Goal: Information Seeking & Learning: Learn about a topic

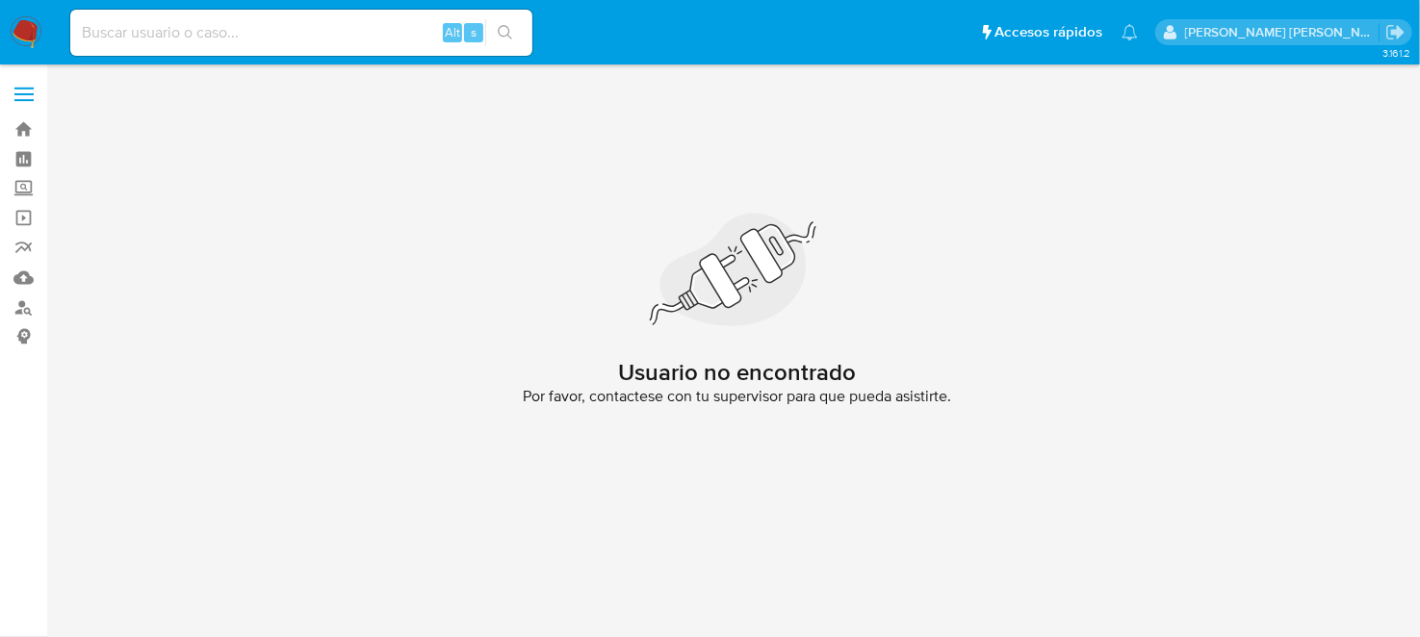
click at [28, 24] on img at bounding box center [26, 32] width 33 height 33
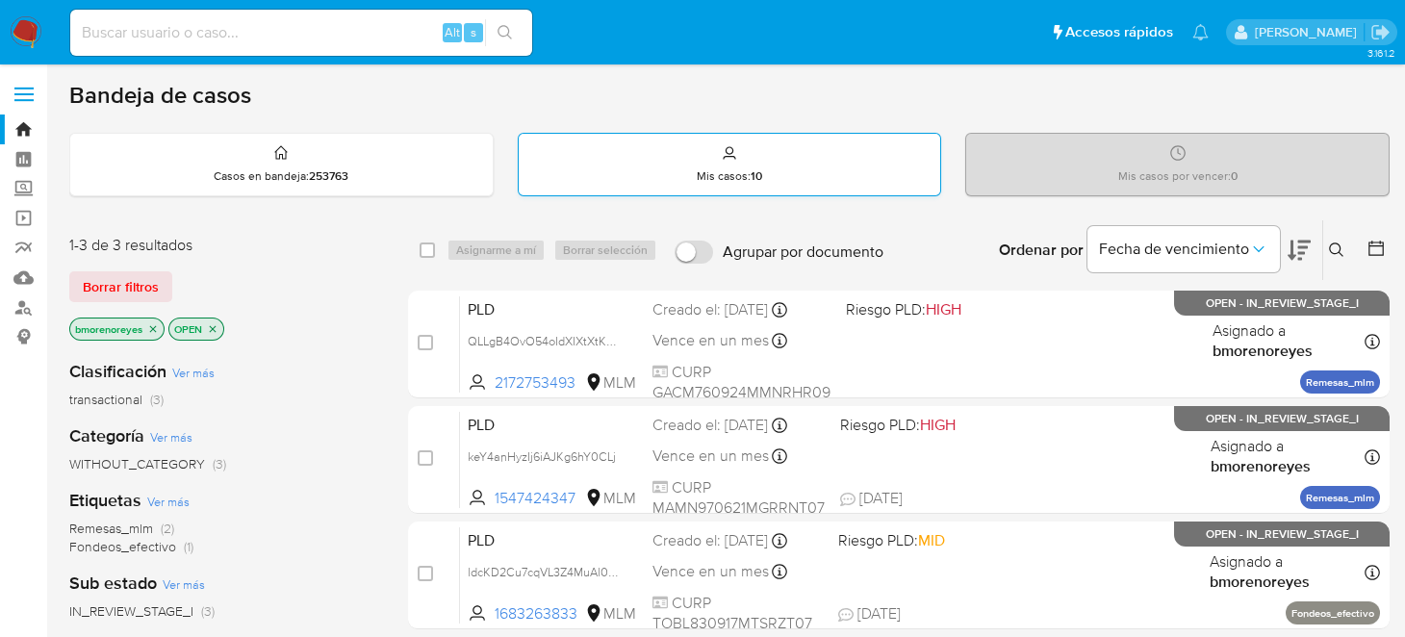
click at [757, 155] on div "Mis casos : 10" at bounding box center [730, 165] width 422 height 62
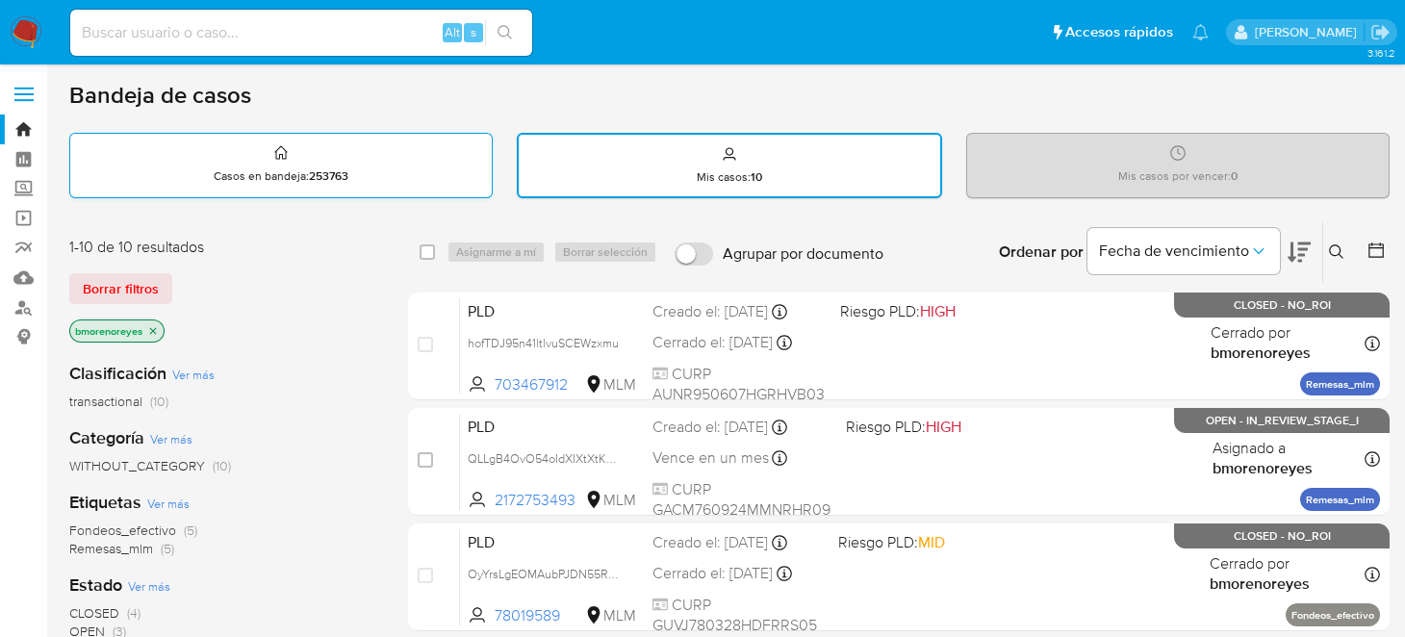
click at [358, 181] on div "Casos en bandeja : 253763" at bounding box center [281, 165] width 422 height 62
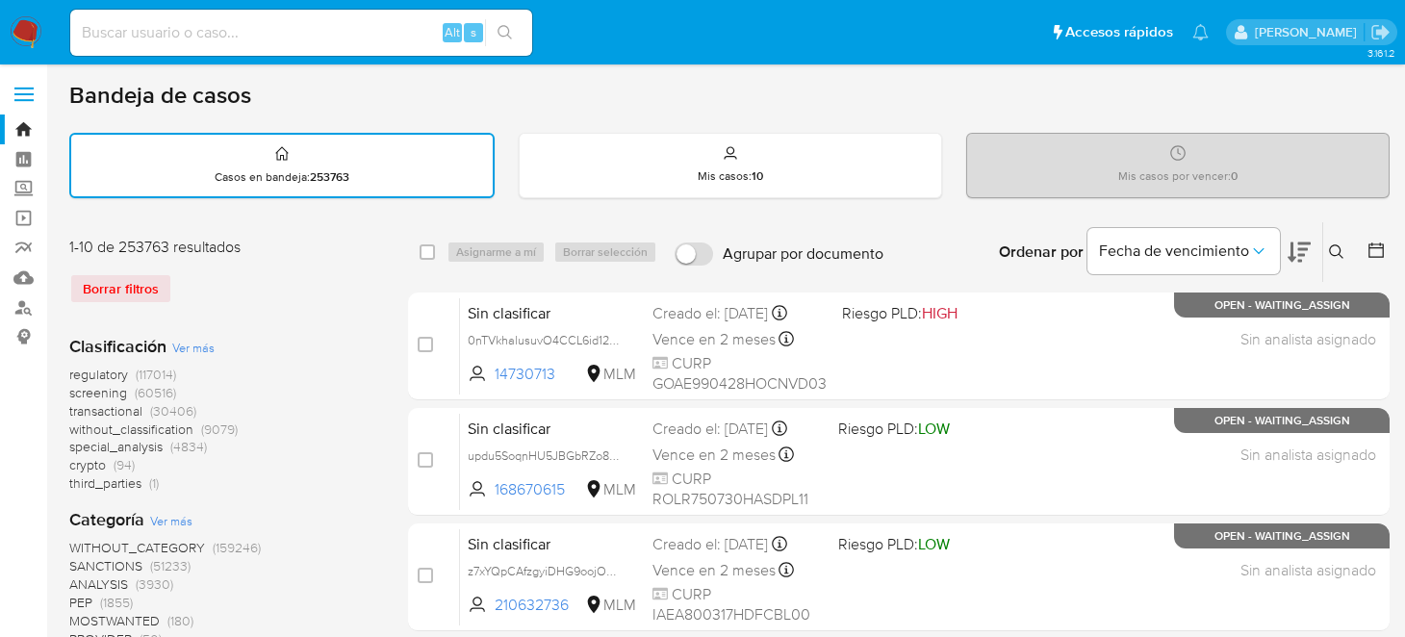
click at [1342, 254] on icon at bounding box center [1336, 251] width 15 height 15
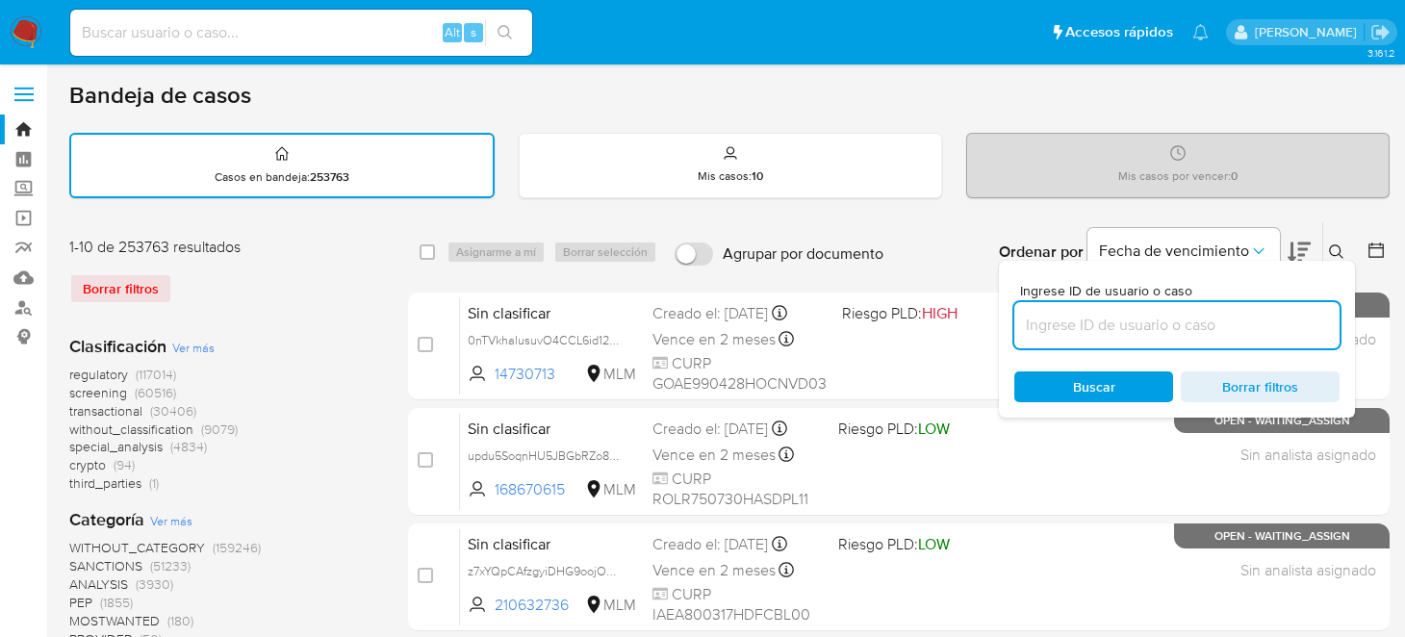
click at [1052, 334] on input at bounding box center [1176, 325] width 325 height 25
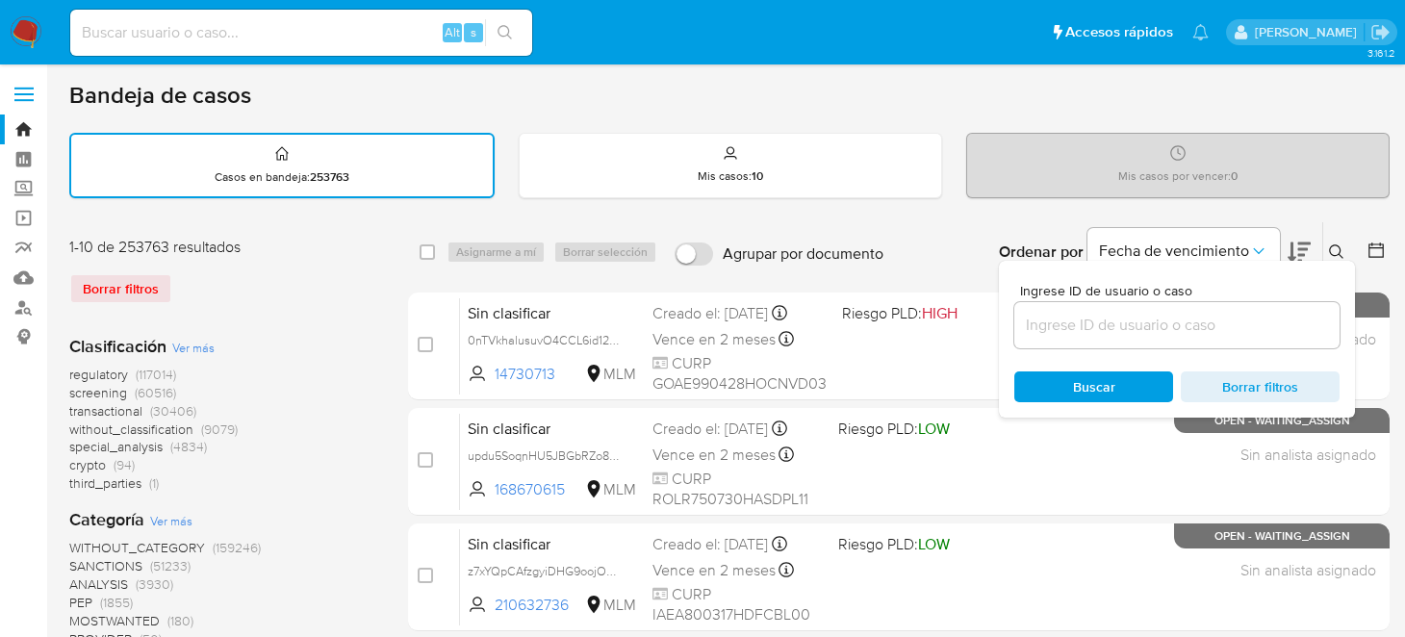
click at [1048, 336] on div at bounding box center [1176, 325] width 325 height 46
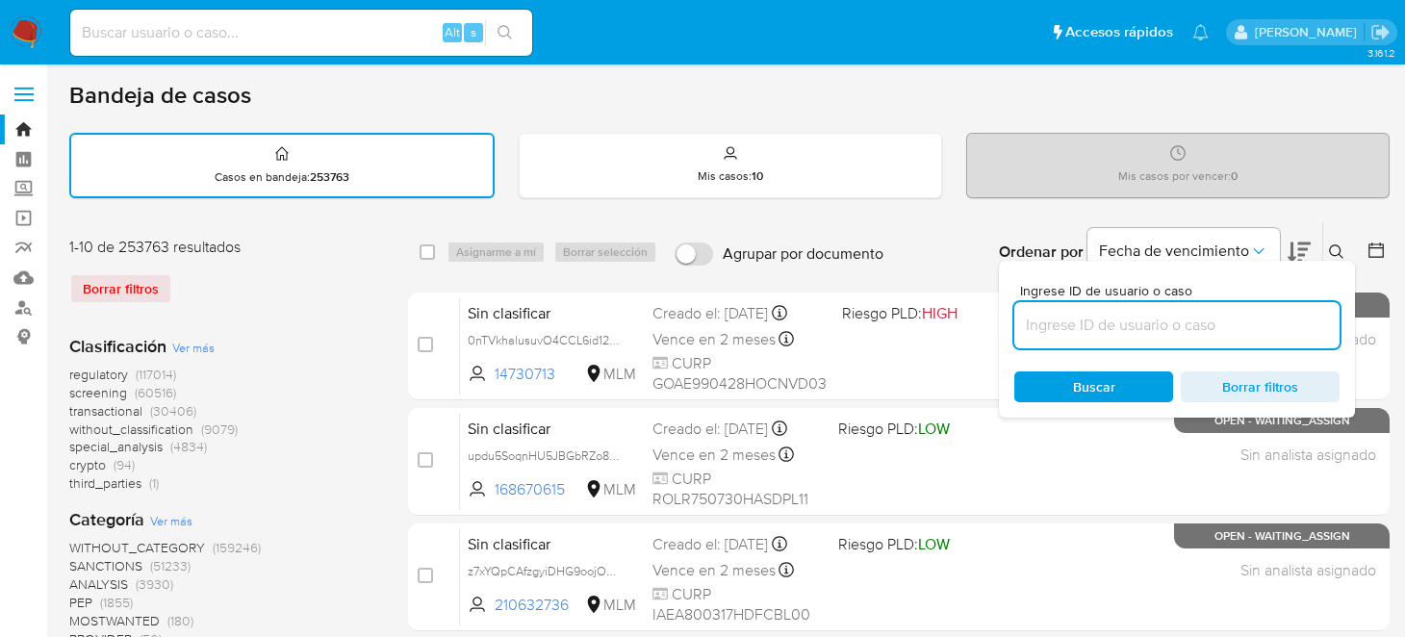
paste input "1636864785"
type input "1636864785"
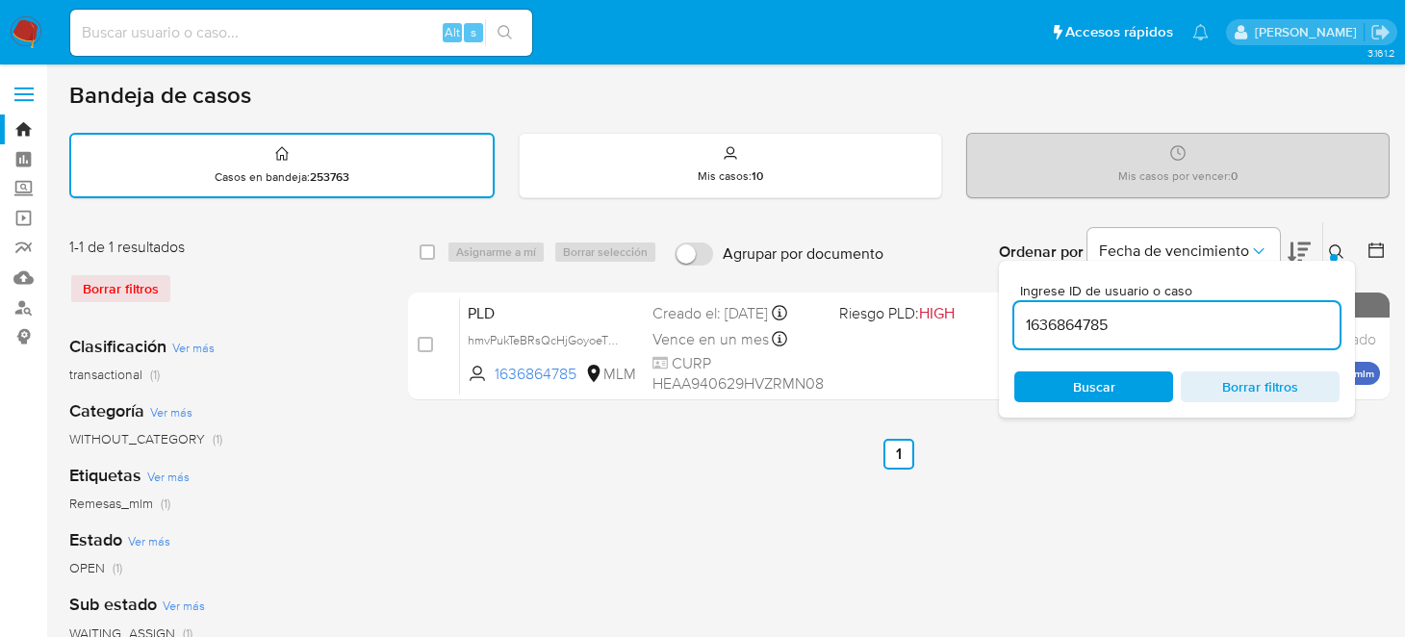
click at [446, 495] on div "select-all-cases-checkbox Asignarme a mí Borrar selección Agrupar por documento…" at bounding box center [899, 643] width 982 height 845
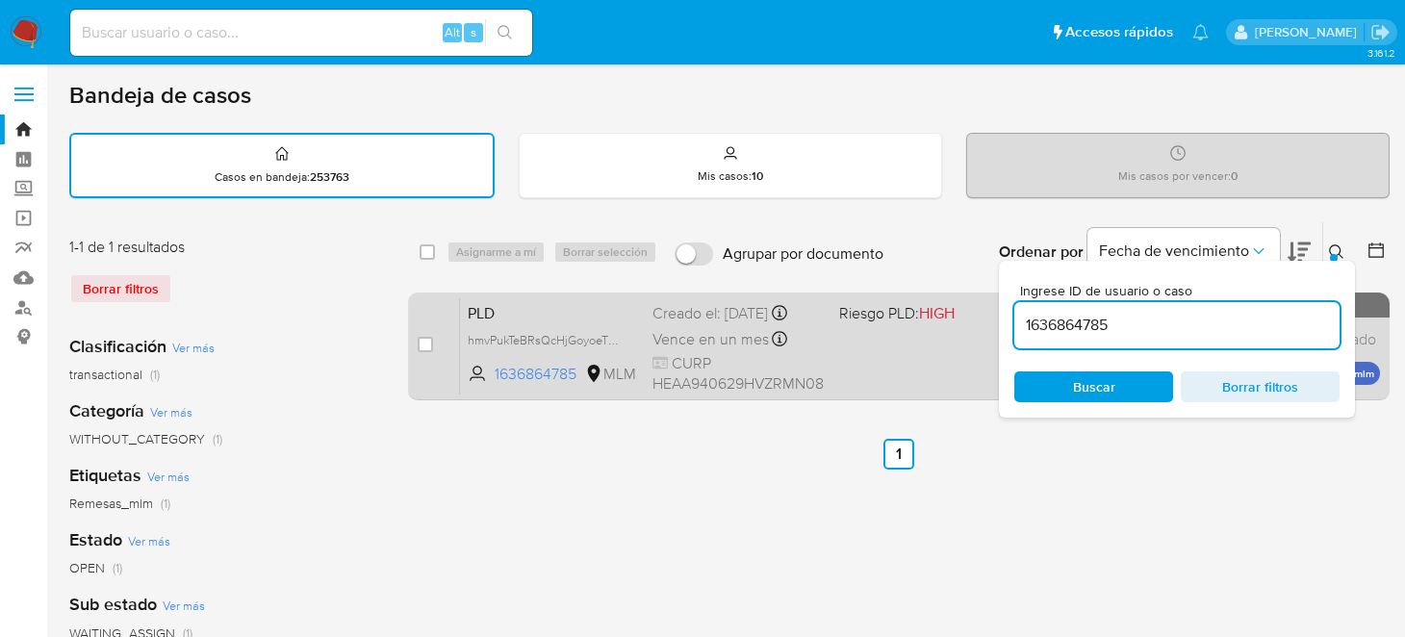
click at [908, 367] on div "PLD hmvPukTeBRsQcHjGoyoeTNMy 1636864785 MLM Riesgo PLD: HIGH Creado el: 12/09/2…" at bounding box center [920, 345] width 920 height 97
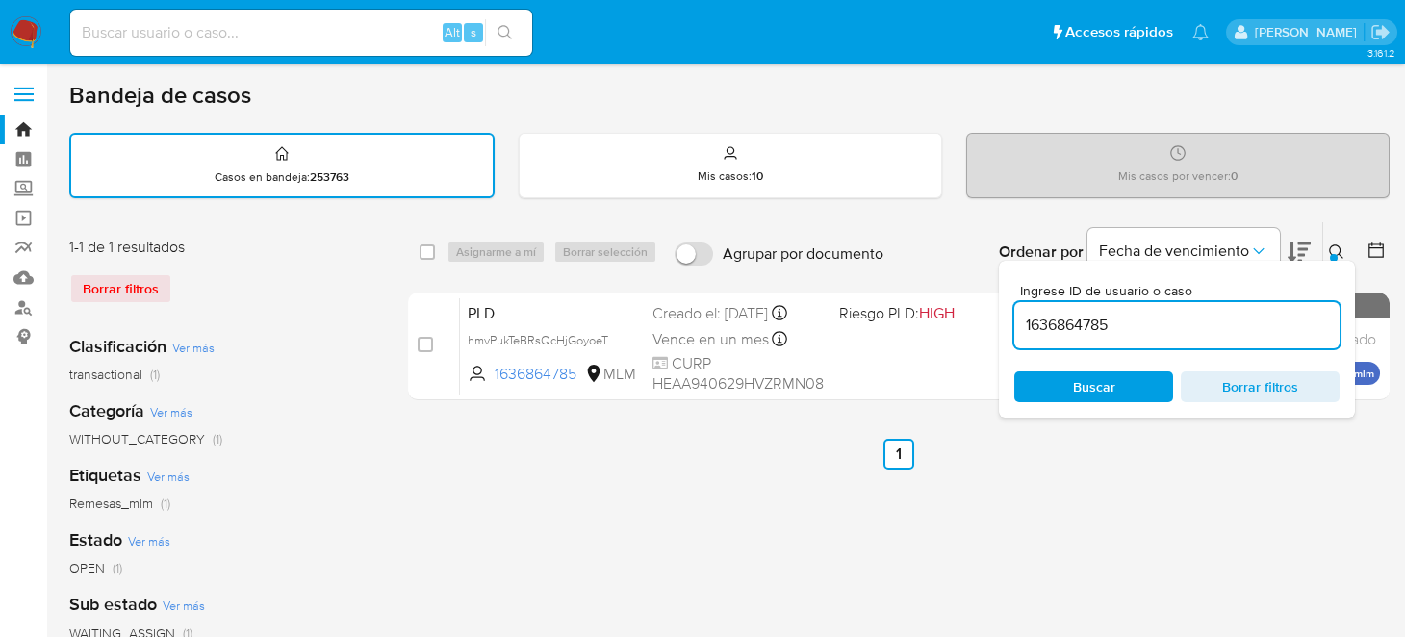
click at [1339, 250] on icon at bounding box center [1336, 251] width 14 height 14
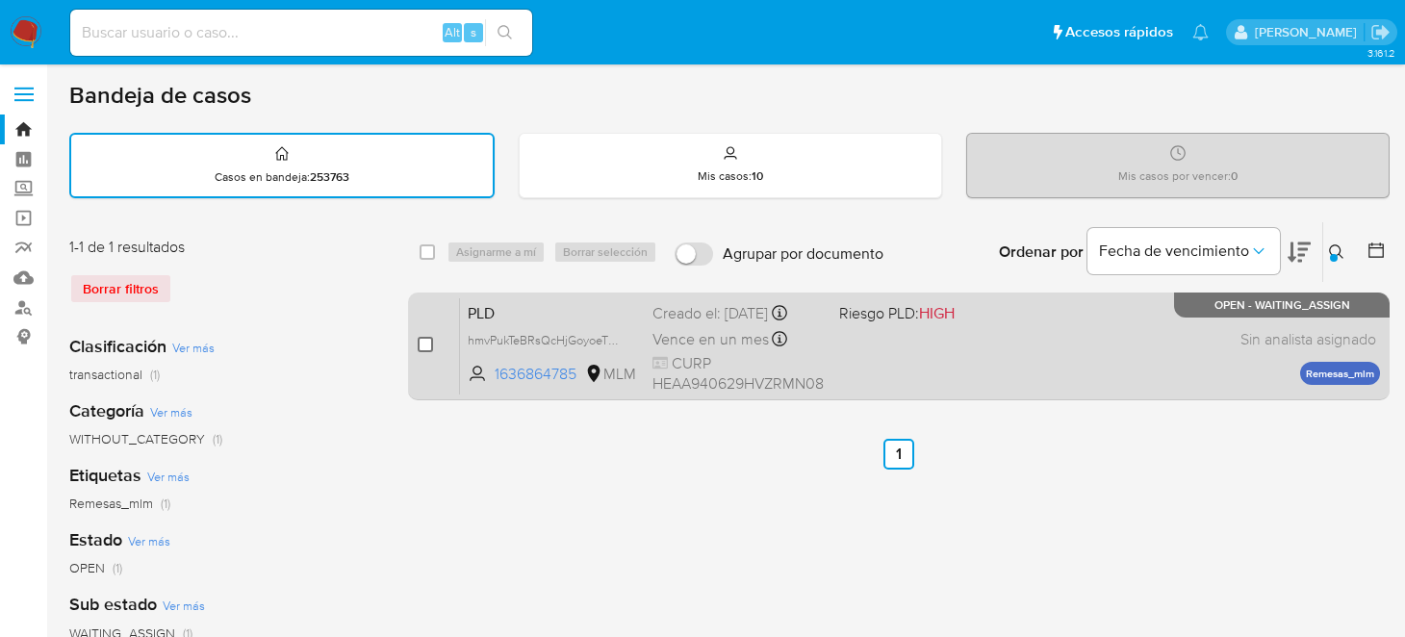
click at [426, 341] on input "checkbox" at bounding box center [425, 344] width 15 height 15
checkbox input "true"
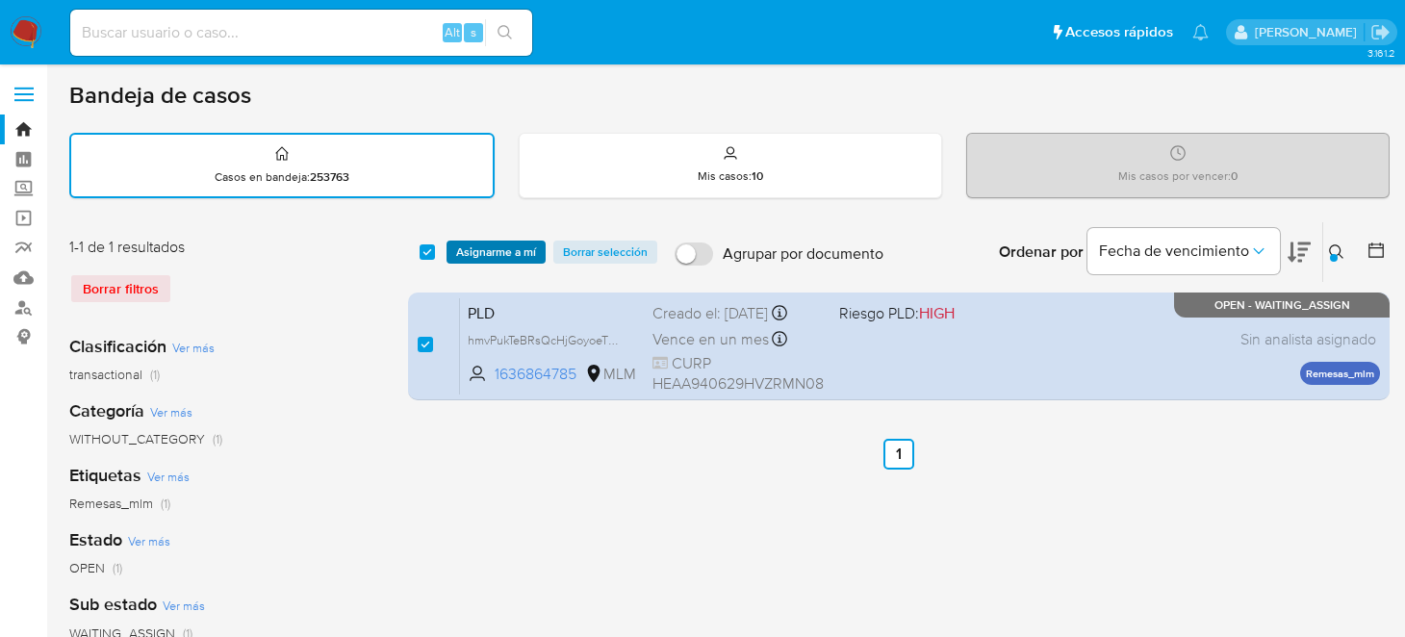
click at [465, 251] on span "Asignarme a mí" at bounding box center [496, 252] width 80 height 19
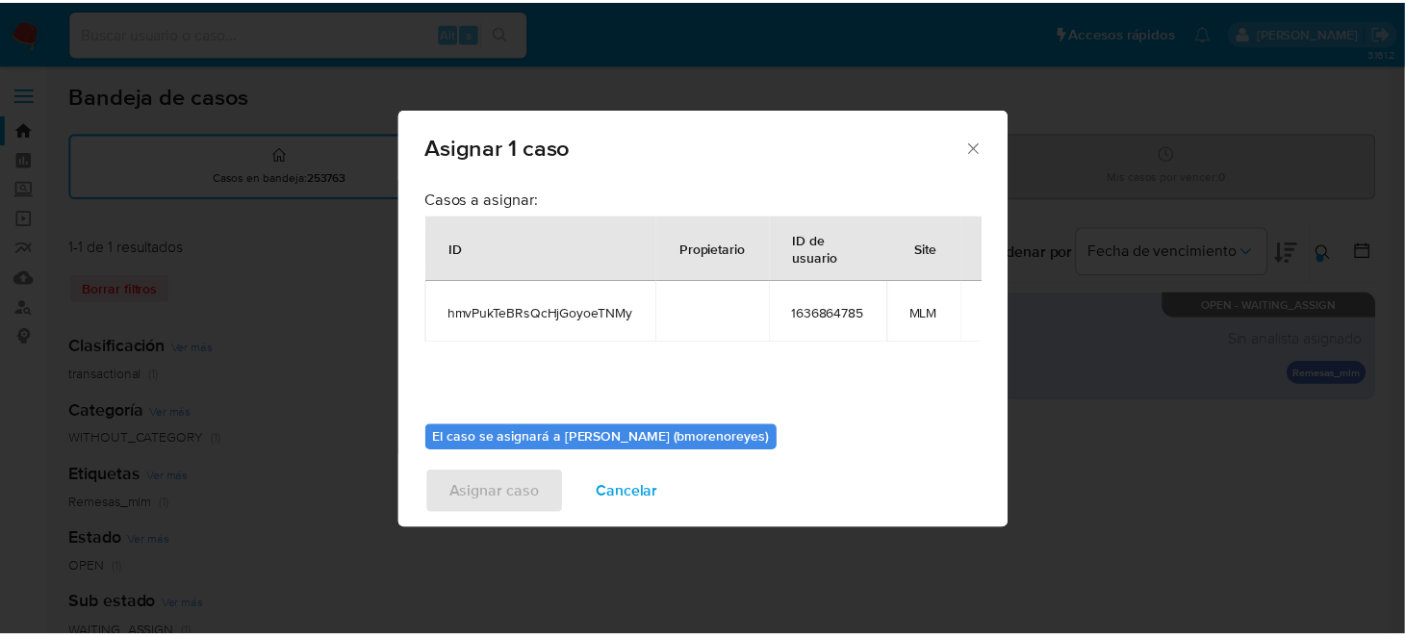
scroll to position [98, 0]
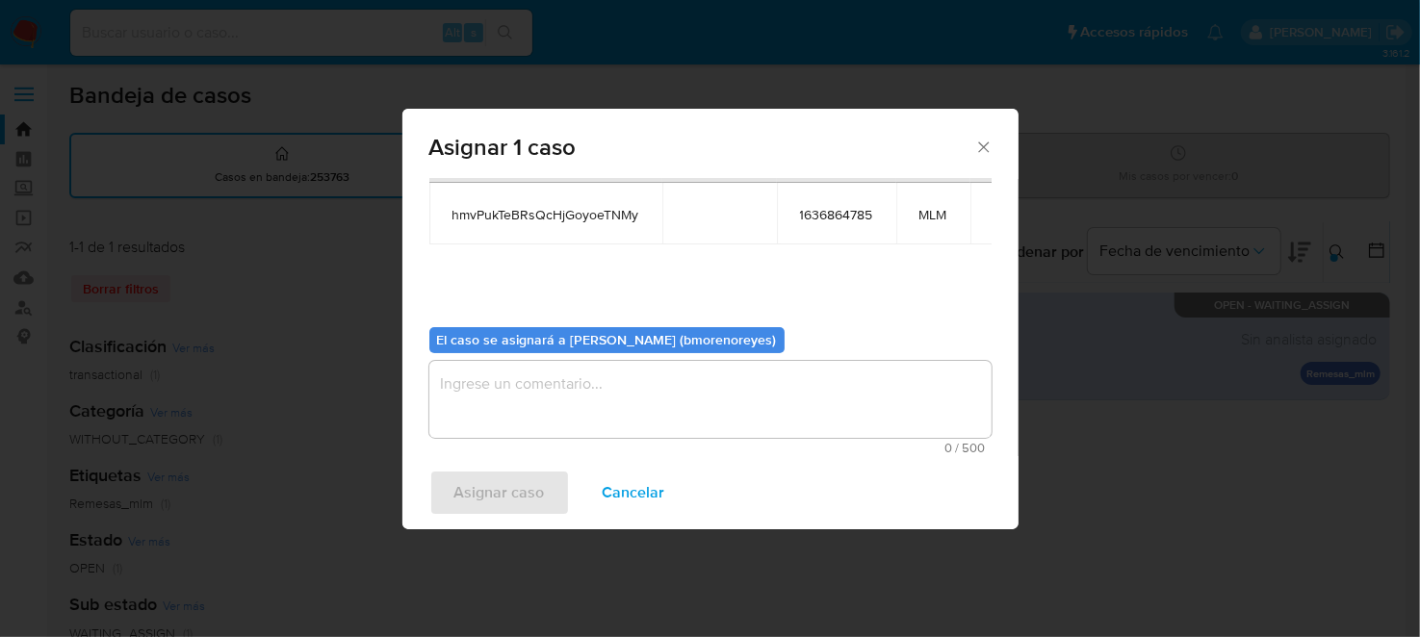
click at [576, 402] on textarea "assign-modal" at bounding box center [710, 399] width 562 height 77
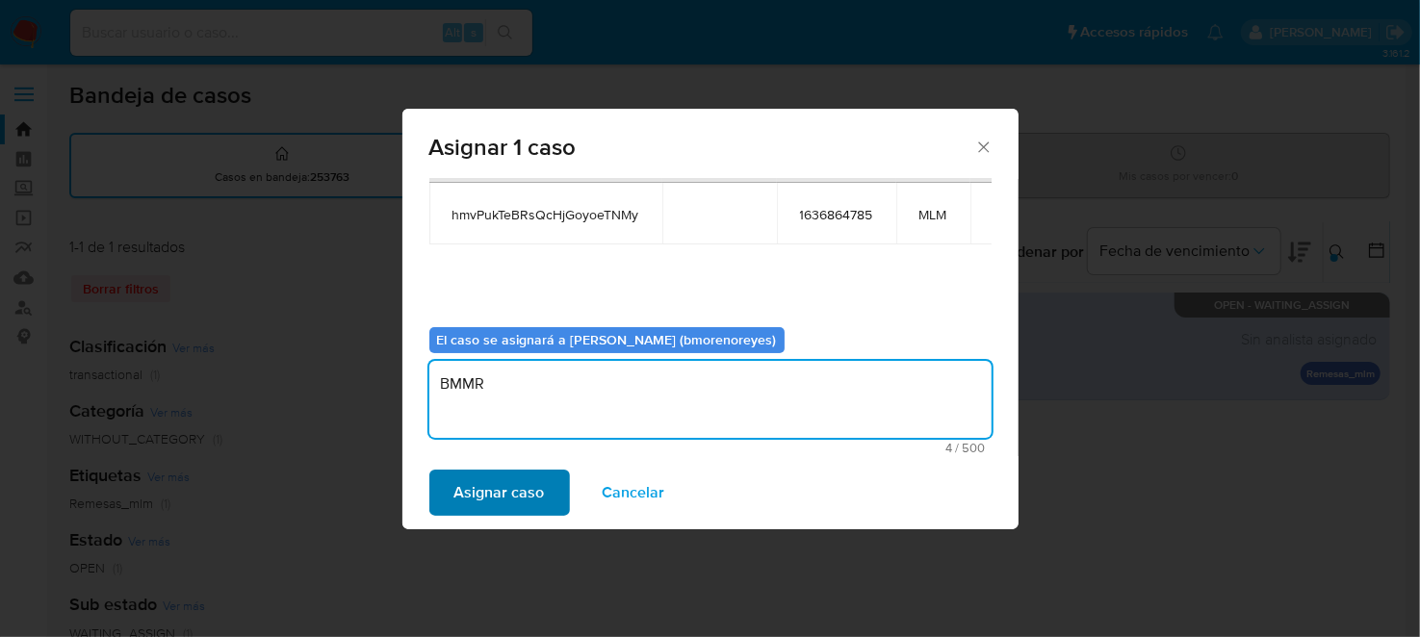
type textarea "BMMR"
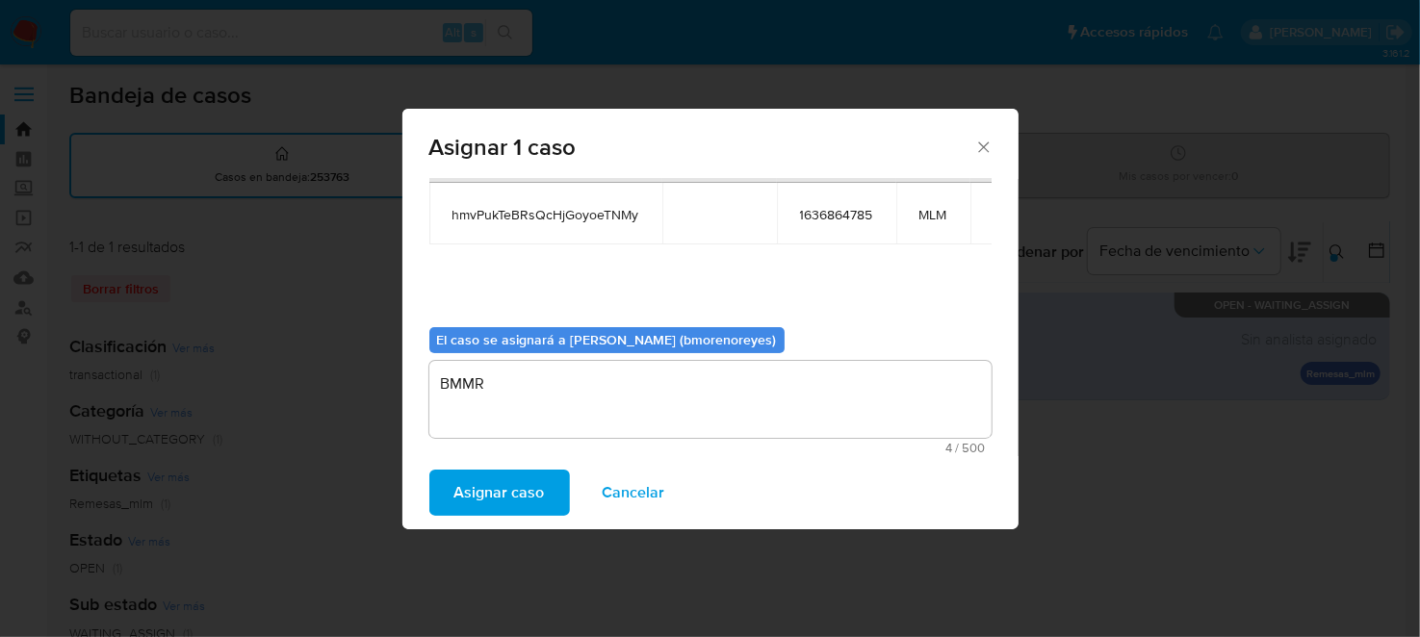
click at [471, 473] on span "Asignar caso" at bounding box center [499, 493] width 90 height 42
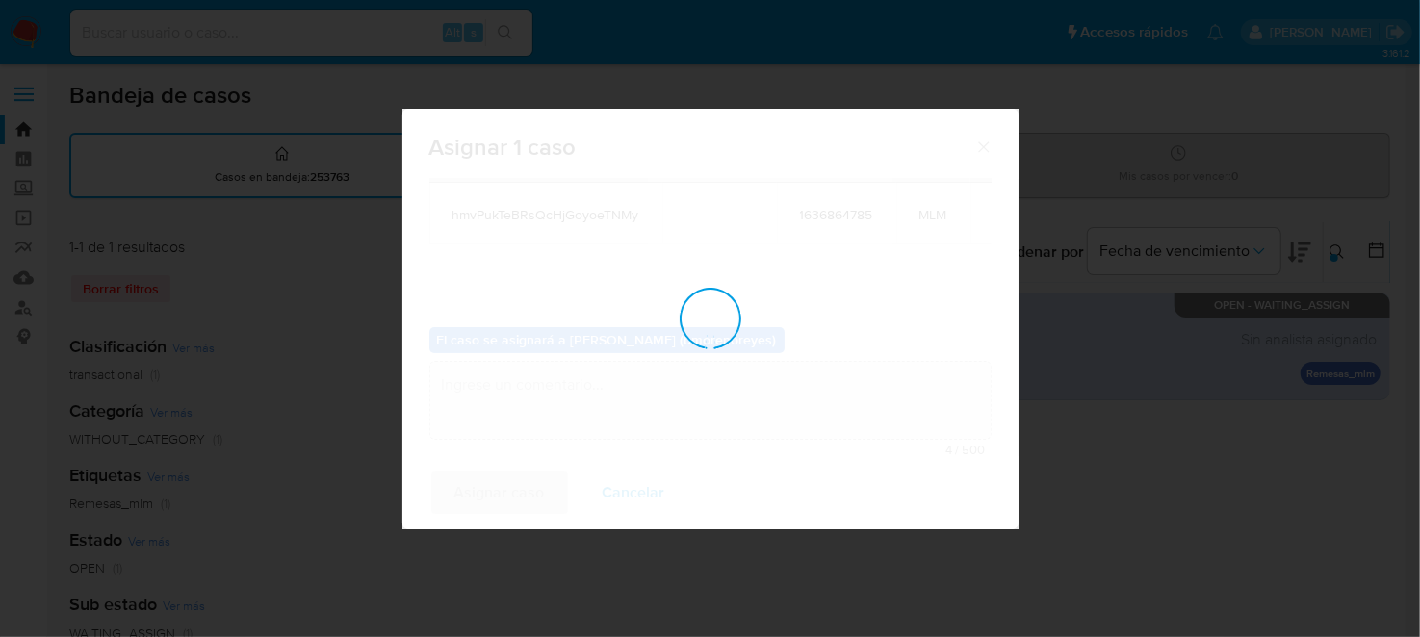
checkbox input "false"
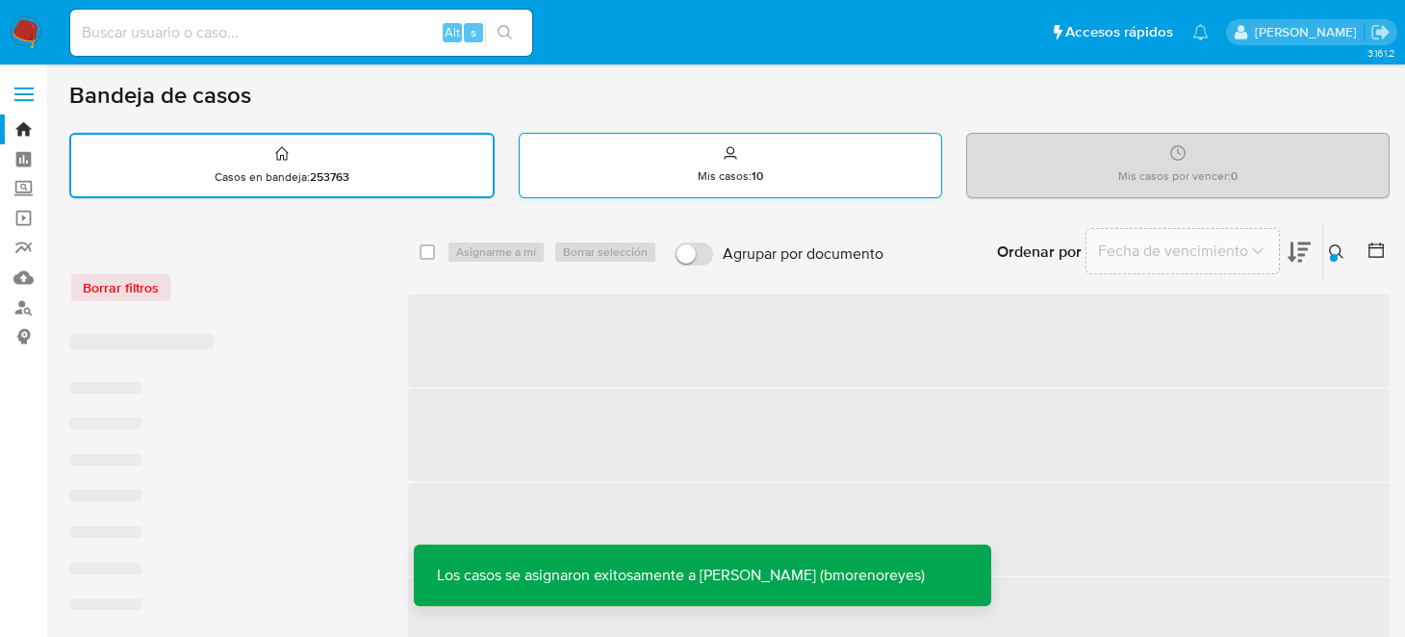
click at [713, 182] on p "Mis casos : 10" at bounding box center [730, 175] width 65 height 15
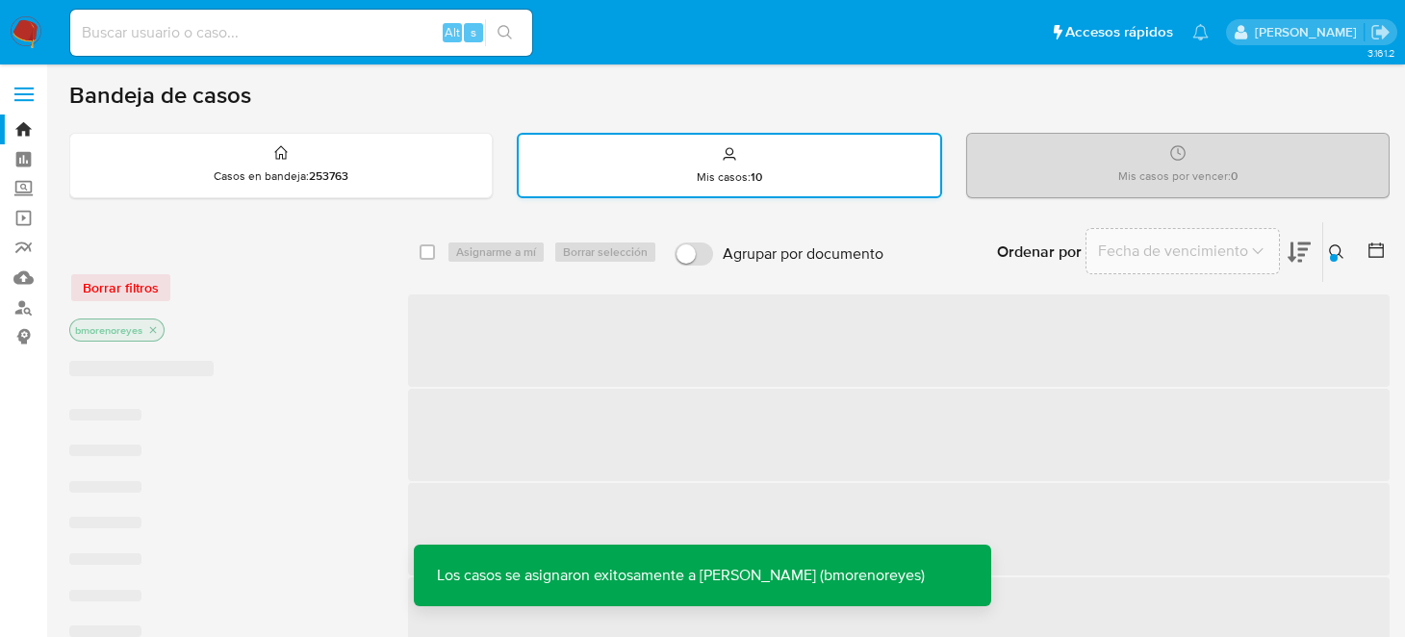
click at [739, 161] on div "Mis casos : 10" at bounding box center [730, 166] width 422 height 62
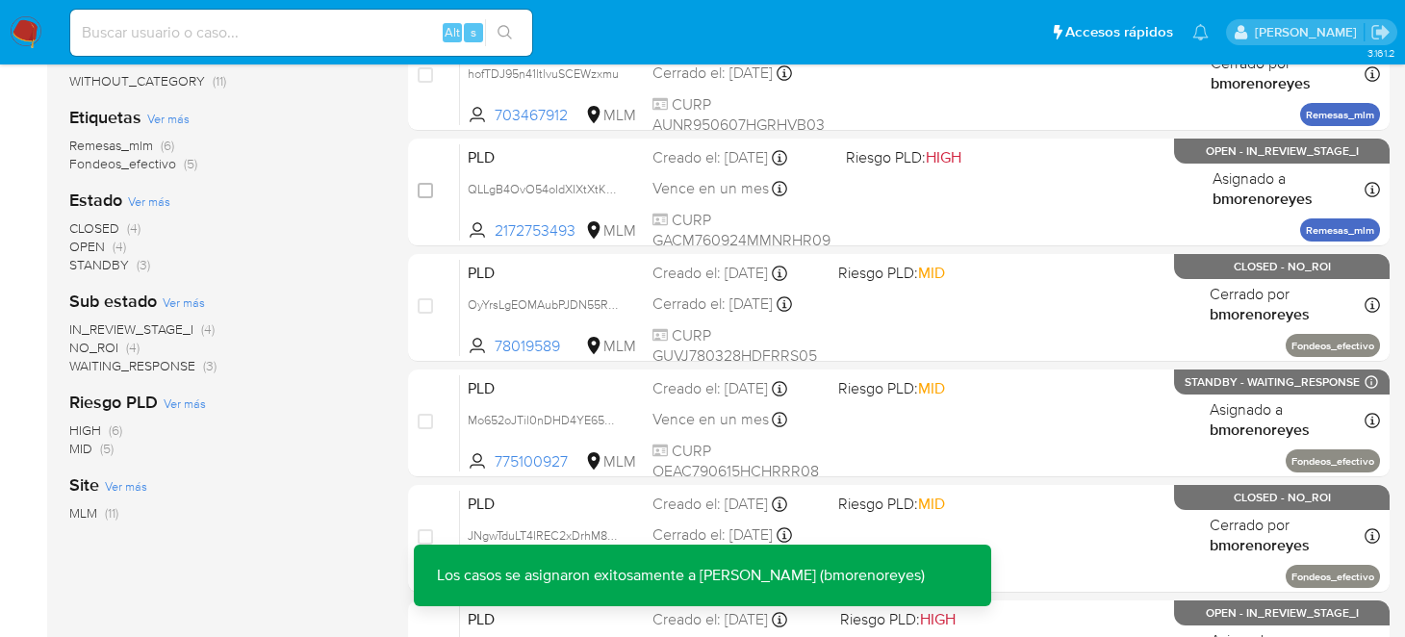
scroll to position [0, 0]
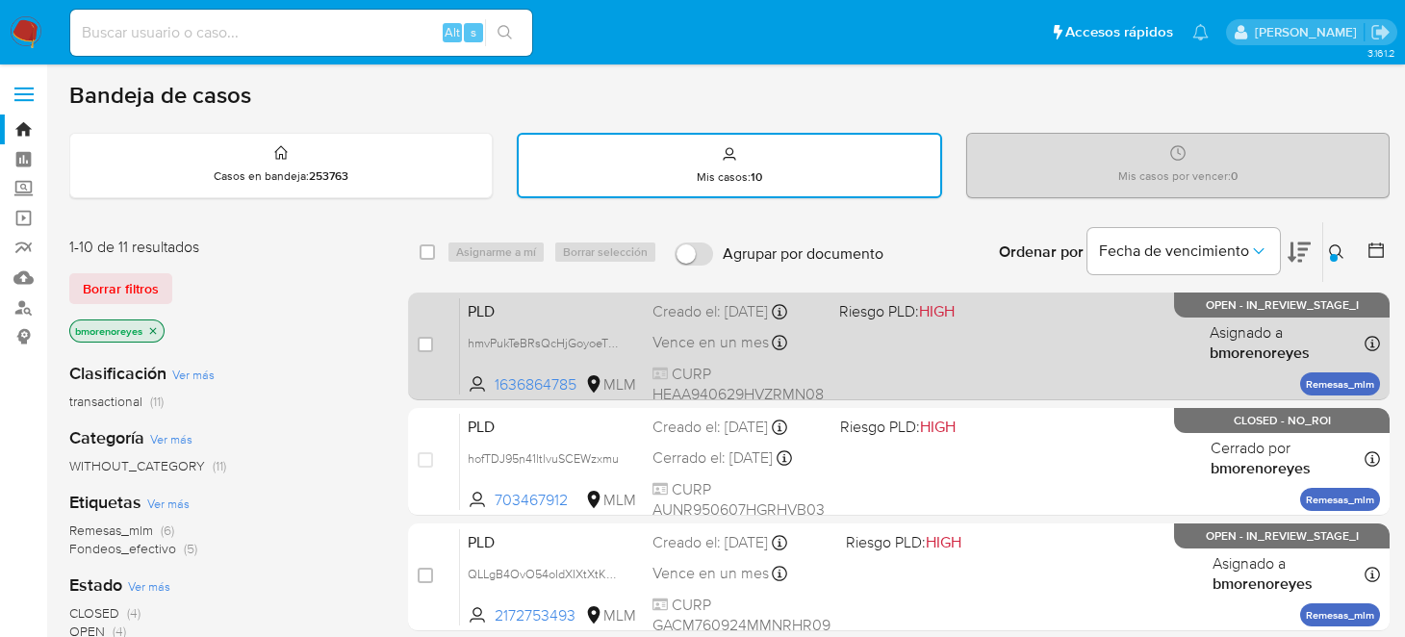
click at [972, 337] on div "PLD hmvPukTeBRsQcHjGoyoeTNMy 1636864785 MLM Riesgo PLD: HIGH Creado el: 12/09/2…" at bounding box center [920, 345] width 920 height 97
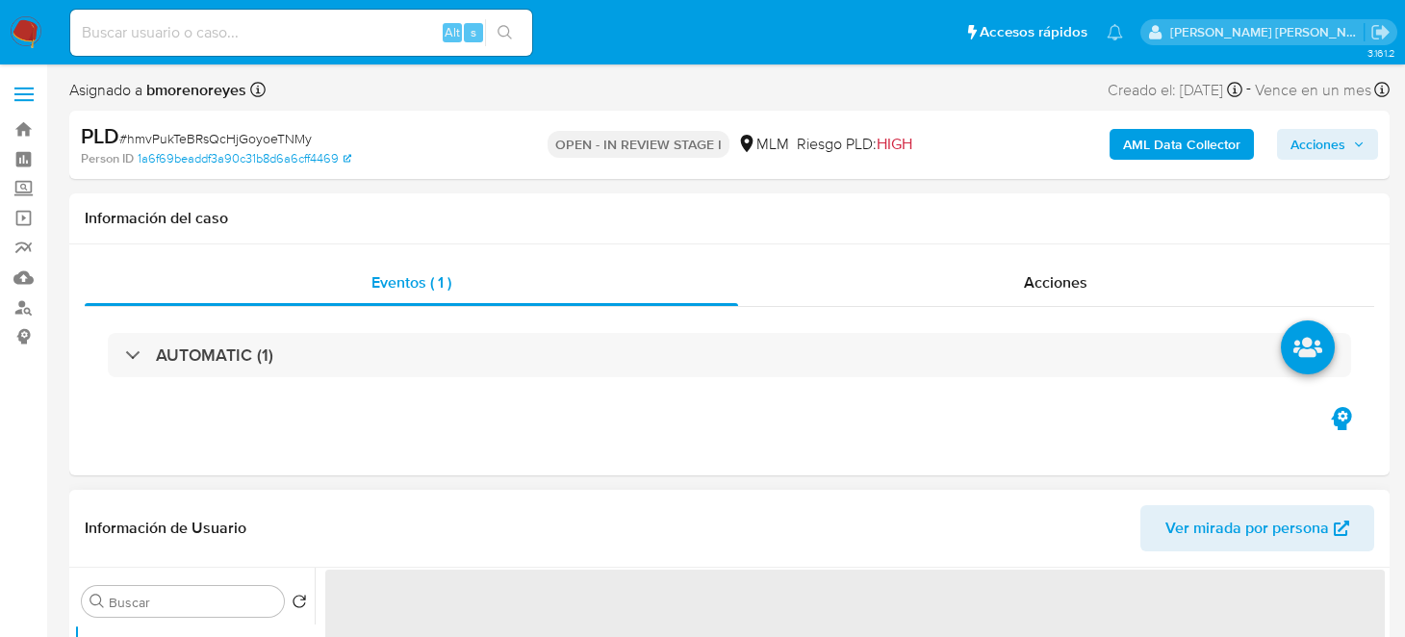
select select "10"
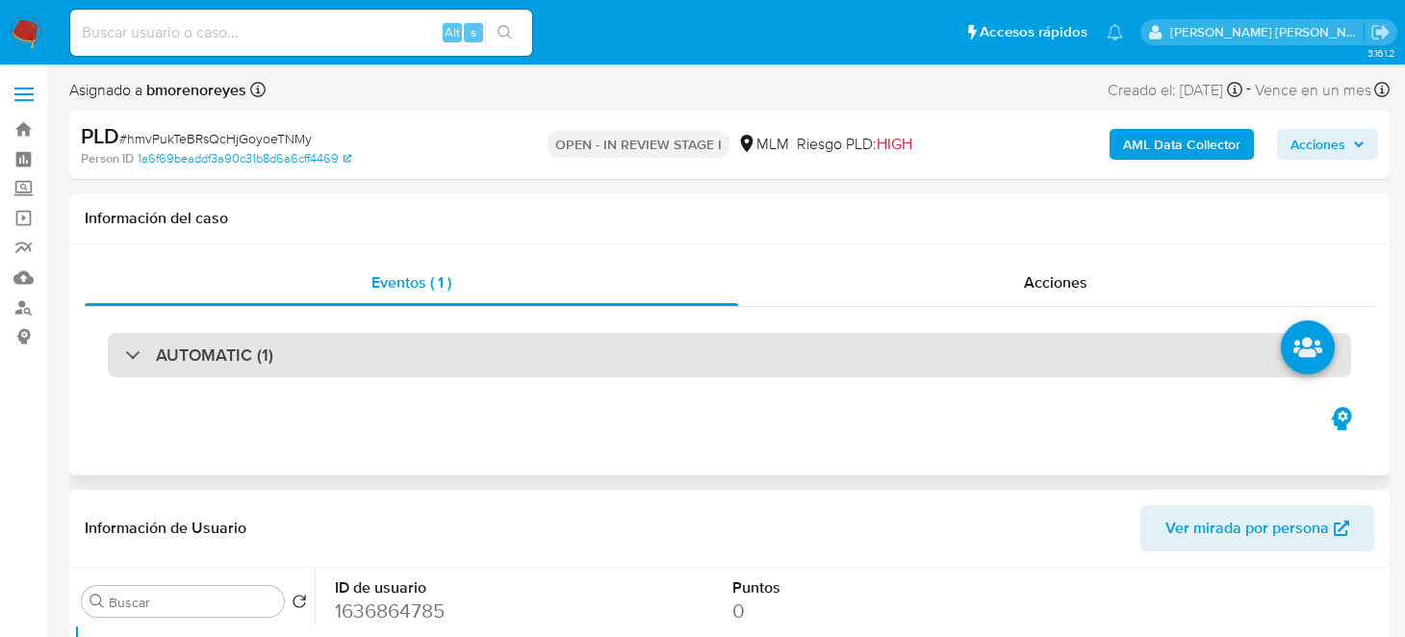
drag, startPoint x: 115, startPoint y: 368, endPoint x: 128, endPoint y: 367, distance: 13.5
click at [115, 368] on div "AUTOMATIC (1)" at bounding box center [729, 355] width 1243 height 44
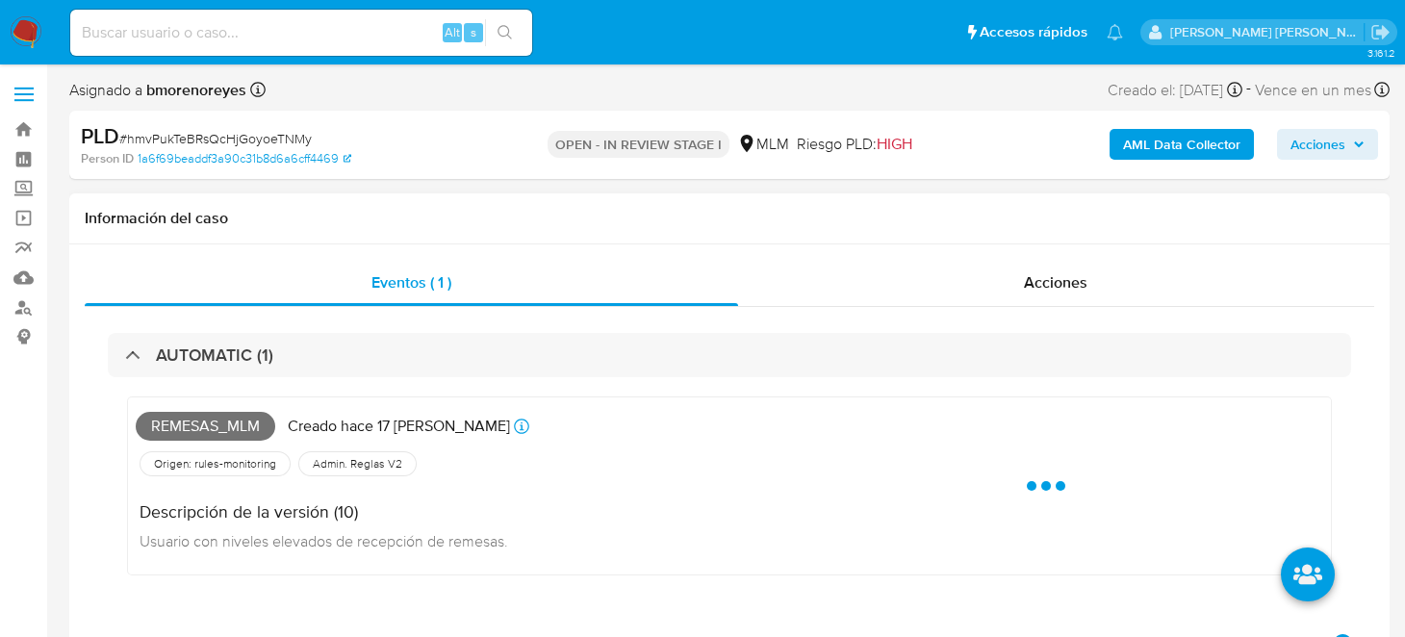
scroll to position [95, 0]
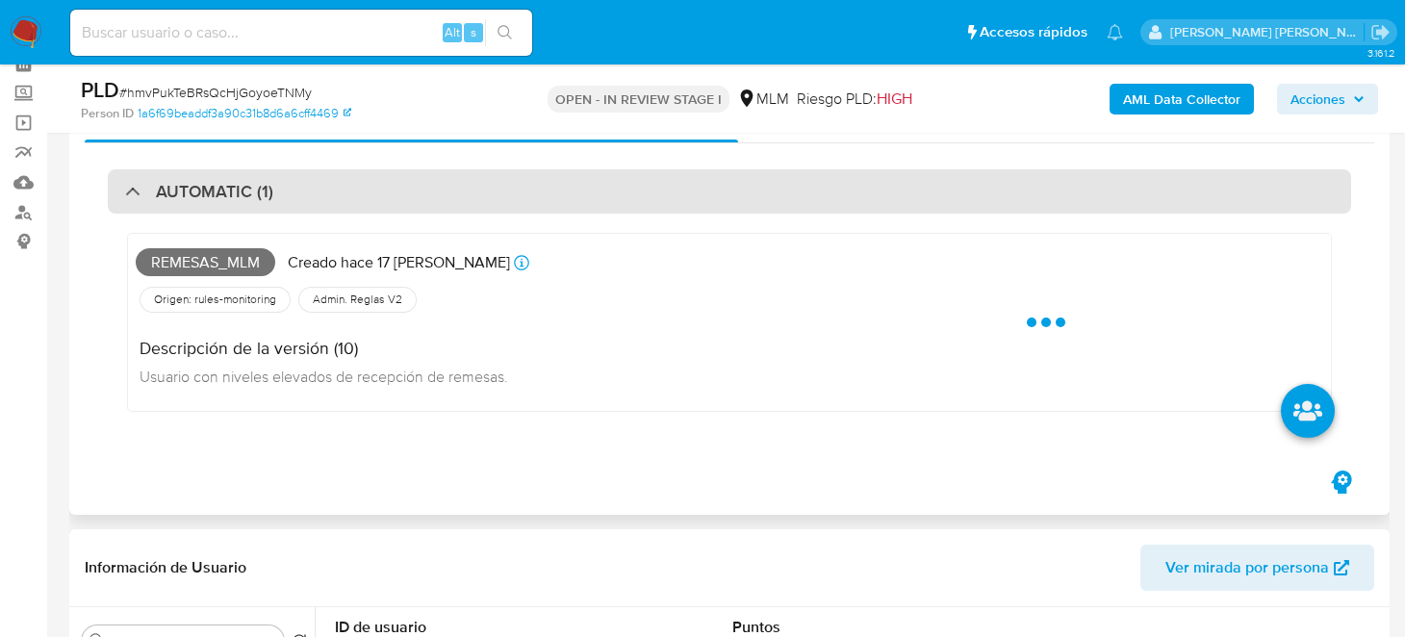
click at [140, 199] on div "AUTOMATIC (1)" at bounding box center [199, 191] width 148 height 21
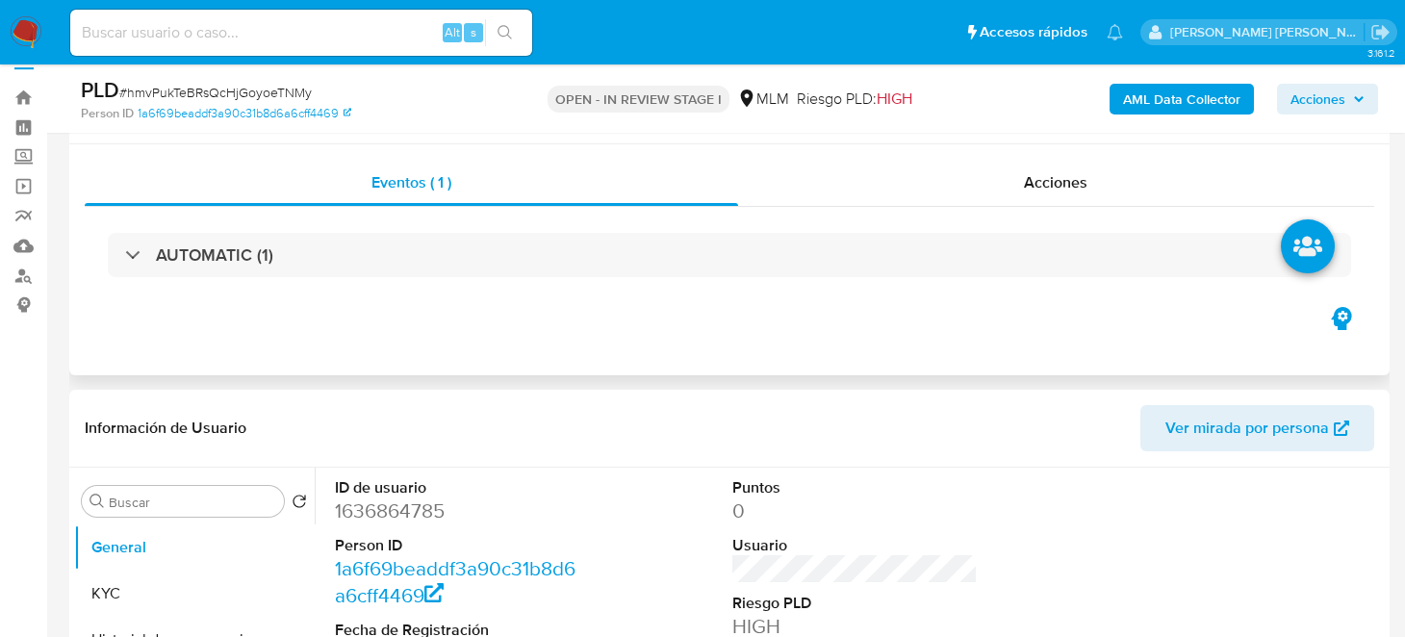
scroll to position [0, 0]
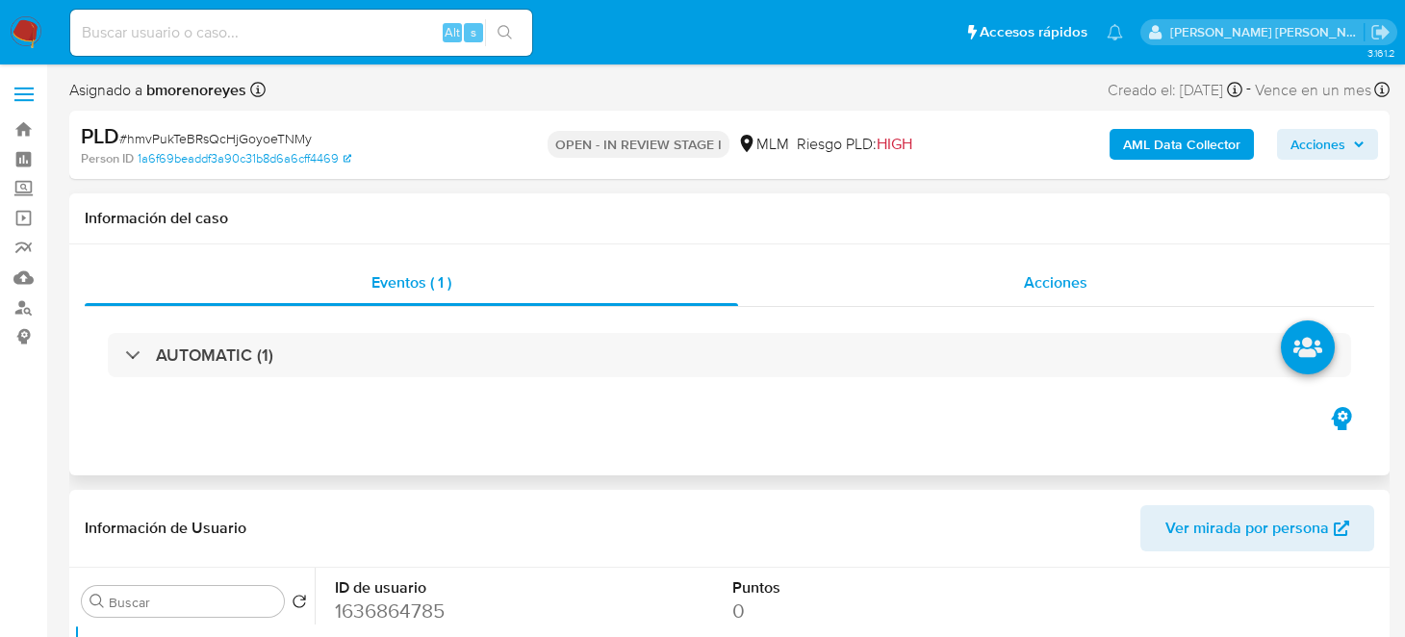
click at [1036, 281] on span "Acciones" at bounding box center [1056, 282] width 64 height 22
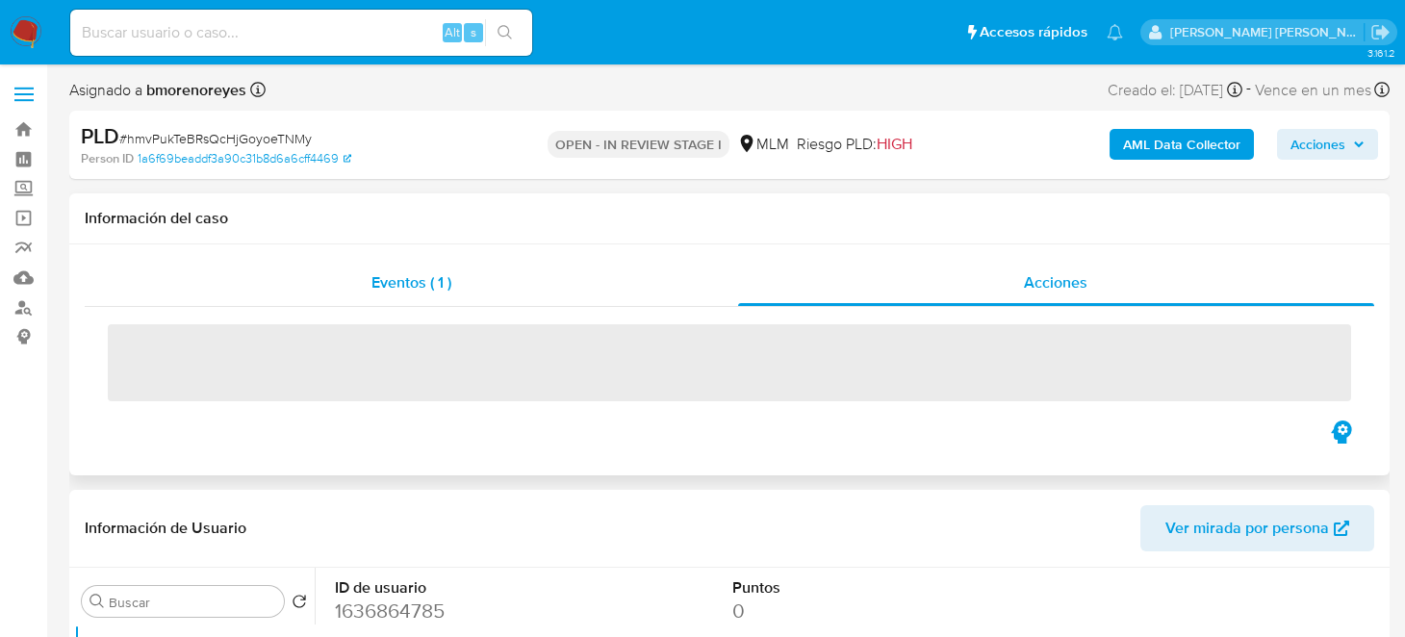
click at [411, 281] on span "Eventos ( 1 )" at bounding box center [411, 282] width 80 height 22
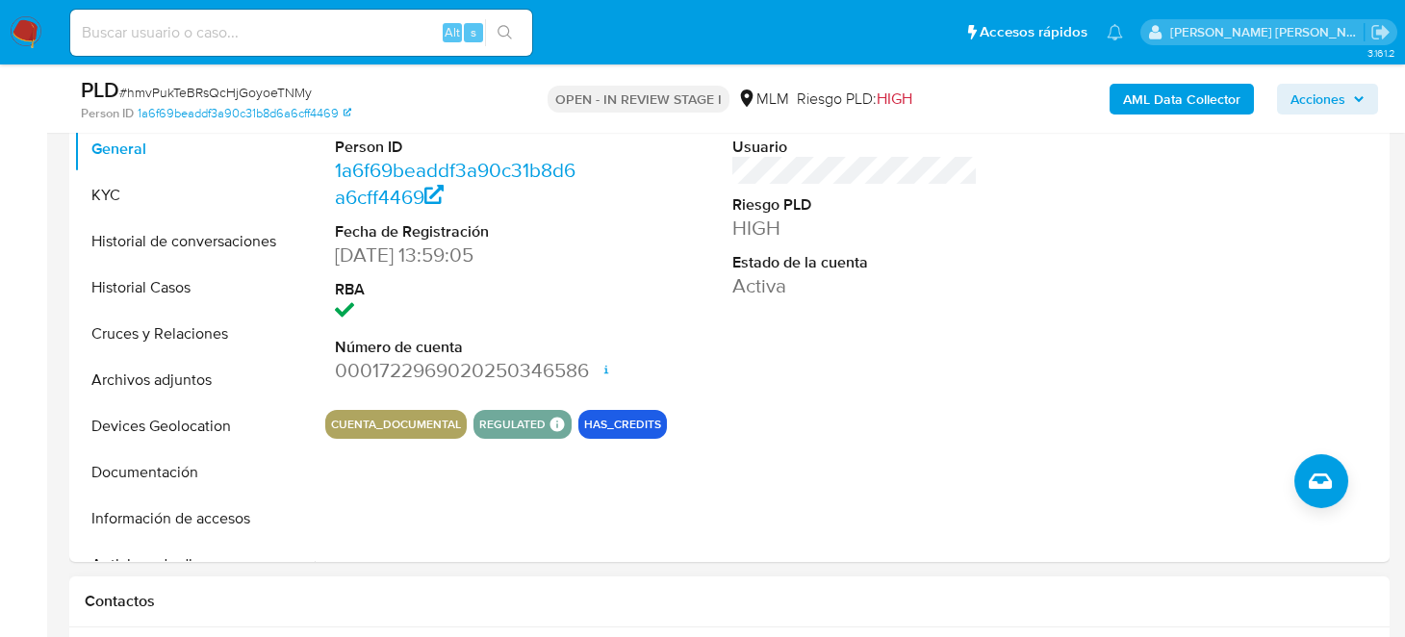
scroll to position [385, 0]
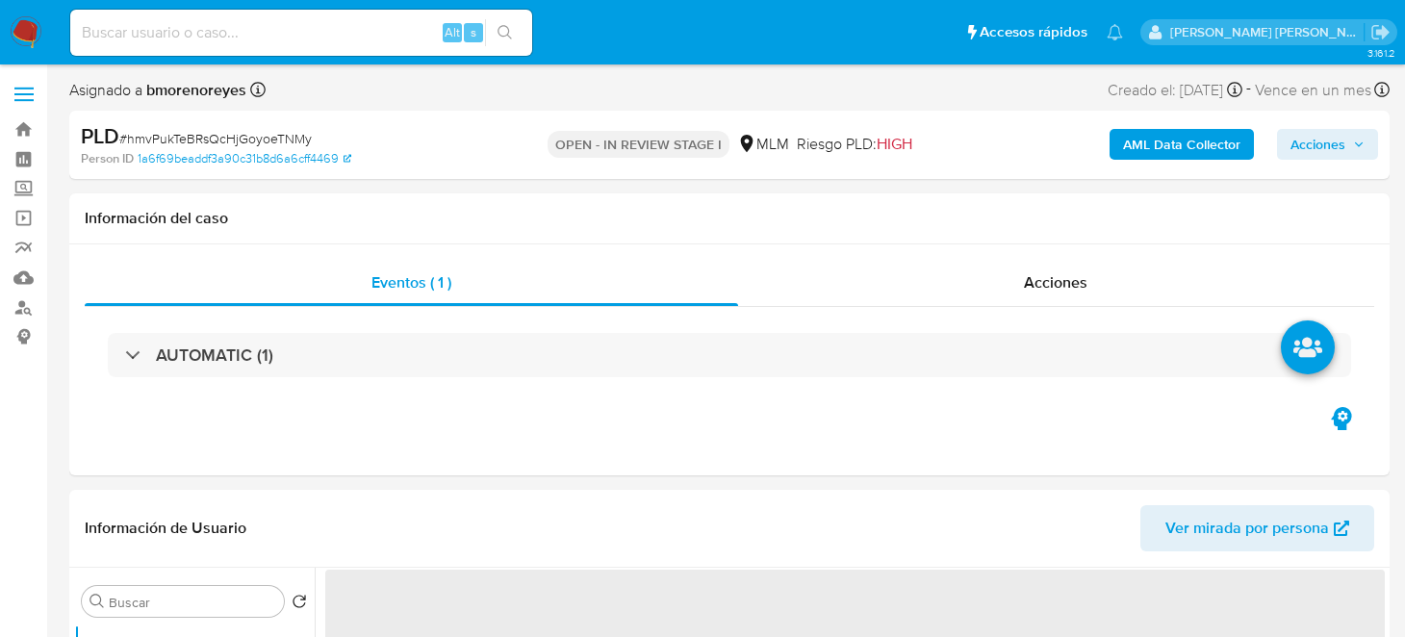
select select "10"
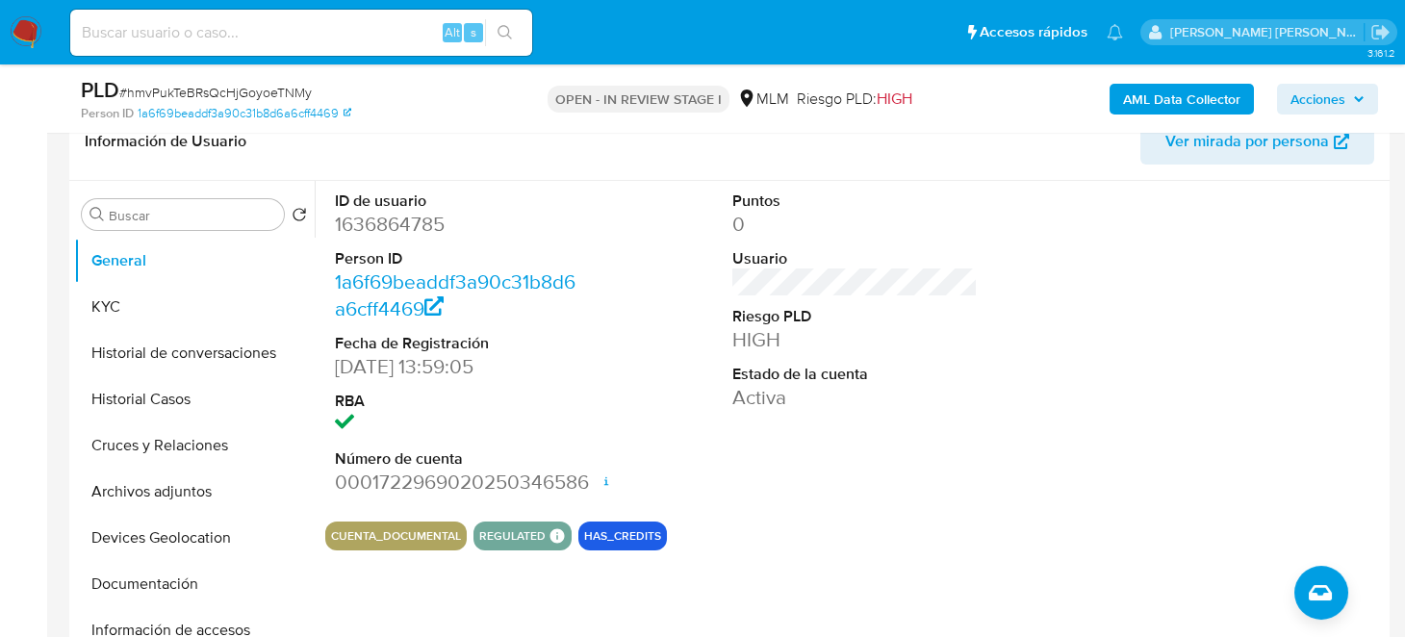
scroll to position [289, 0]
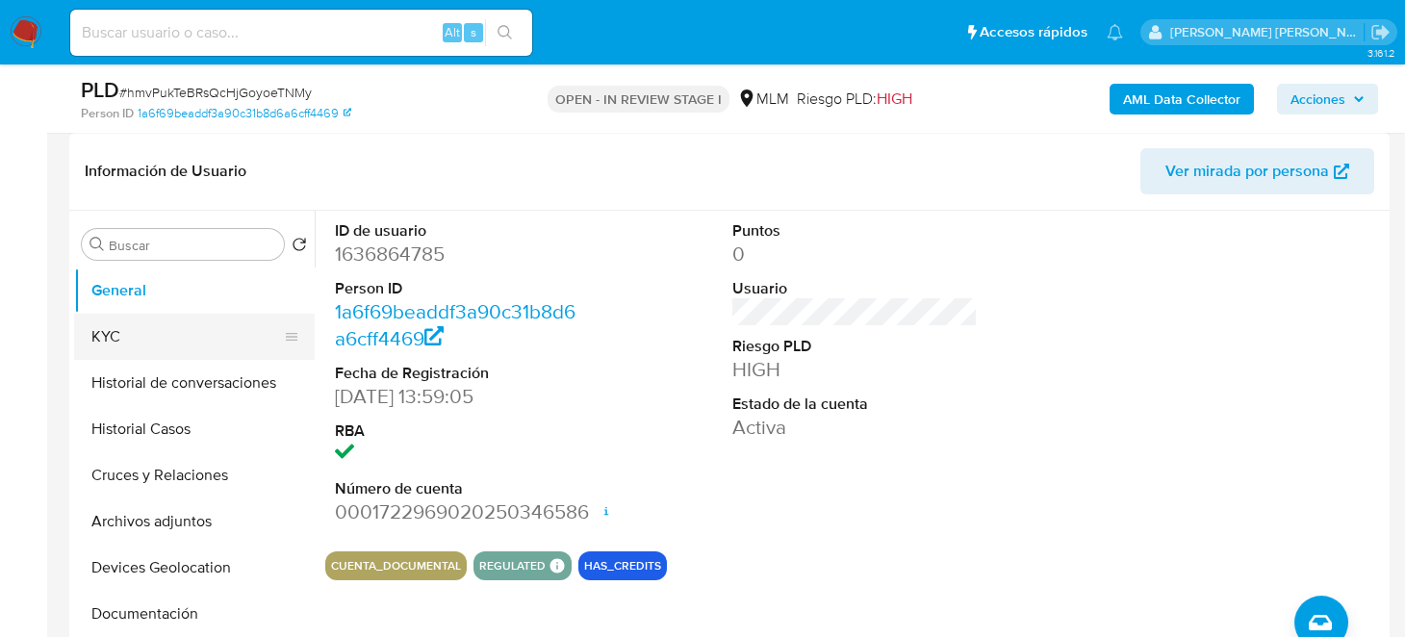
click at [118, 339] on button "KYC" at bounding box center [186, 337] width 225 height 46
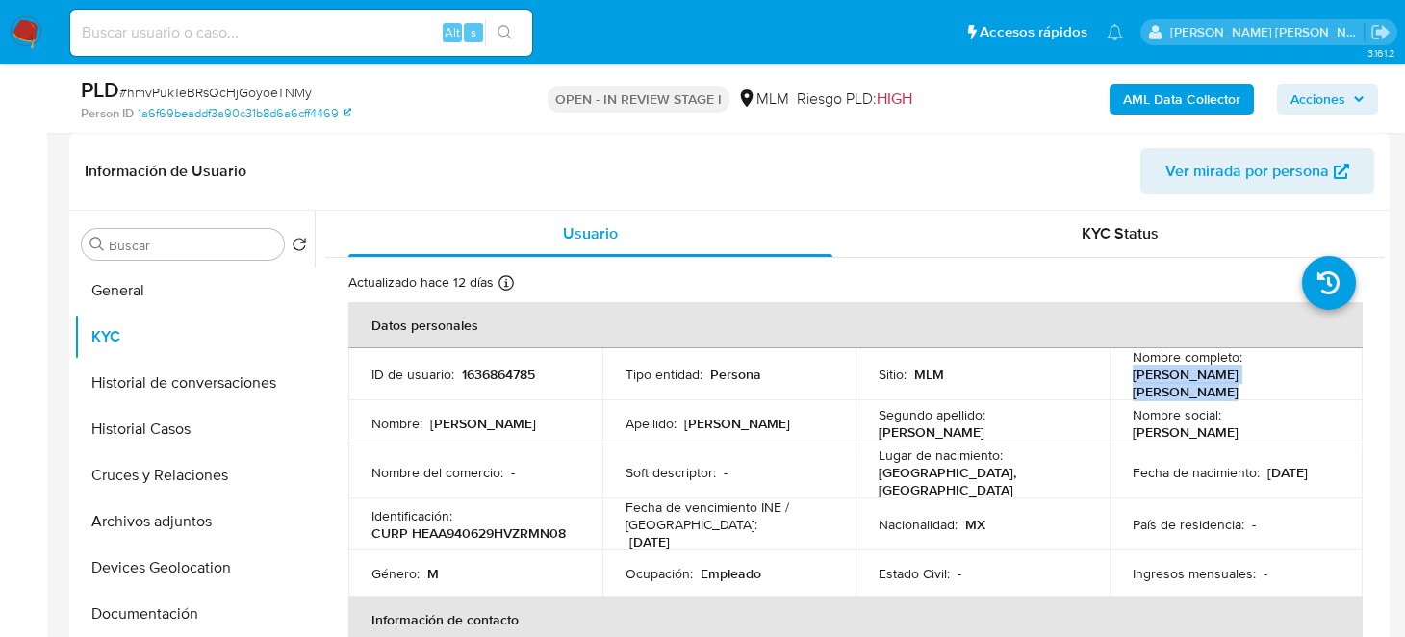
drag, startPoint x: 1124, startPoint y: 382, endPoint x: 1322, endPoint y: 381, distance: 198.3
click at [1322, 381] on td "Nombre completo : Jose Andres Hernandez Amaro" at bounding box center [1237, 374] width 254 height 52
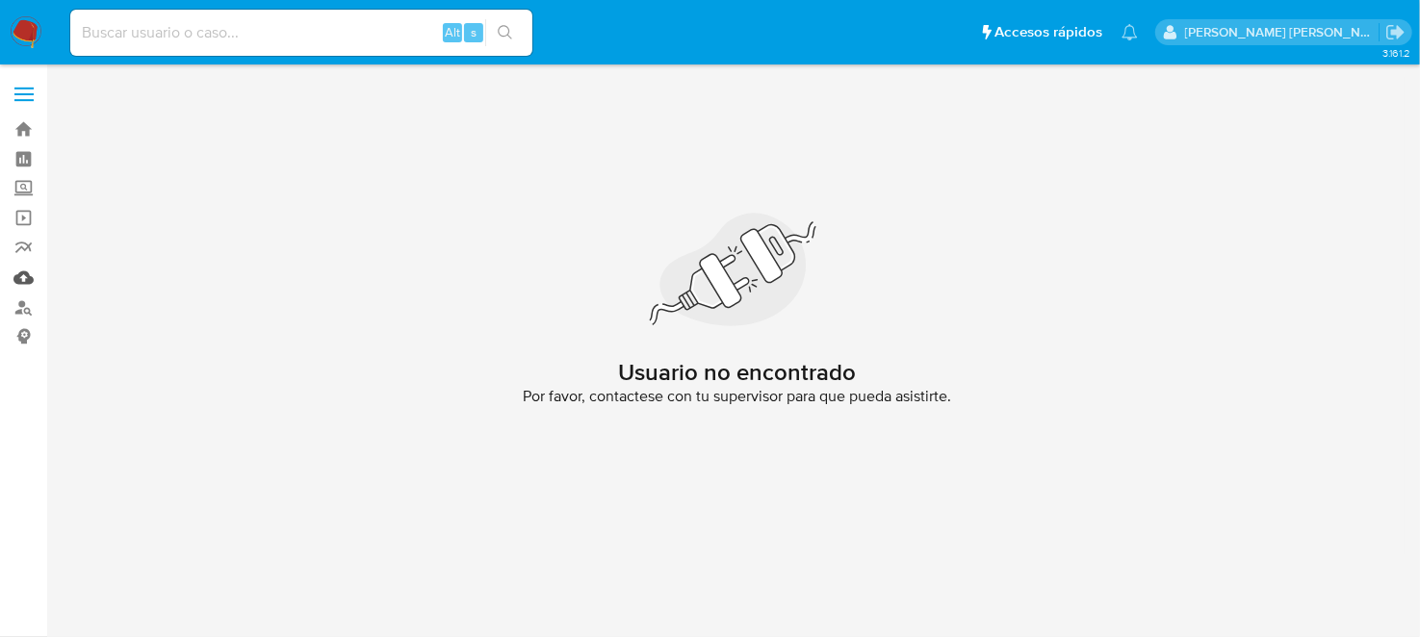
click at [18, 281] on link "Mulan" at bounding box center [114, 278] width 229 height 30
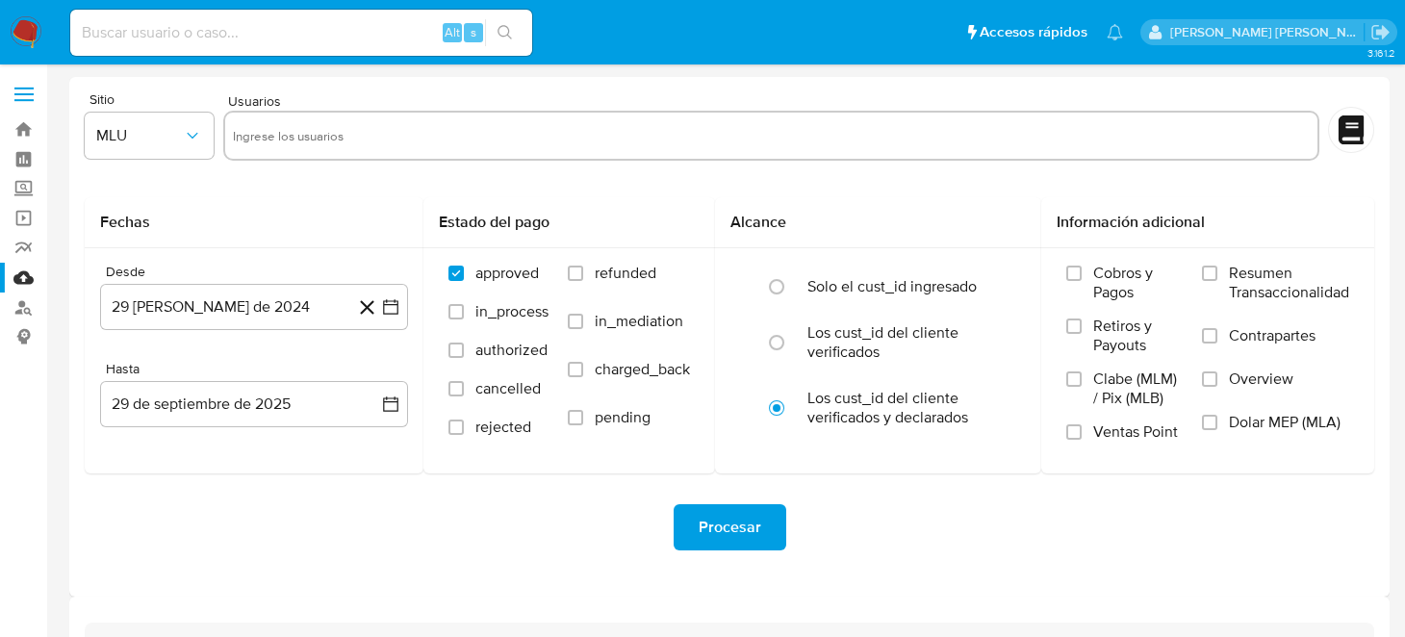
click at [218, 135] on div "Sitio MLU Usuarios" at bounding box center [730, 129] width 1290 height 74
click at [207, 135] on button "MLU" at bounding box center [149, 136] width 129 height 46
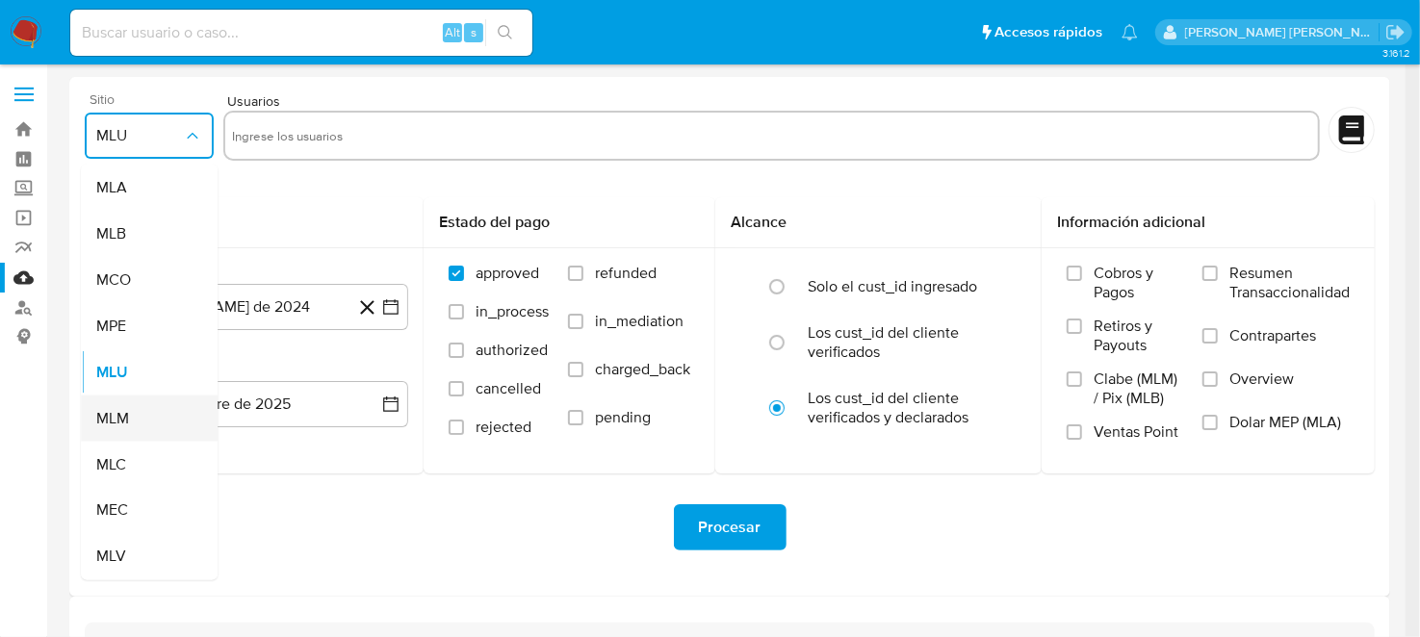
click at [101, 414] on span "MLM" at bounding box center [112, 418] width 33 height 19
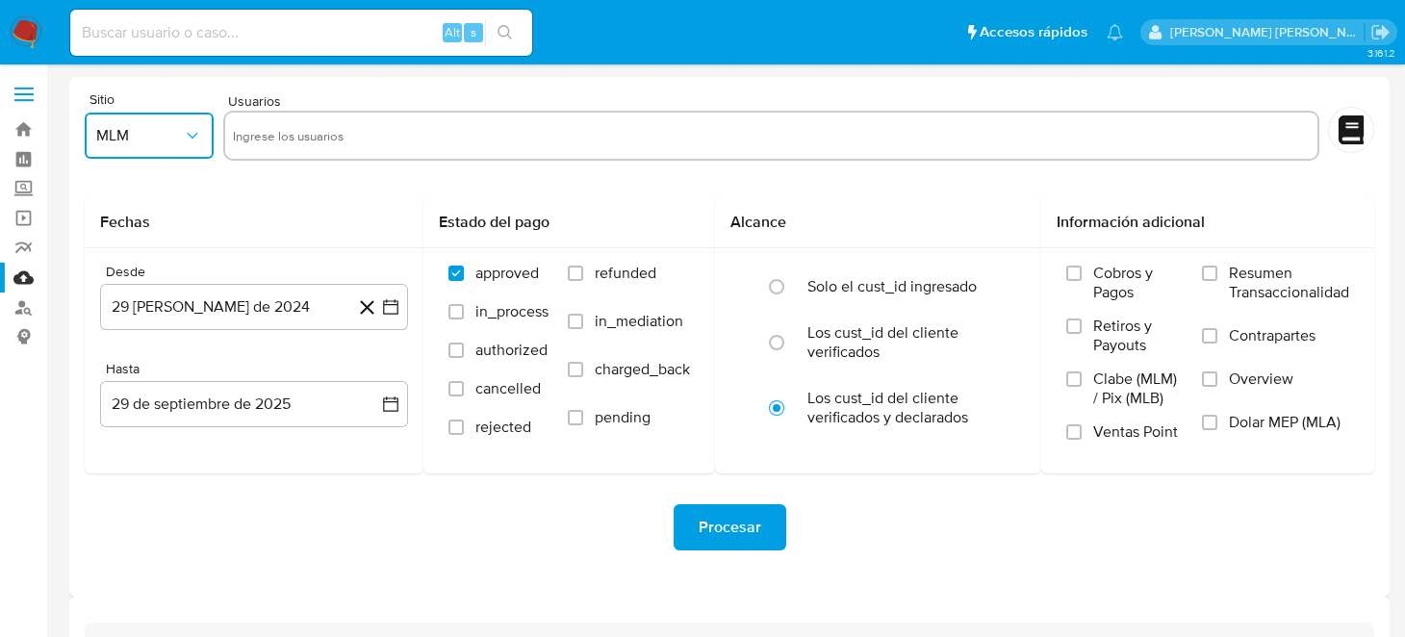
click at [398, 141] on input "text" at bounding box center [771, 135] width 1077 height 31
type input "2180480505"
click at [396, 317] on button "29 [PERSON_NAME] de 2024" at bounding box center [254, 307] width 308 height 46
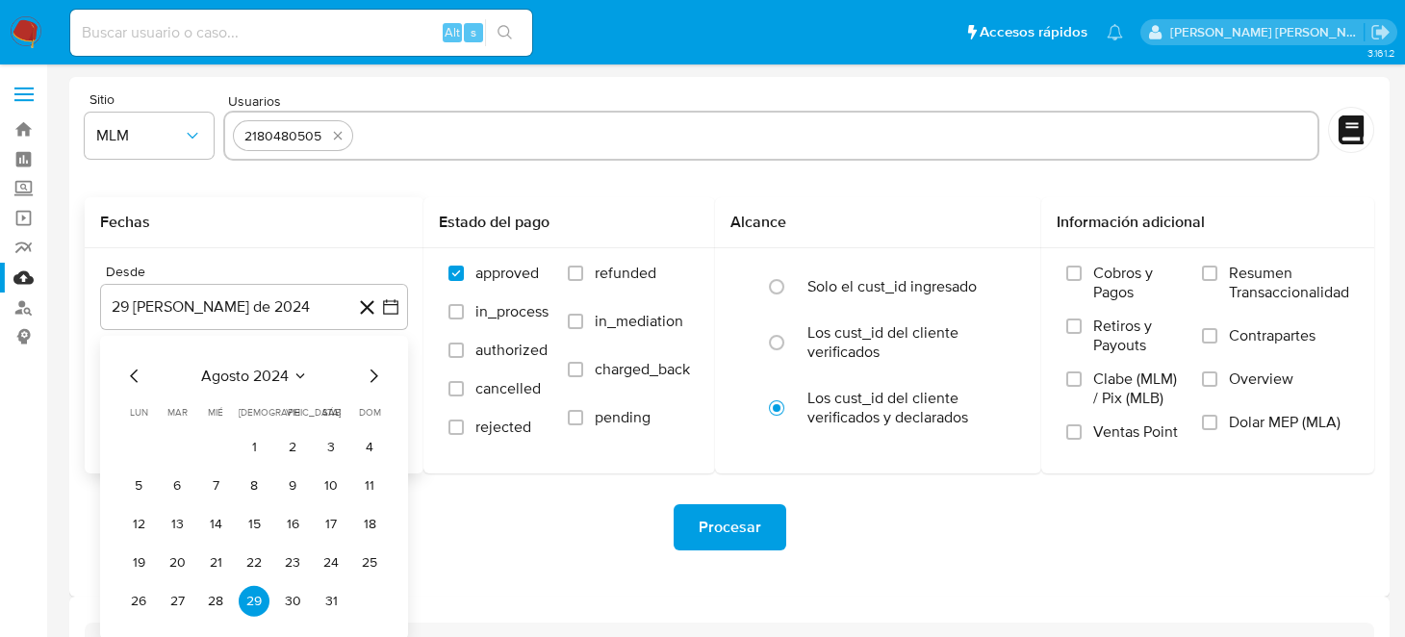
click at [390, 379] on div "agosto 2024 agosto 2024 lun lunes mar martes mié miércoles jue jueves vie viern…" at bounding box center [254, 488] width 308 height 304
click at [392, 377] on div "agosto 2024 agosto 2024 lun lunes mar martes mié miércoles jue jueves vie viern…" at bounding box center [254, 488] width 308 height 304
click at [377, 373] on icon "Mes siguiente" at bounding box center [373, 376] width 23 height 23
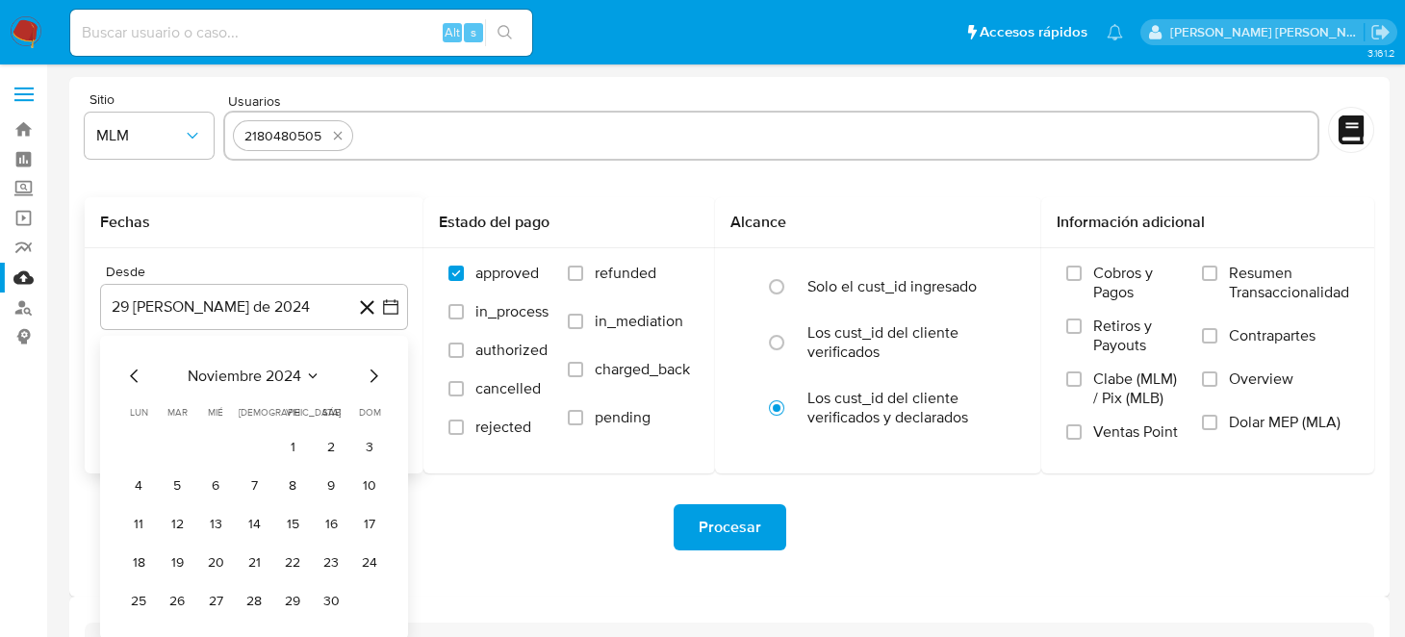
click at [377, 373] on icon "Mes siguiente" at bounding box center [373, 376] width 23 height 23
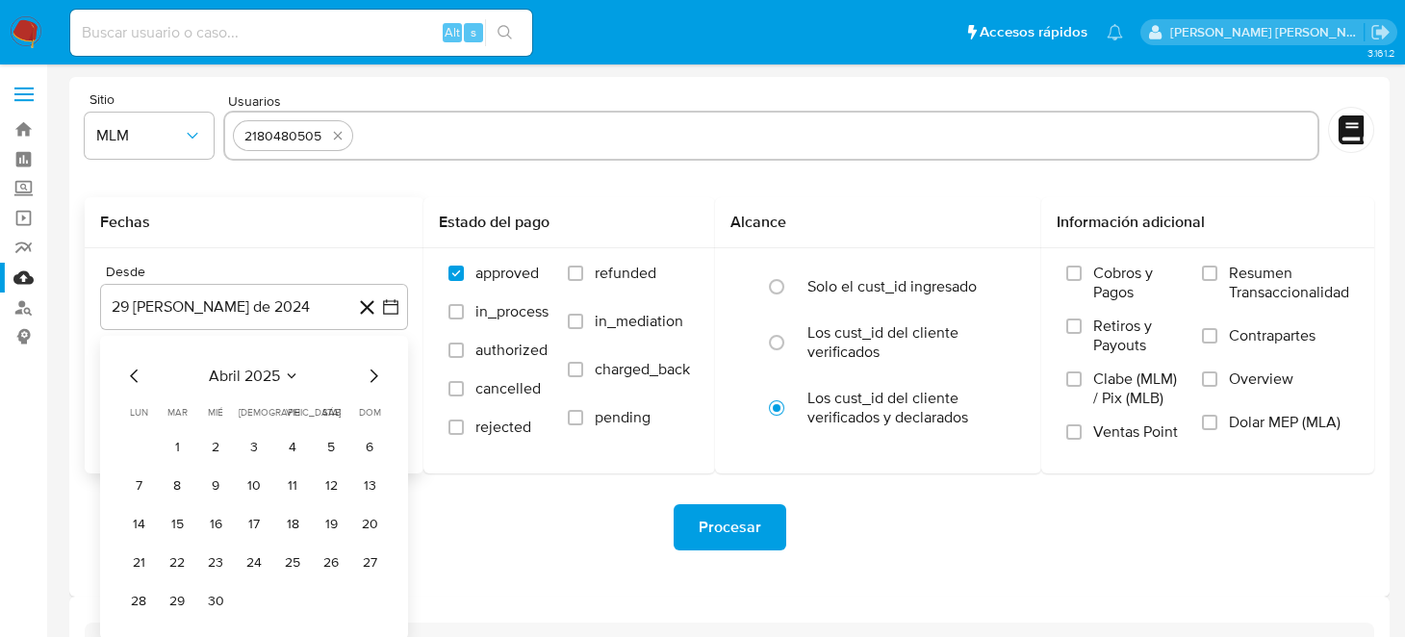
click at [378, 373] on icon "Mes siguiente" at bounding box center [373, 376] width 23 height 23
click at [254, 436] on button "1" at bounding box center [254, 447] width 31 height 31
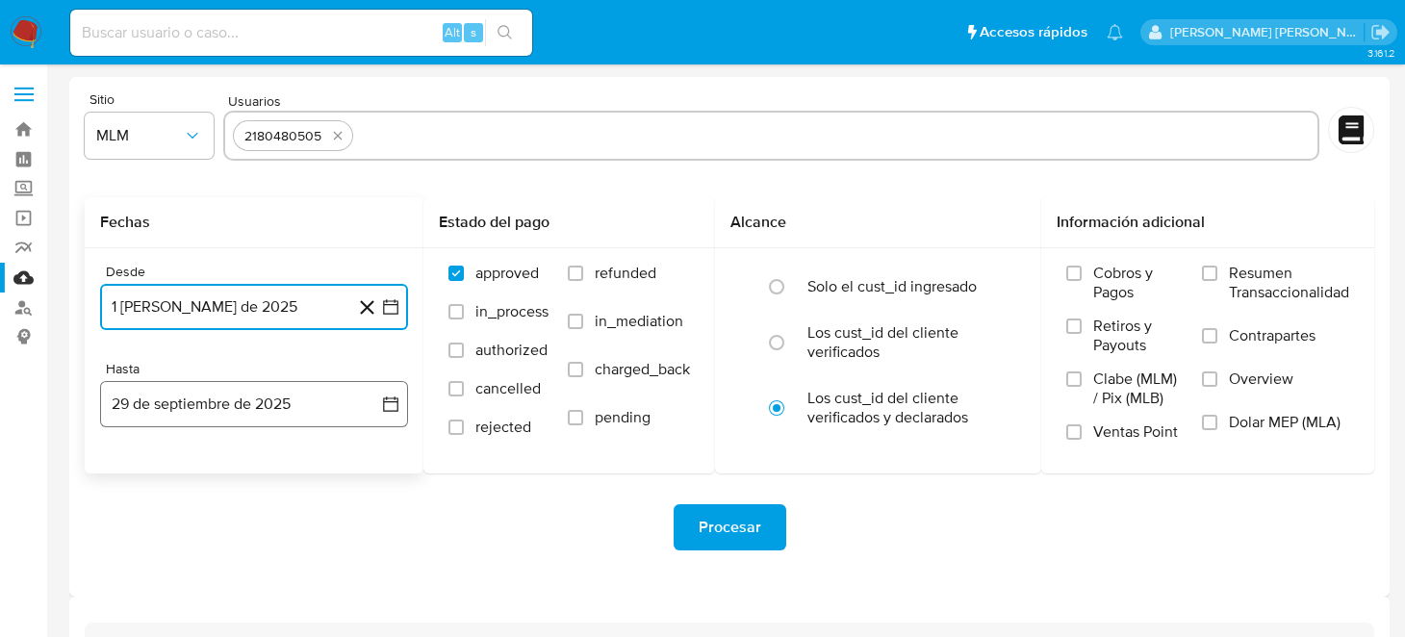
click at [389, 408] on icon "button" at bounding box center [390, 404] width 19 height 19
click at [144, 470] on icon "Mes anterior" at bounding box center [134, 473] width 23 height 23
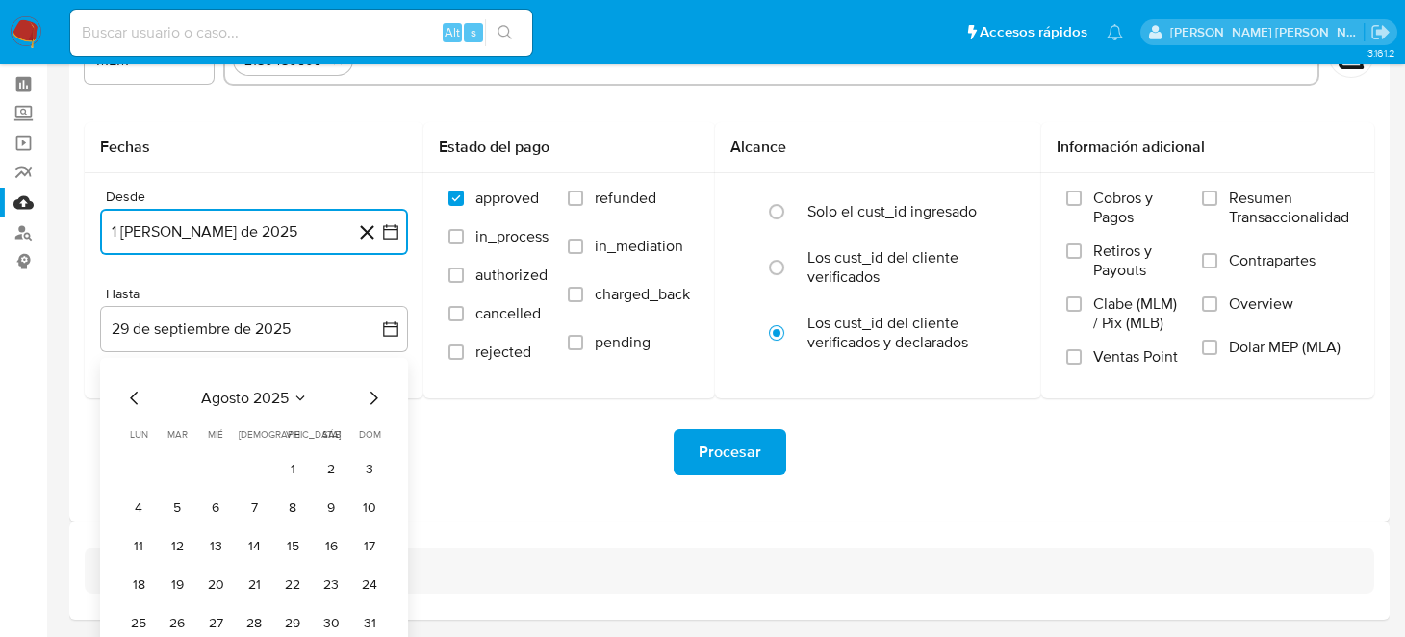
scroll to position [139, 0]
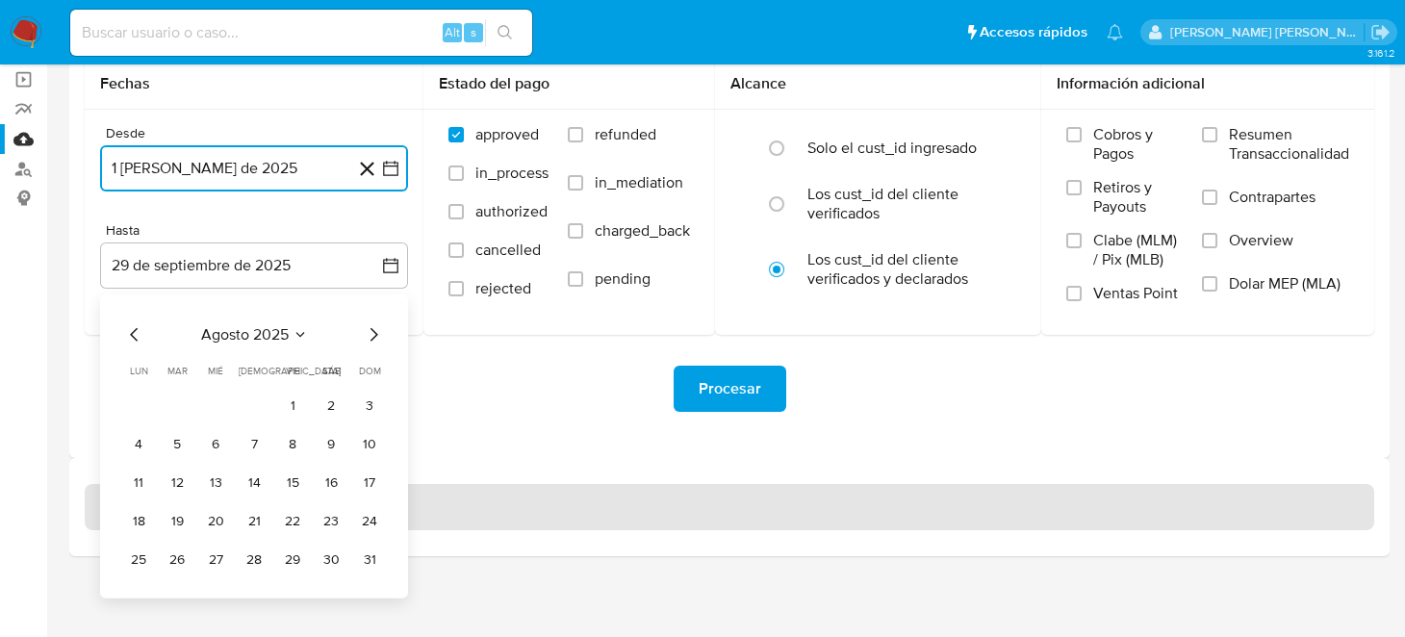
drag, startPoint x: 372, startPoint y: 559, endPoint x: 411, endPoint y: 506, distance: 65.4
click at [375, 561] on button "31" at bounding box center [369, 560] width 31 height 31
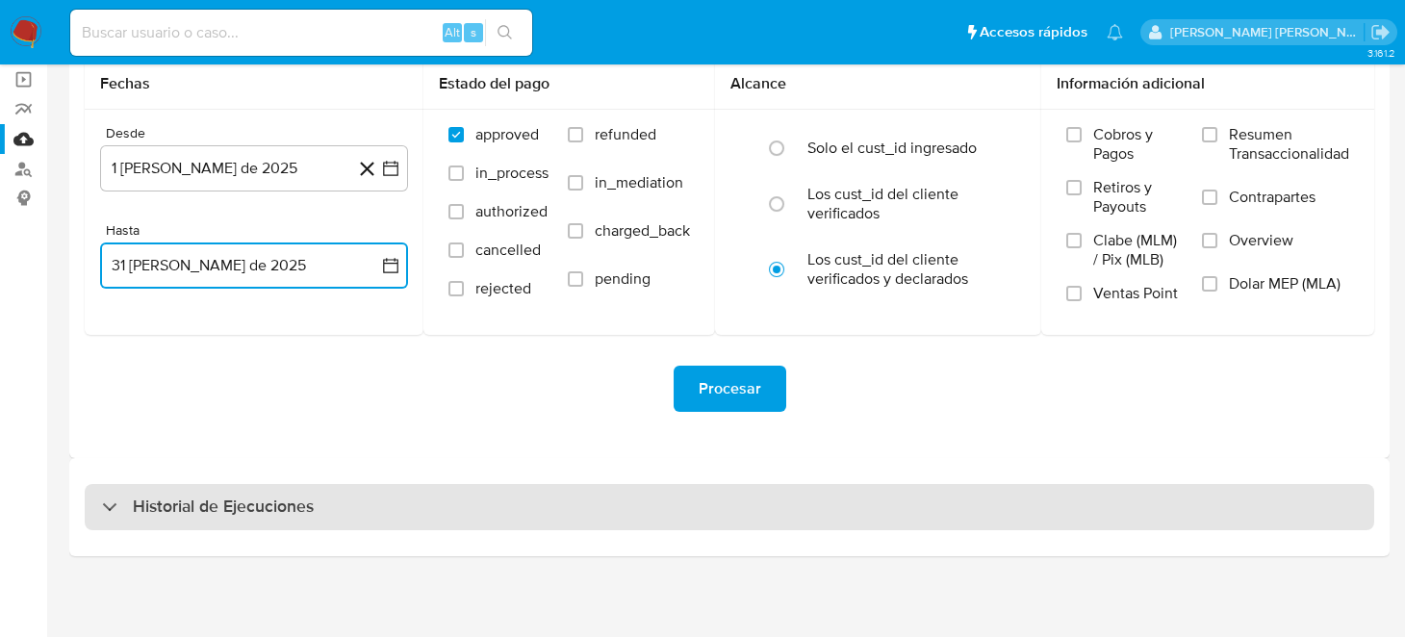
click at [428, 485] on div "Historial de Ejecuciones" at bounding box center [730, 507] width 1290 height 46
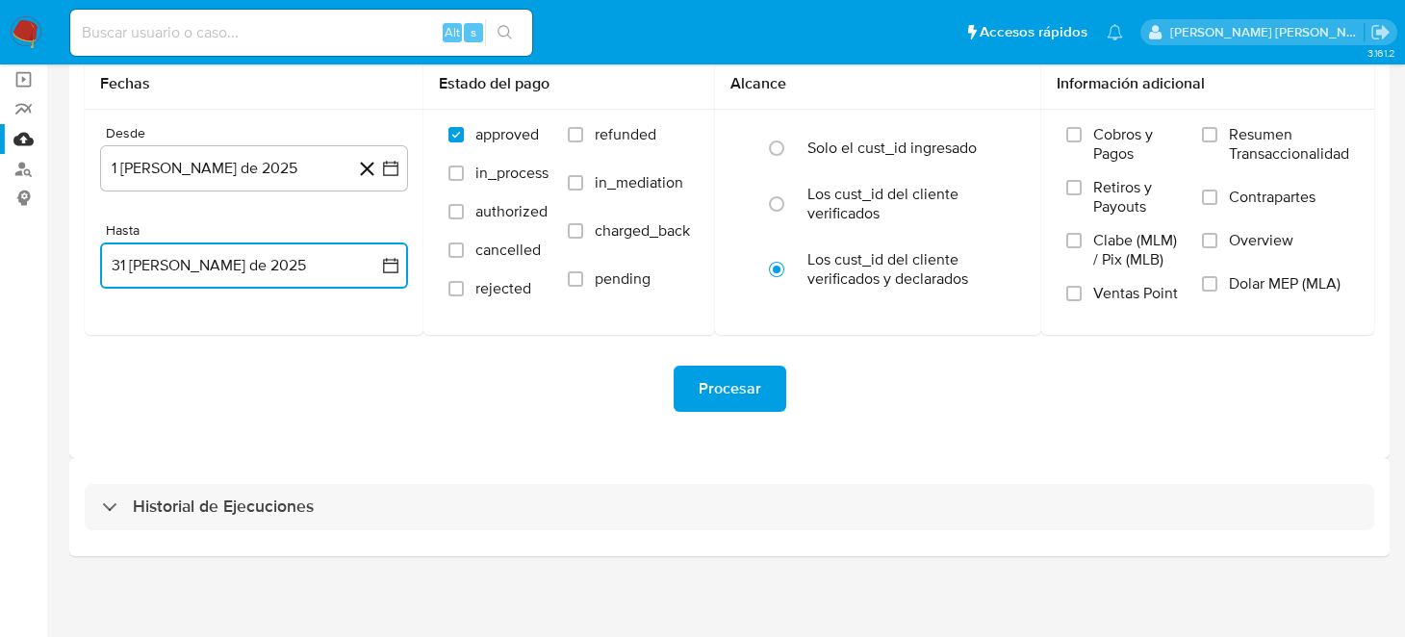
select select "10"
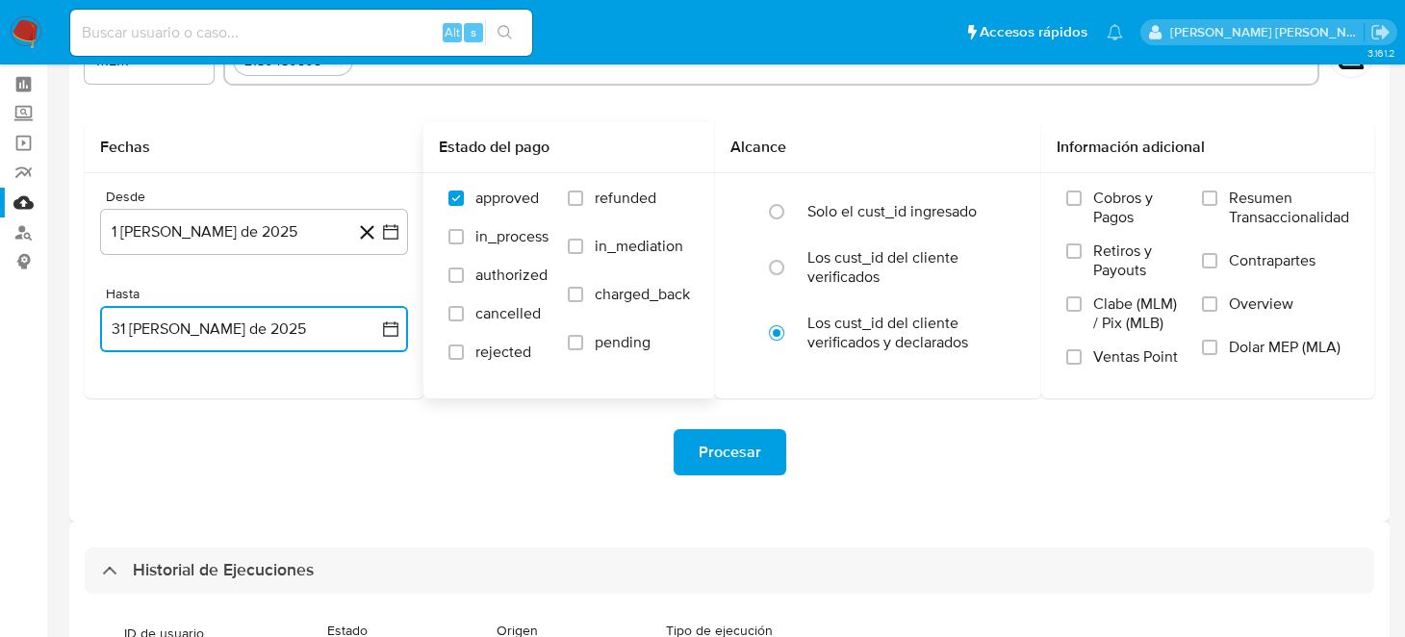
scroll to position [0, 0]
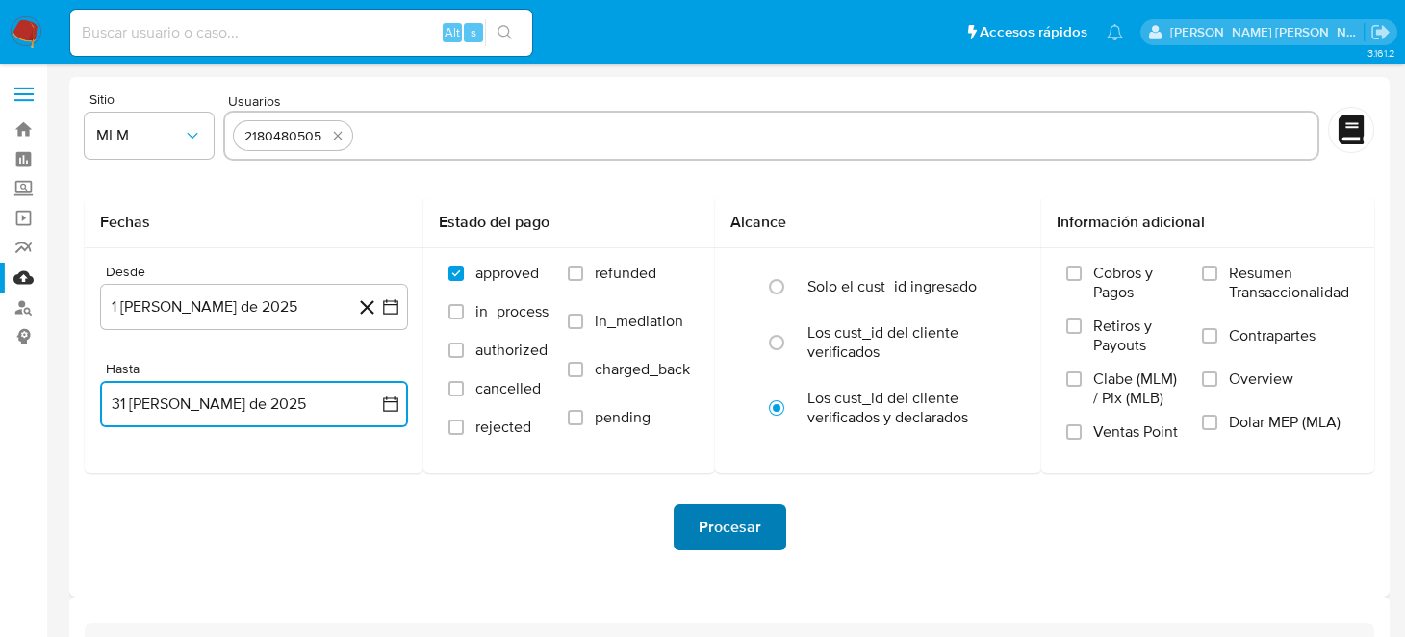
click at [732, 517] on span "Procesar" at bounding box center [730, 527] width 63 height 42
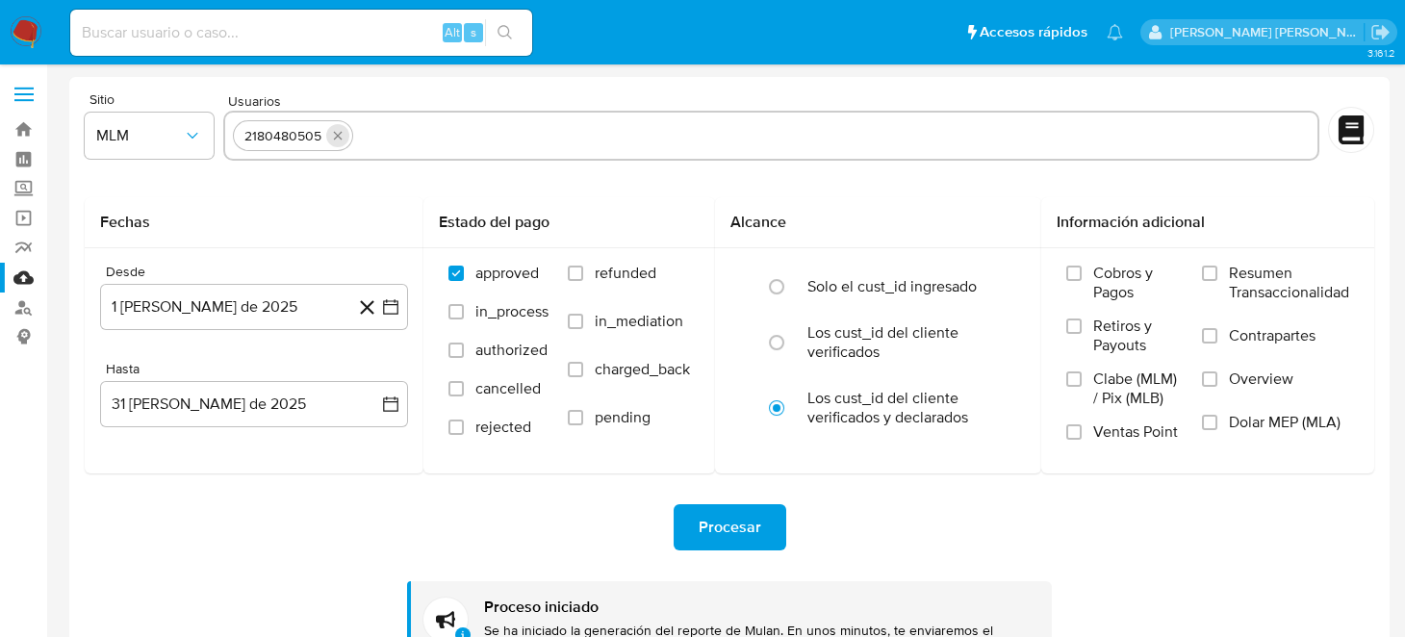
click at [332, 135] on icon "quitar 2180480505" at bounding box center [337, 135] width 15 height 15
click at [356, 138] on input "text" at bounding box center [771, 135] width 1077 height 31
paste input "1791455906"
type input "1791455906"
click at [755, 523] on span "Procesar" at bounding box center [730, 527] width 63 height 42
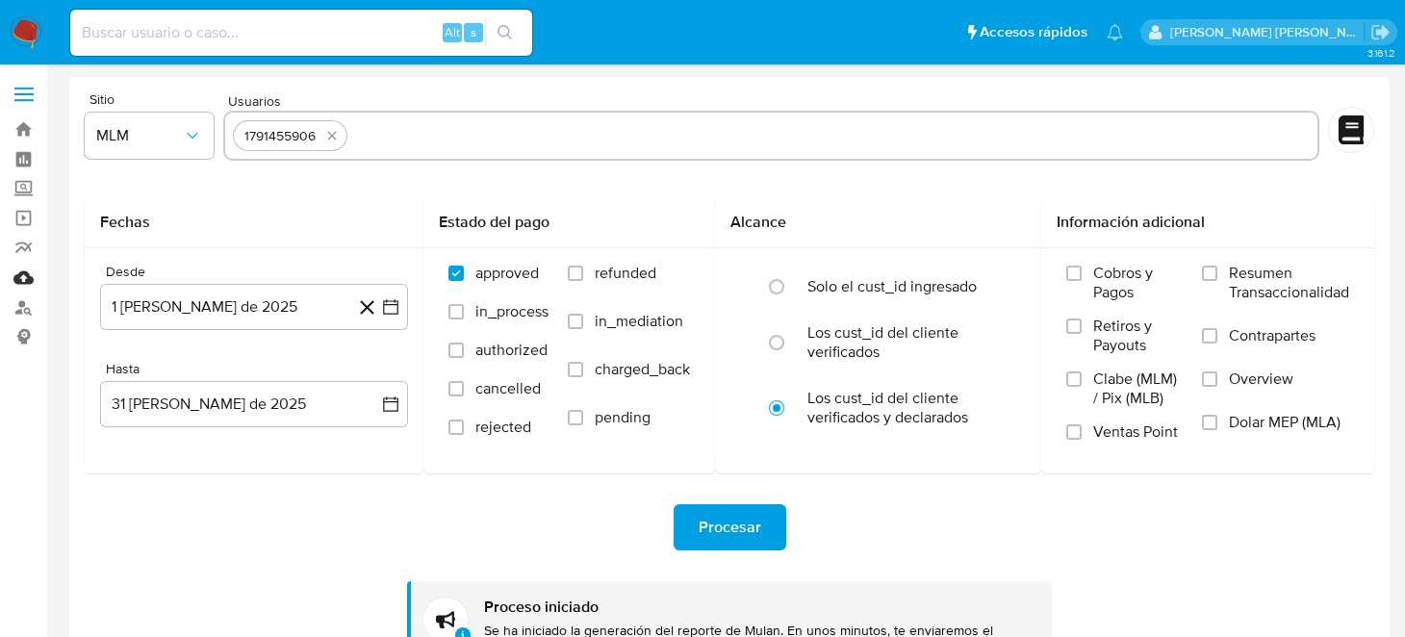
click at [17, 275] on link "Mulan" at bounding box center [114, 278] width 229 height 30
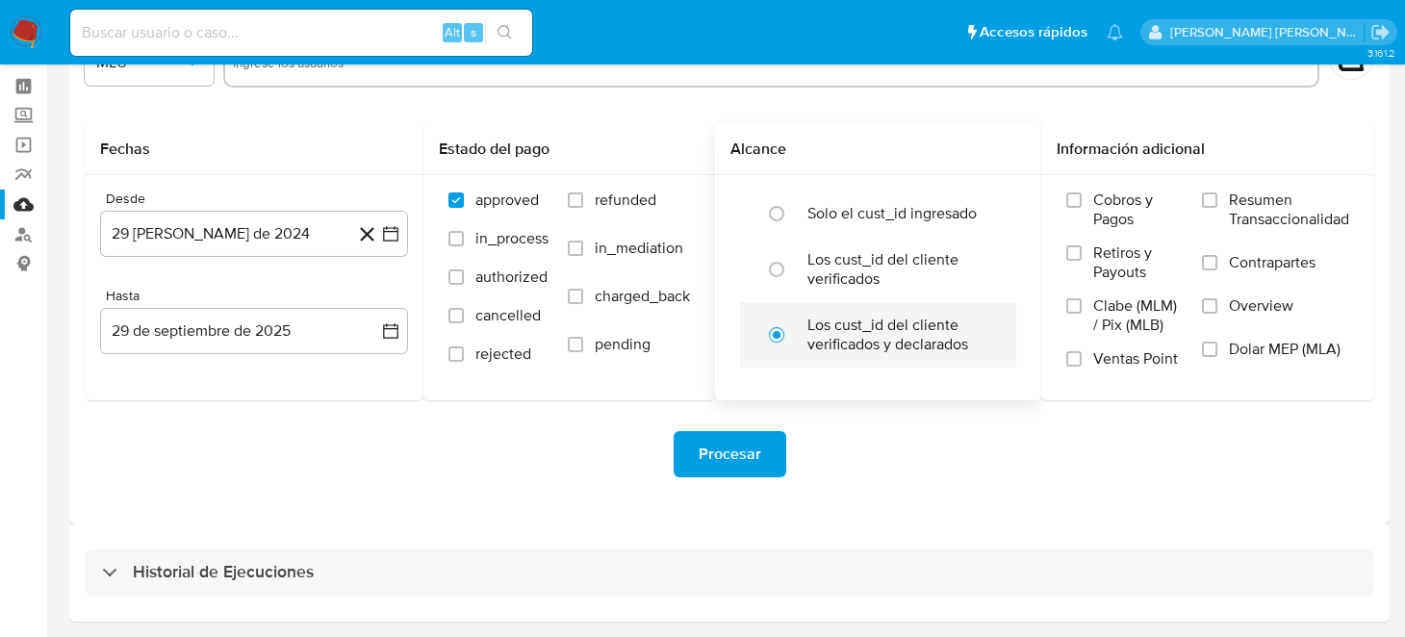
scroll to position [139, 0]
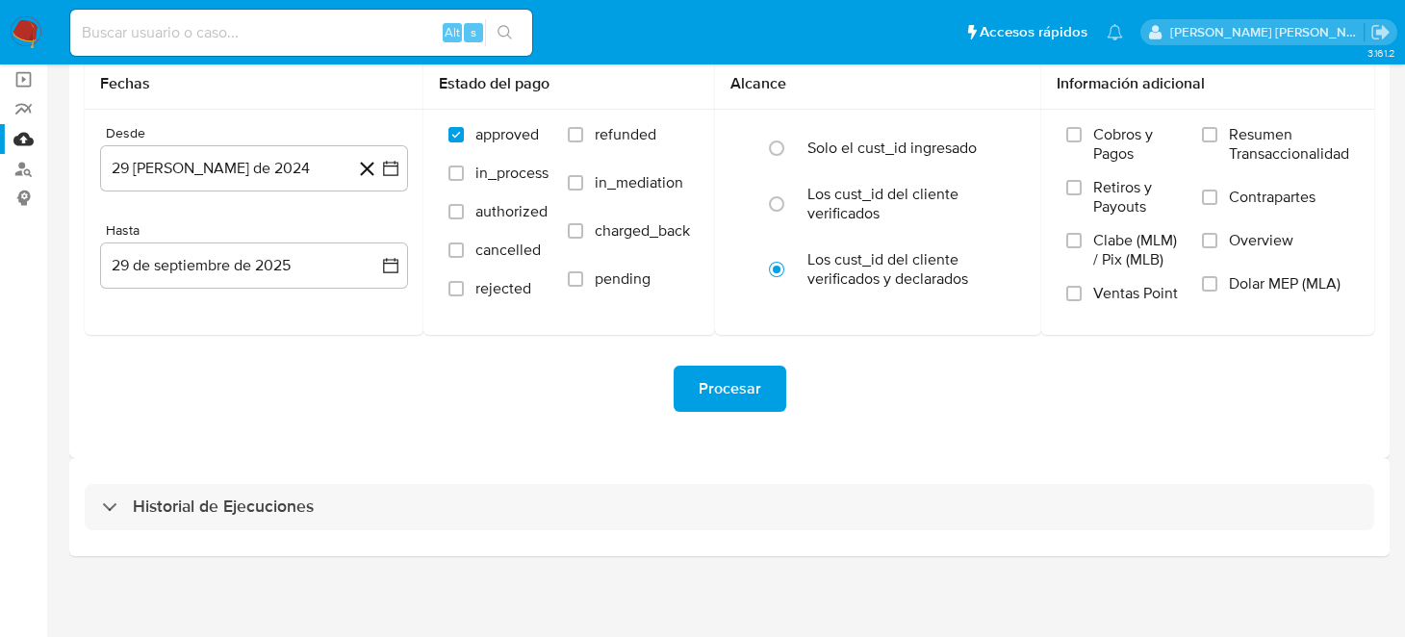
click at [917, 399] on div "Procesar" at bounding box center [730, 389] width 1290 height 46
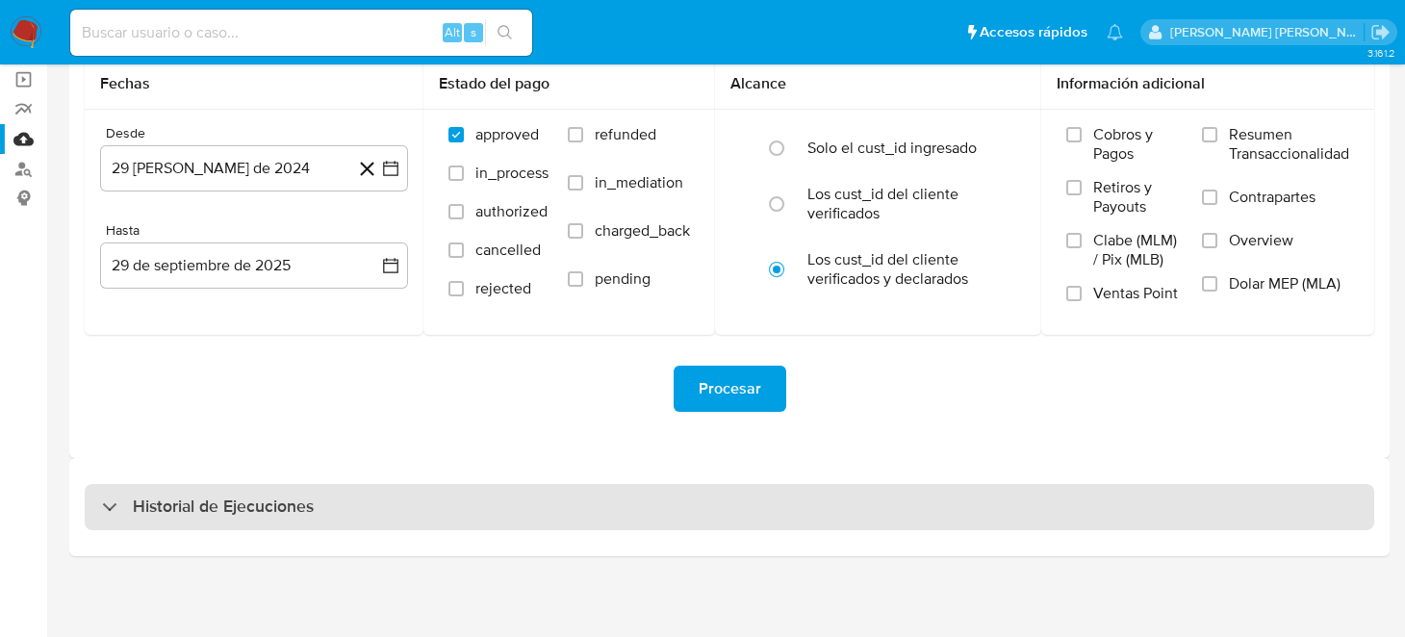
click at [233, 501] on h3 "Historial de Ejecuciones" at bounding box center [223, 507] width 181 height 23
select select "10"
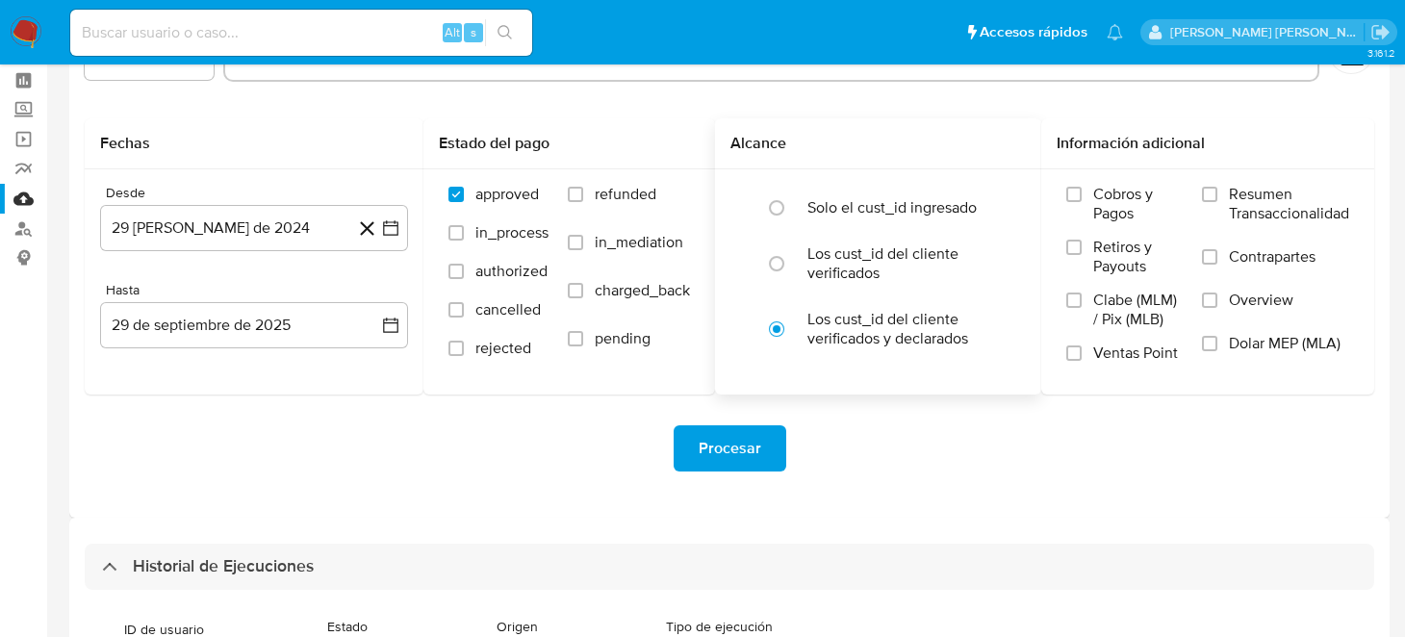
scroll to position [0, 0]
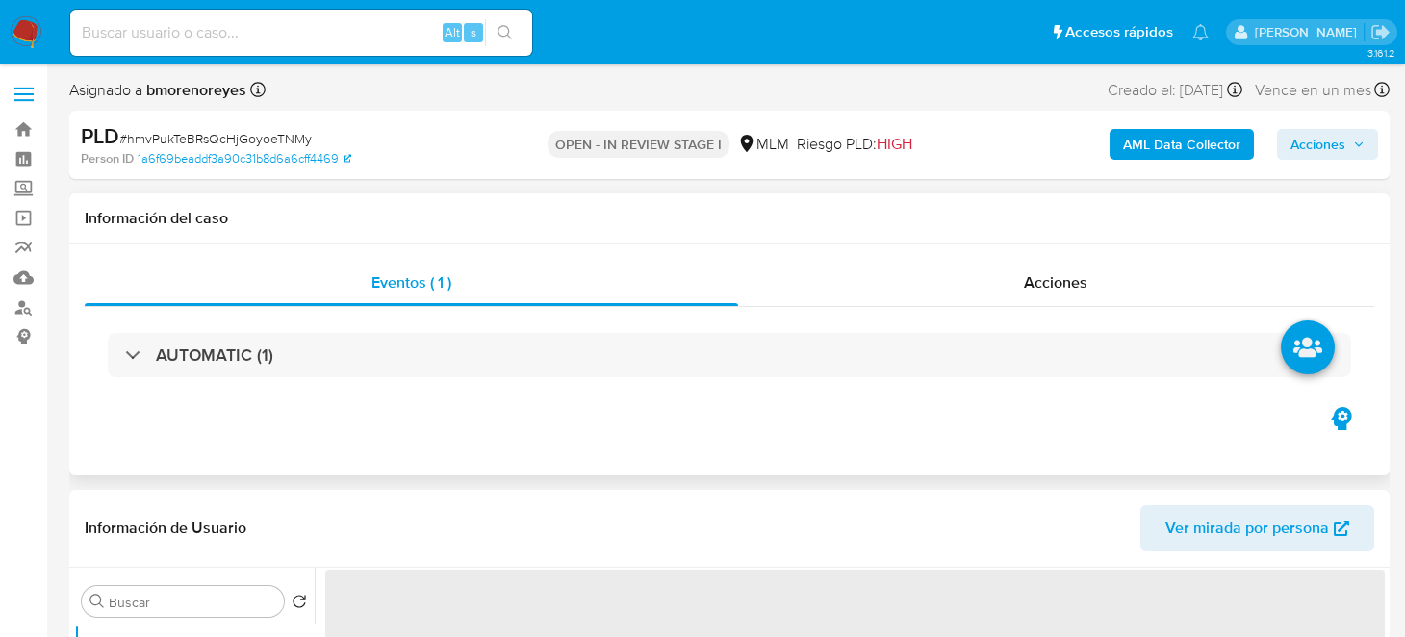
select select "10"
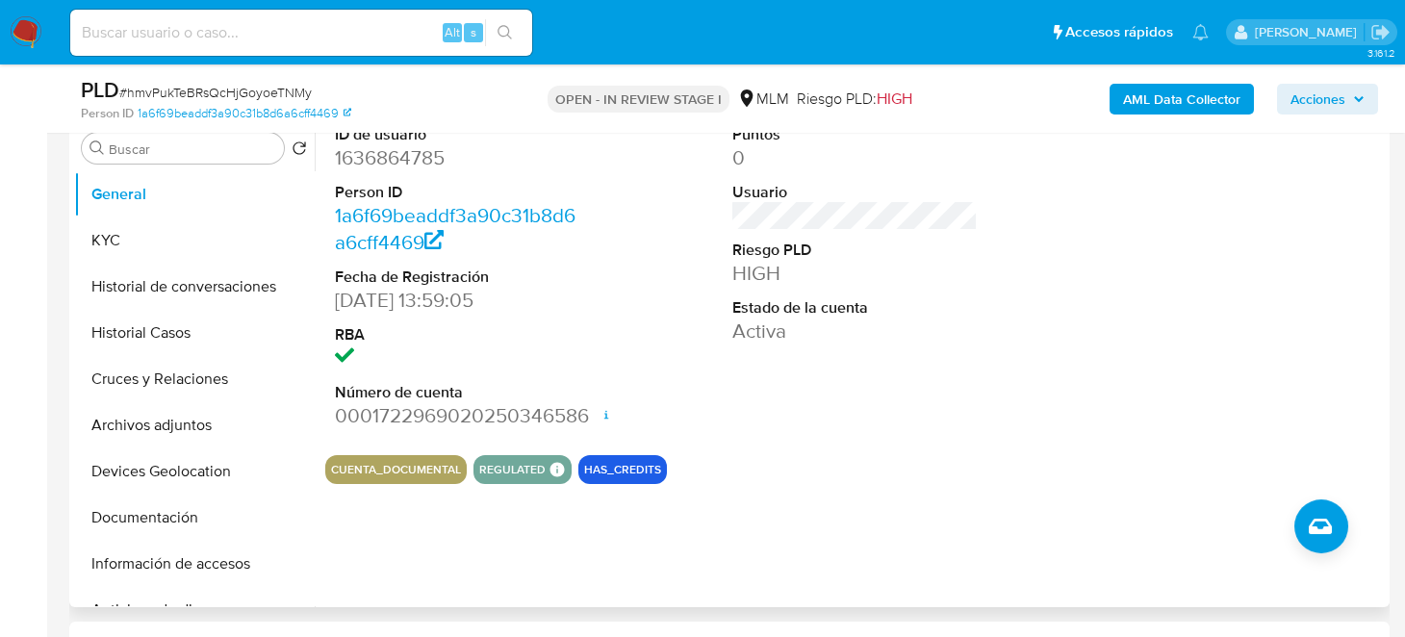
scroll to position [289, 0]
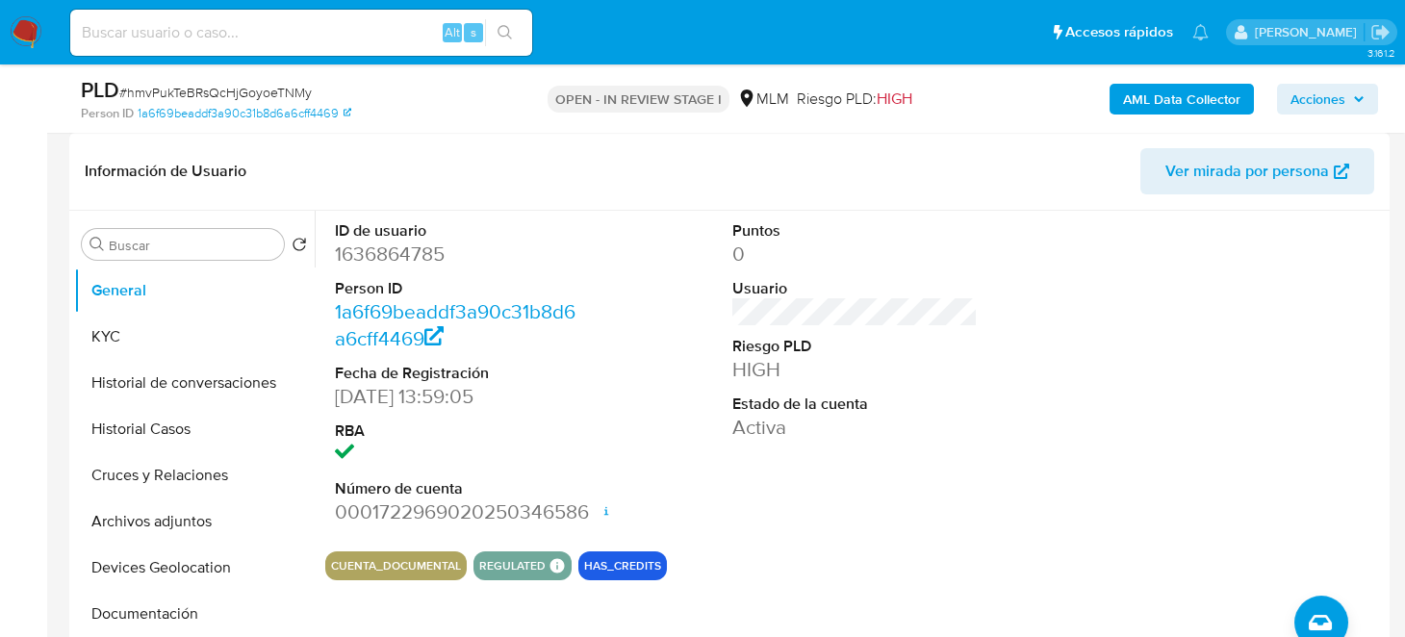
click at [883, 630] on div "ID de usuario 1636864785 Person ID 1a6f69beaddf3a90c31b8d6a6cff4469 Fecha de Re…" at bounding box center [850, 457] width 1070 height 493
click at [145, 337] on button "KYC" at bounding box center [186, 337] width 225 height 46
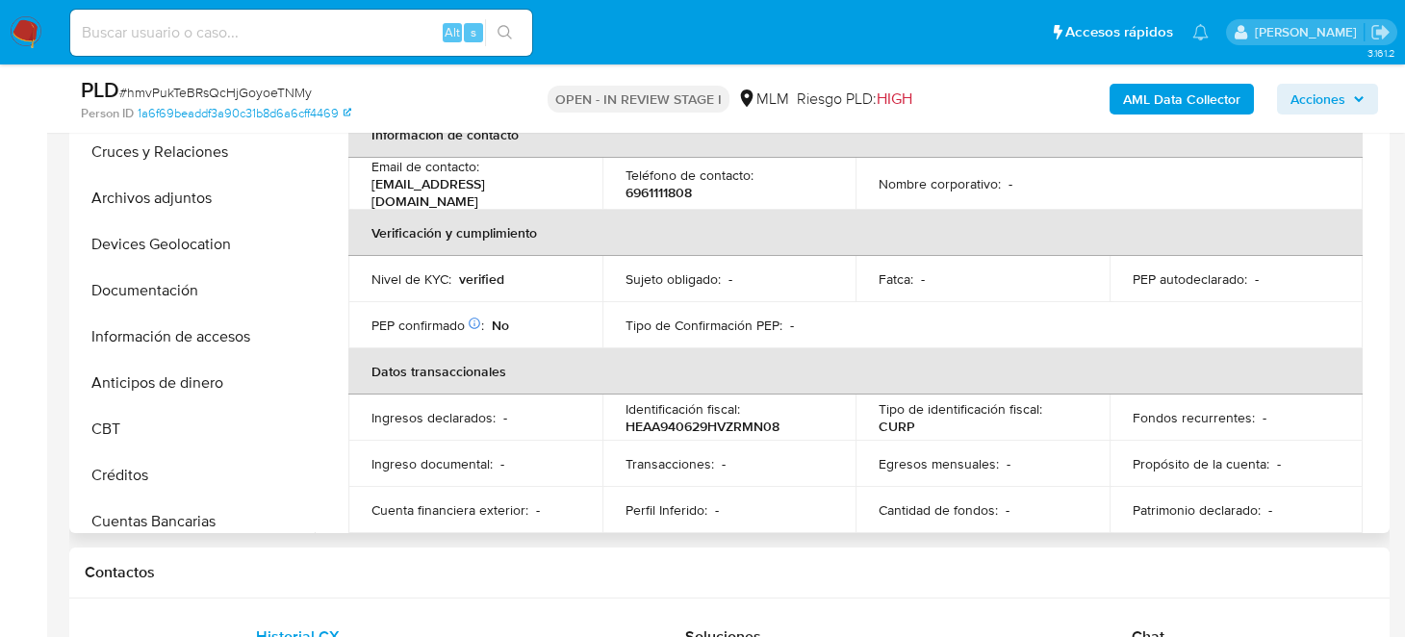
scroll to position [288, 0]
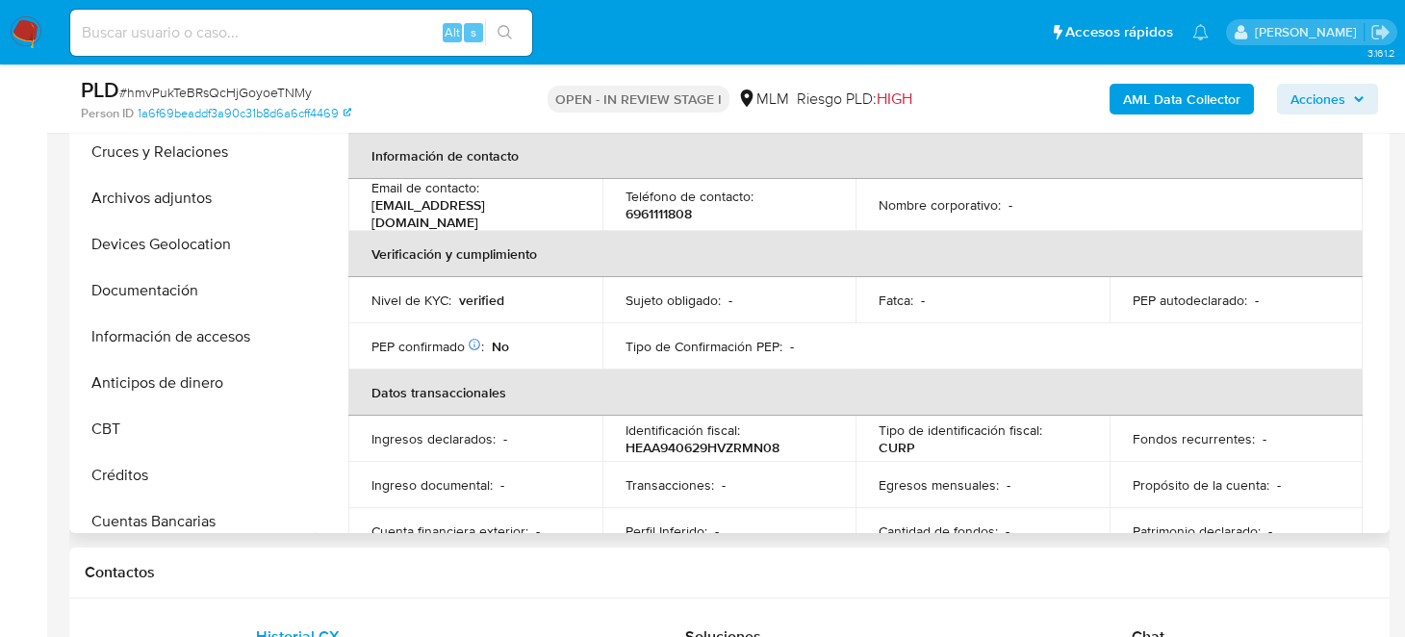
click at [654, 205] on p "6961111808" at bounding box center [659, 213] width 66 height 17
drag, startPoint x: 458, startPoint y: 205, endPoint x: 532, endPoint y: 208, distance: 74.2
click at [532, 208] on td "Email de contacto : jose19942906@gmail.com" at bounding box center [475, 205] width 254 height 52
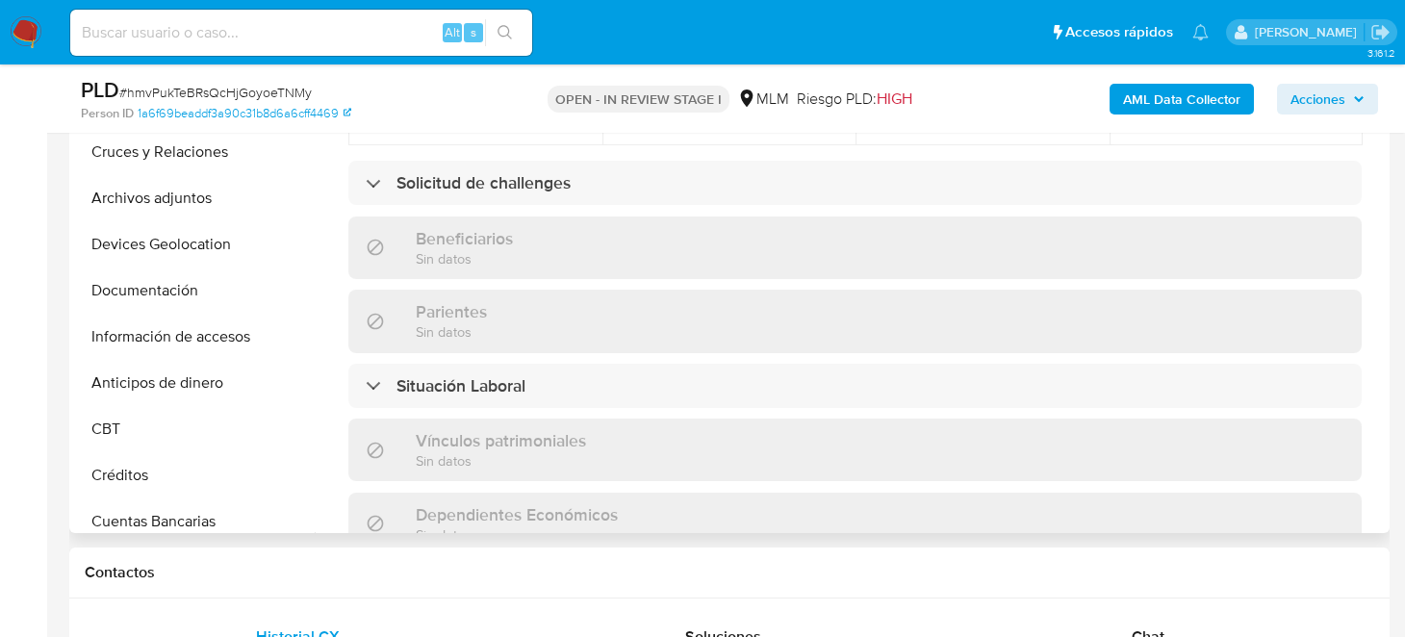
scroll to position [673, 0]
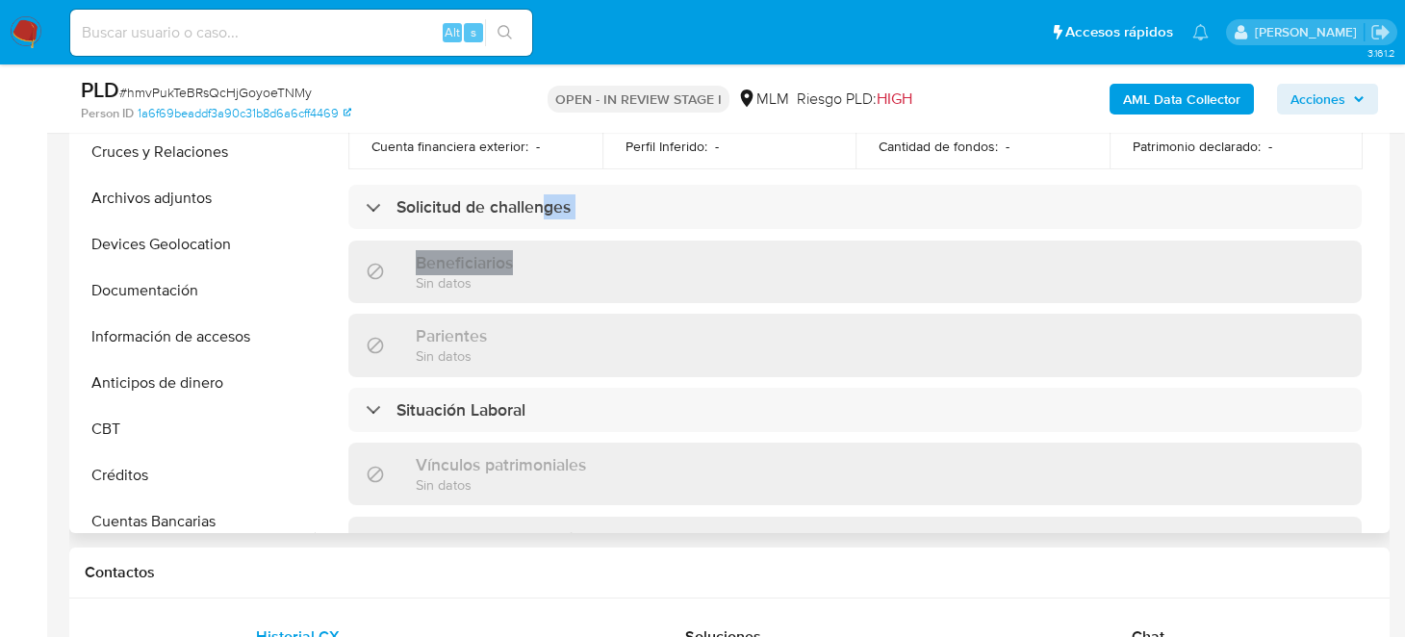
drag, startPoint x: 541, startPoint y: 211, endPoint x: 545, endPoint y: 229, distance: 18.7
click at [545, 229] on div "Actualizado hace 12 días Creado: 14/01/2024 11:59:06 Actualizado: 17/09/2025 02…" at bounding box center [855, 241] width 1060 height 1653
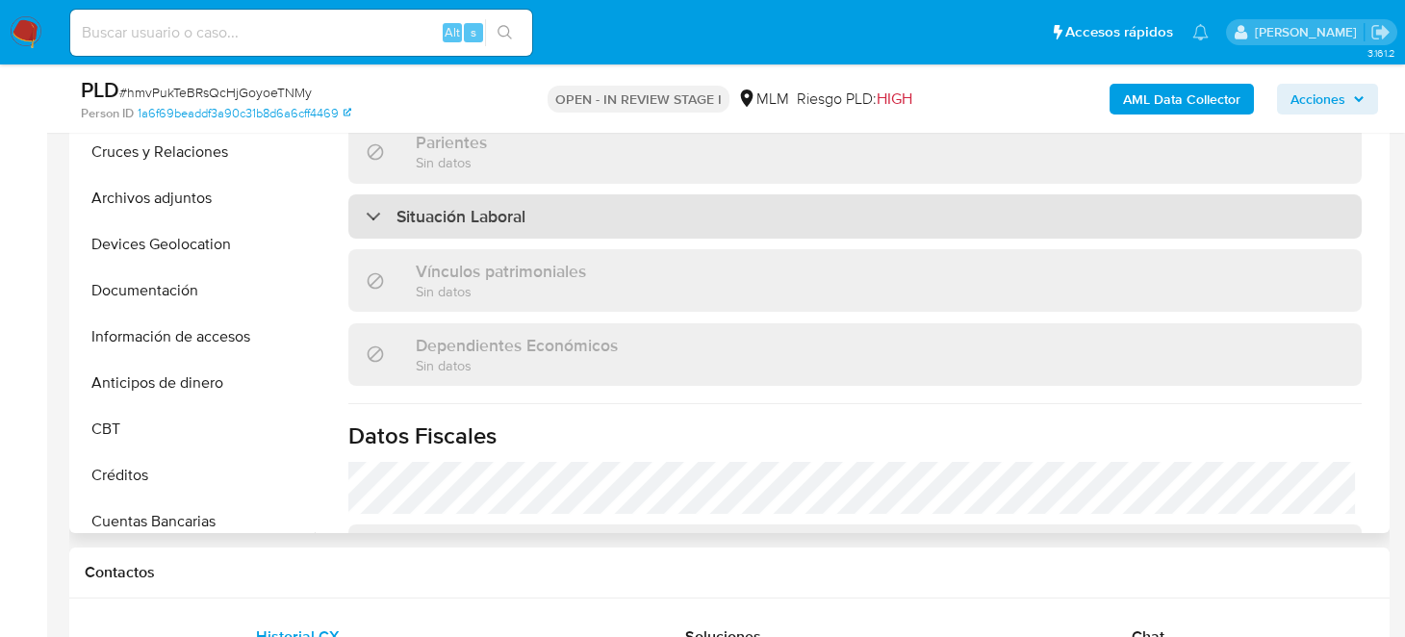
click at [526, 217] on div "Situación Laboral" at bounding box center [854, 216] width 1013 height 44
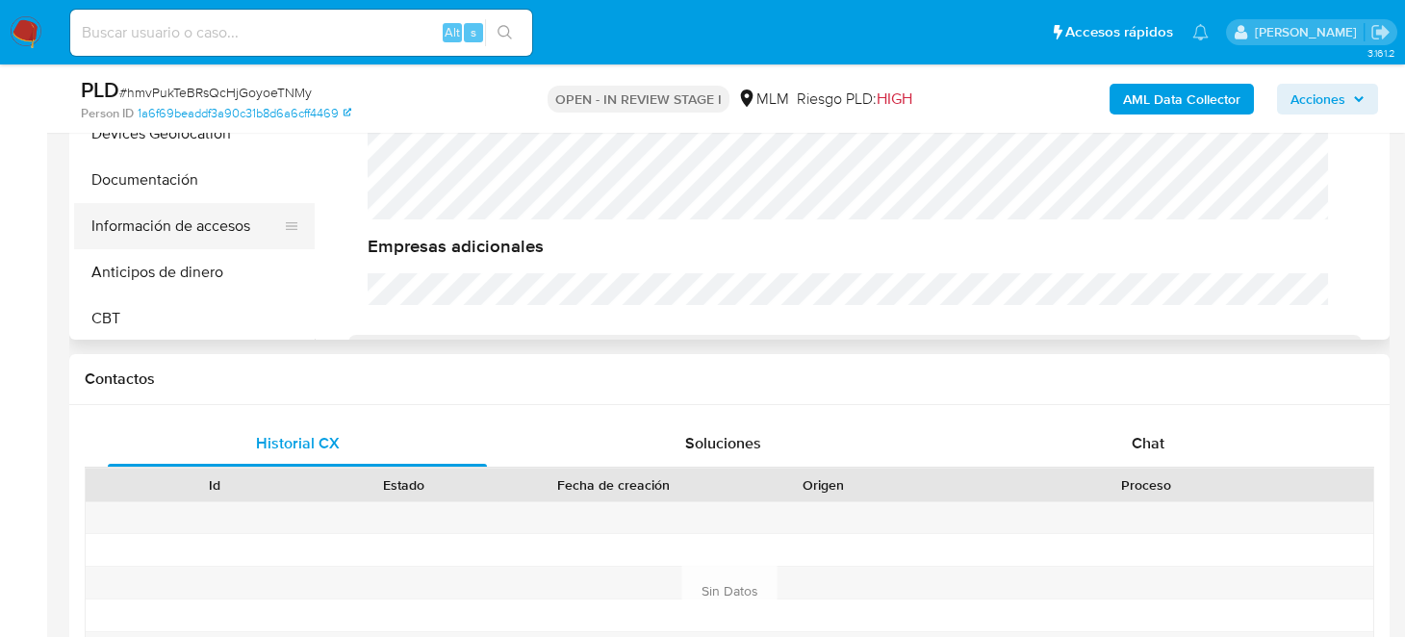
scroll to position [0, 0]
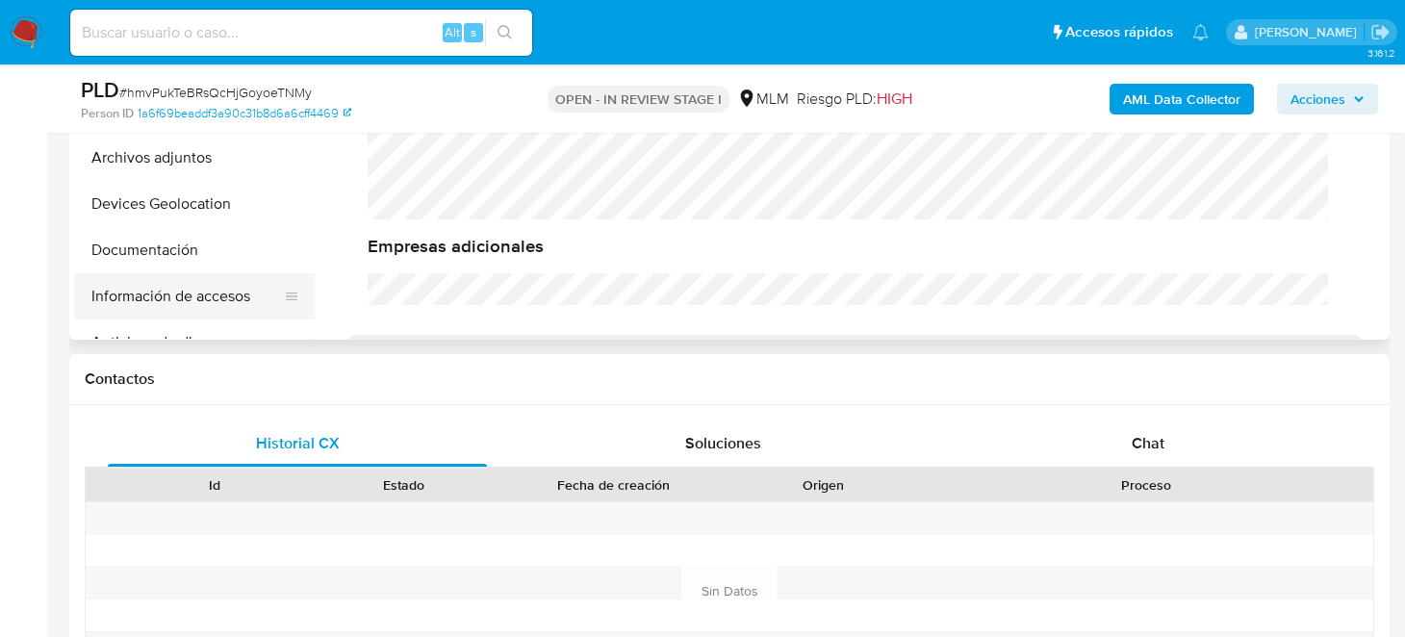
click at [166, 294] on button "Información de accesos" at bounding box center [186, 296] width 225 height 46
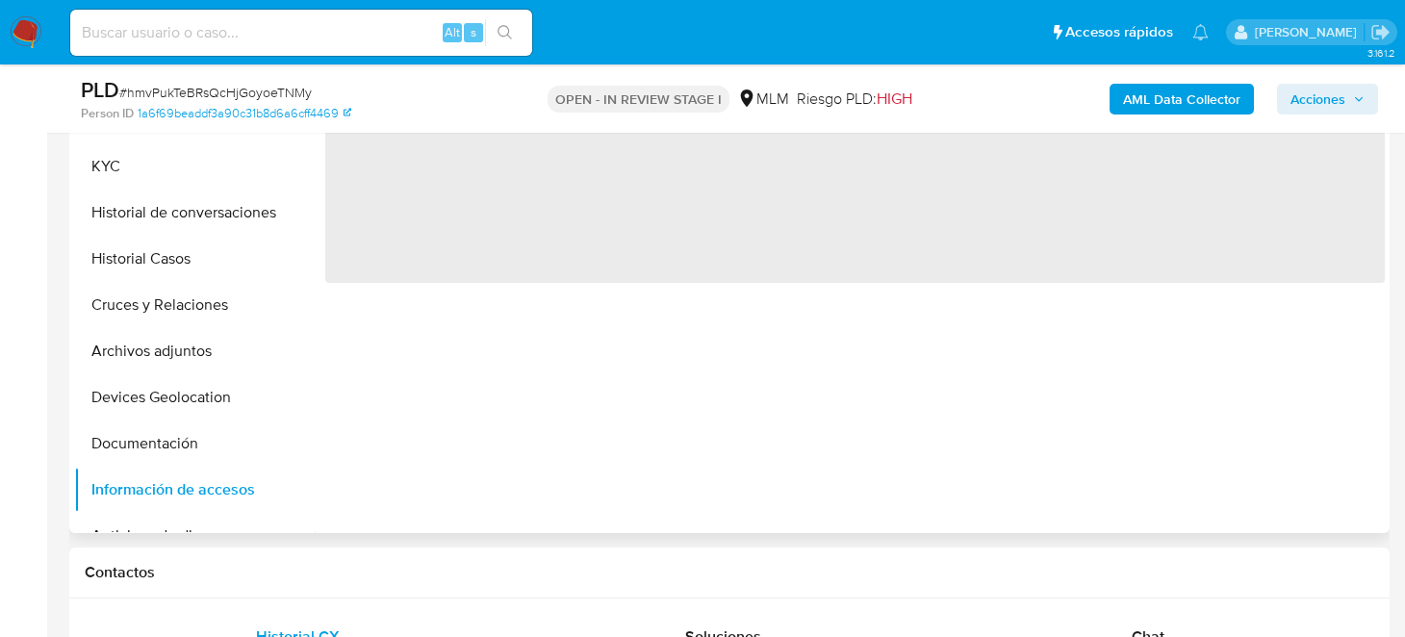
scroll to position [268, 0]
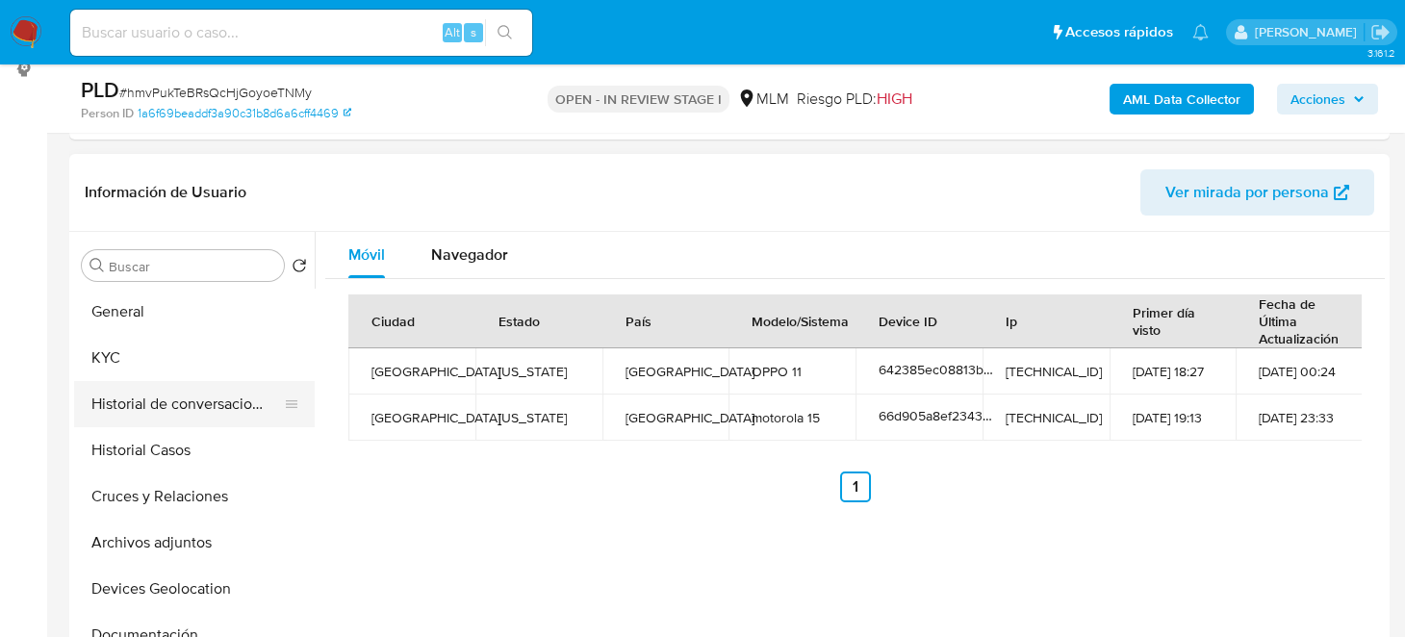
click at [195, 390] on button "Historial de conversaciones" at bounding box center [186, 404] width 225 height 46
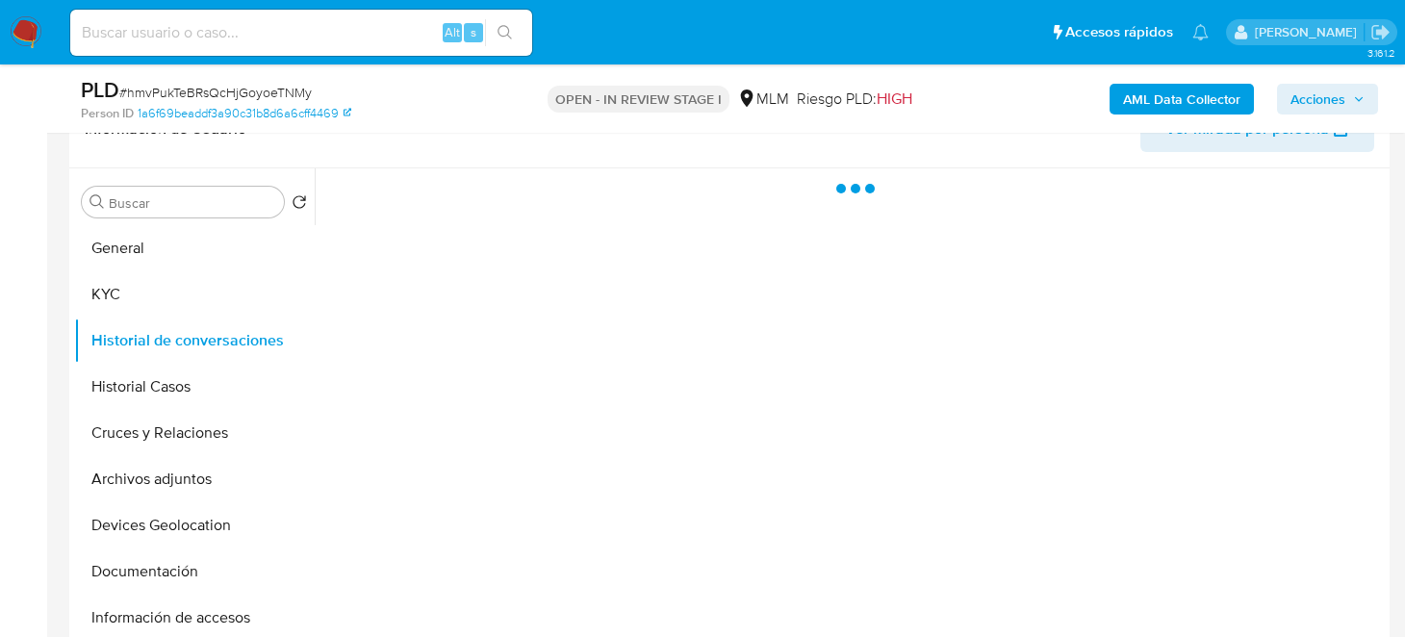
scroll to position [363, 0]
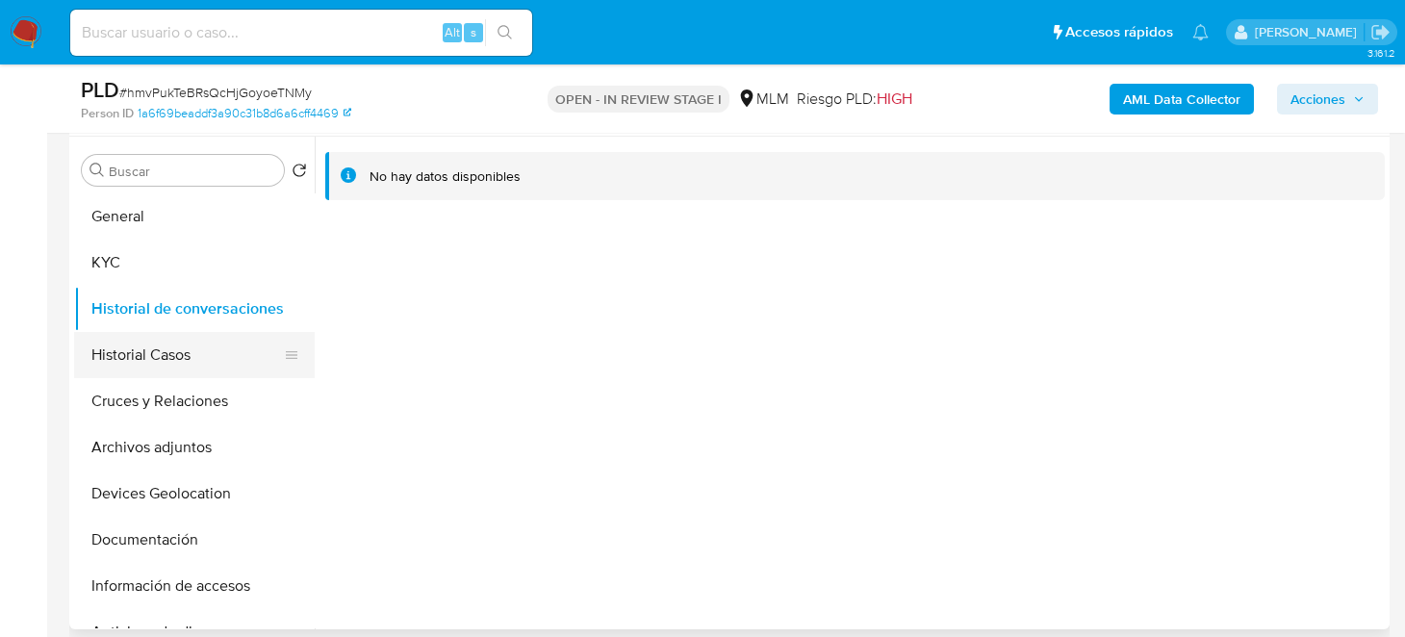
click at [165, 350] on button "Historial Casos" at bounding box center [186, 355] width 225 height 46
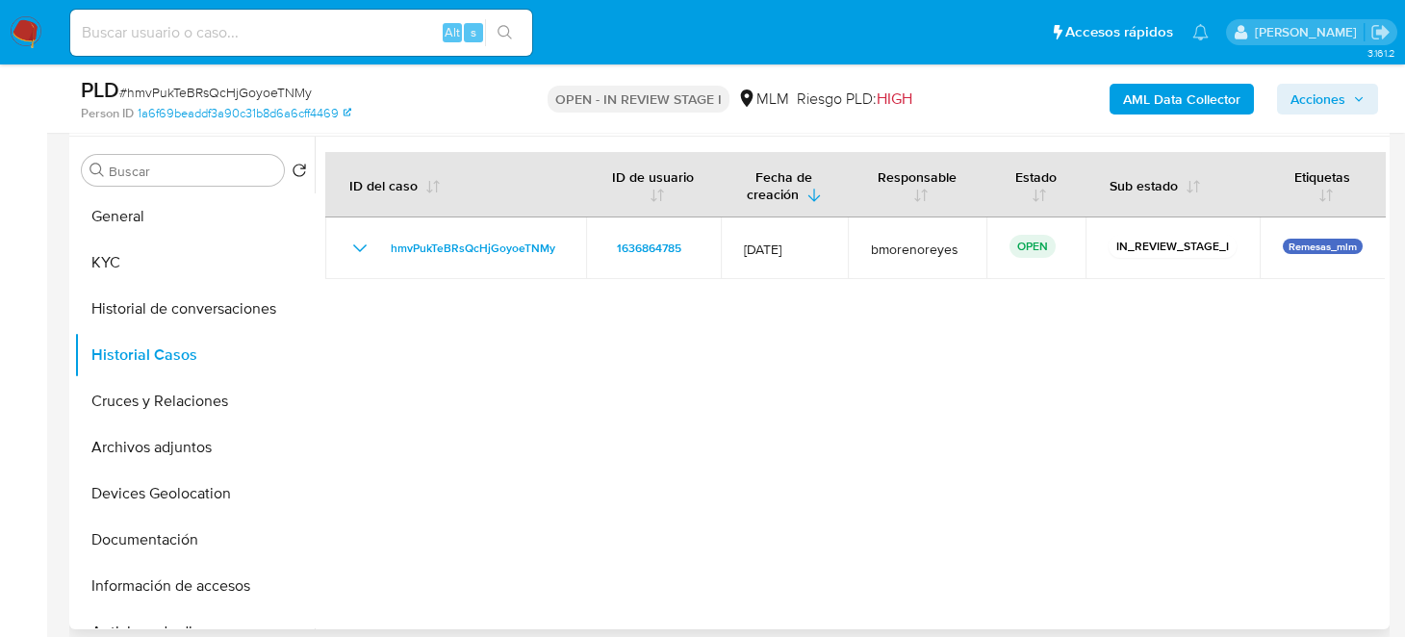
drag, startPoint x: 161, startPoint y: 541, endPoint x: 605, endPoint y: 473, distance: 449.8
click at [161, 538] on button "Documentación" at bounding box center [194, 540] width 241 height 46
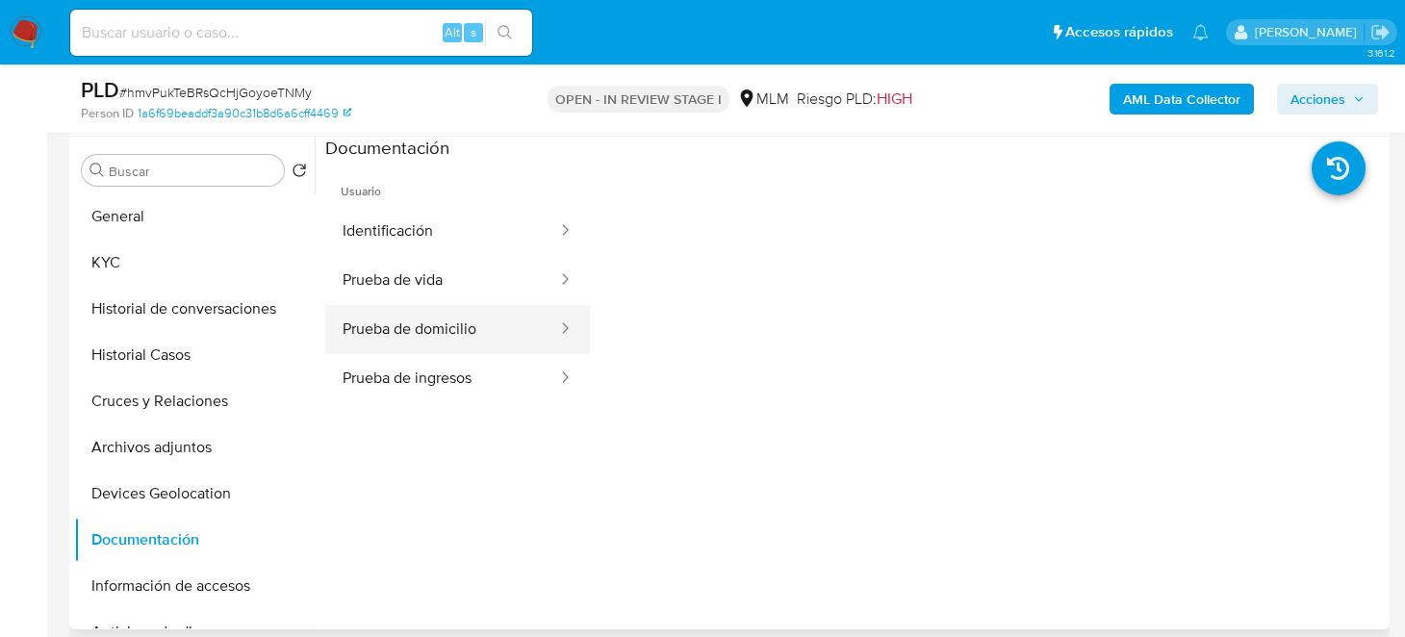
click at [447, 336] on button "Prueba de domicilio" at bounding box center [442, 329] width 234 height 49
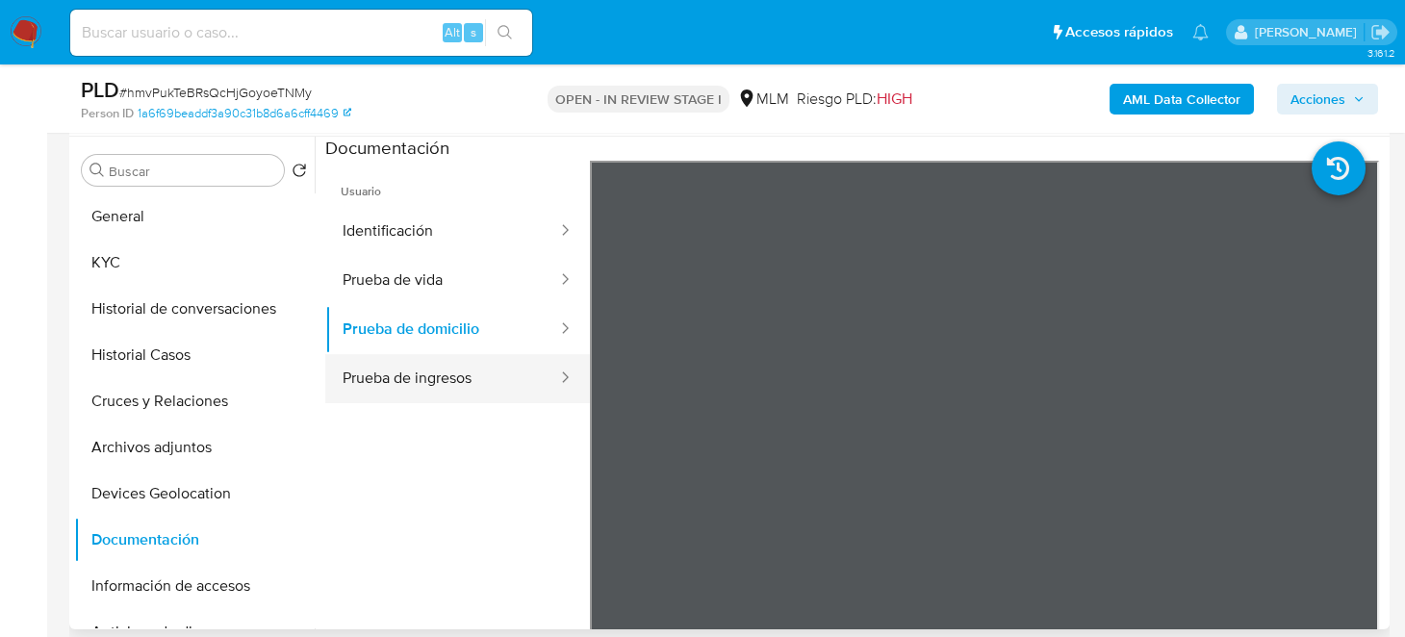
drag, startPoint x: 446, startPoint y: 380, endPoint x: 458, endPoint y: 377, distance: 12.8
click at [447, 383] on button "Prueba de ingresos" at bounding box center [442, 378] width 234 height 49
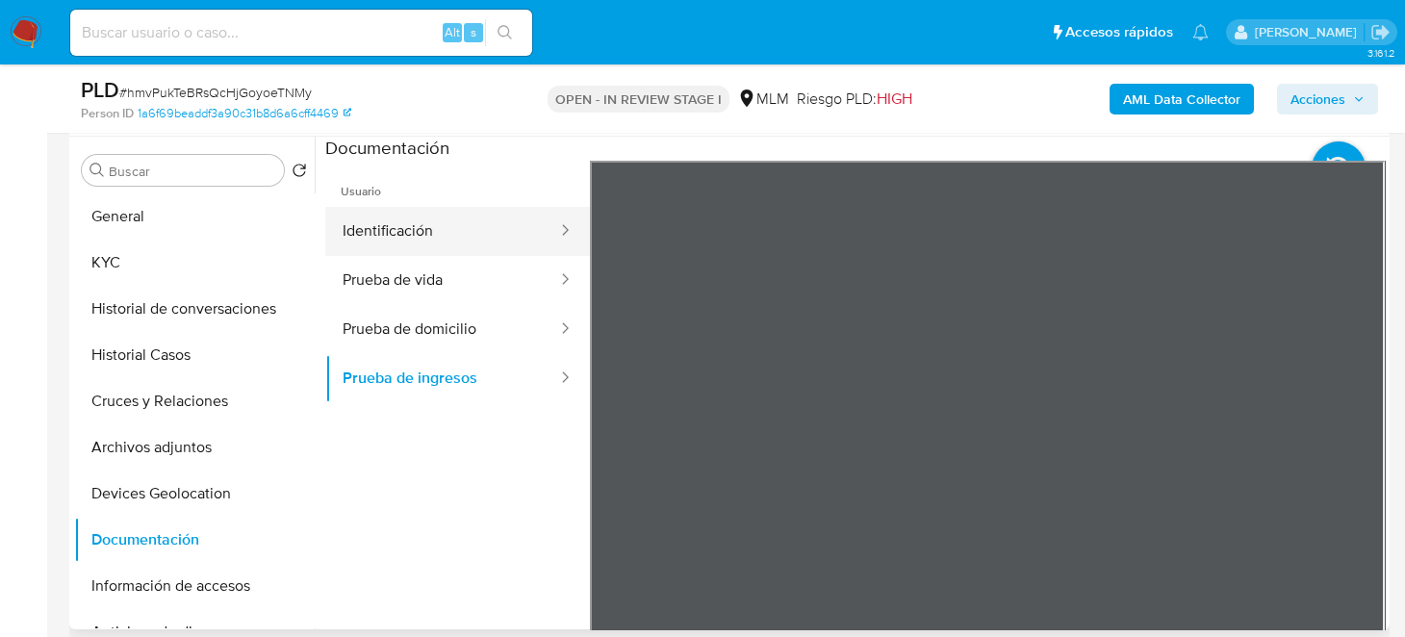
click at [406, 218] on button "Identificación" at bounding box center [442, 231] width 234 height 49
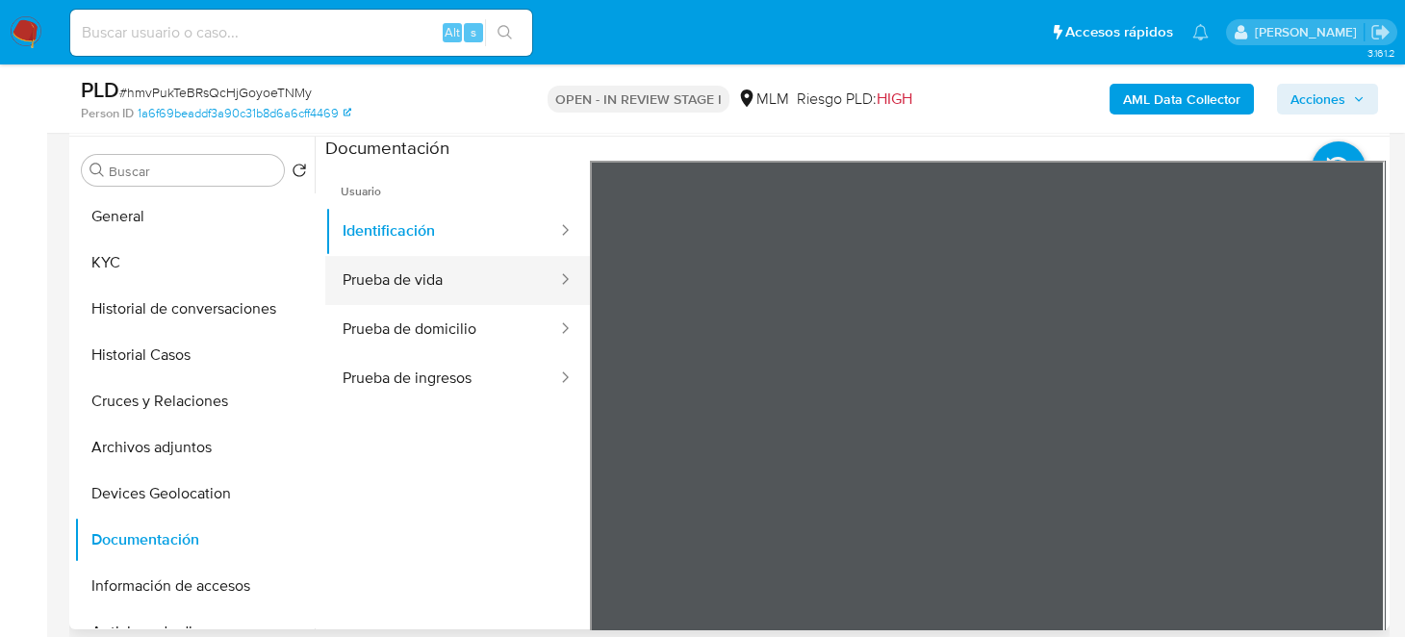
click at [442, 266] on button "Prueba de vida" at bounding box center [442, 280] width 234 height 49
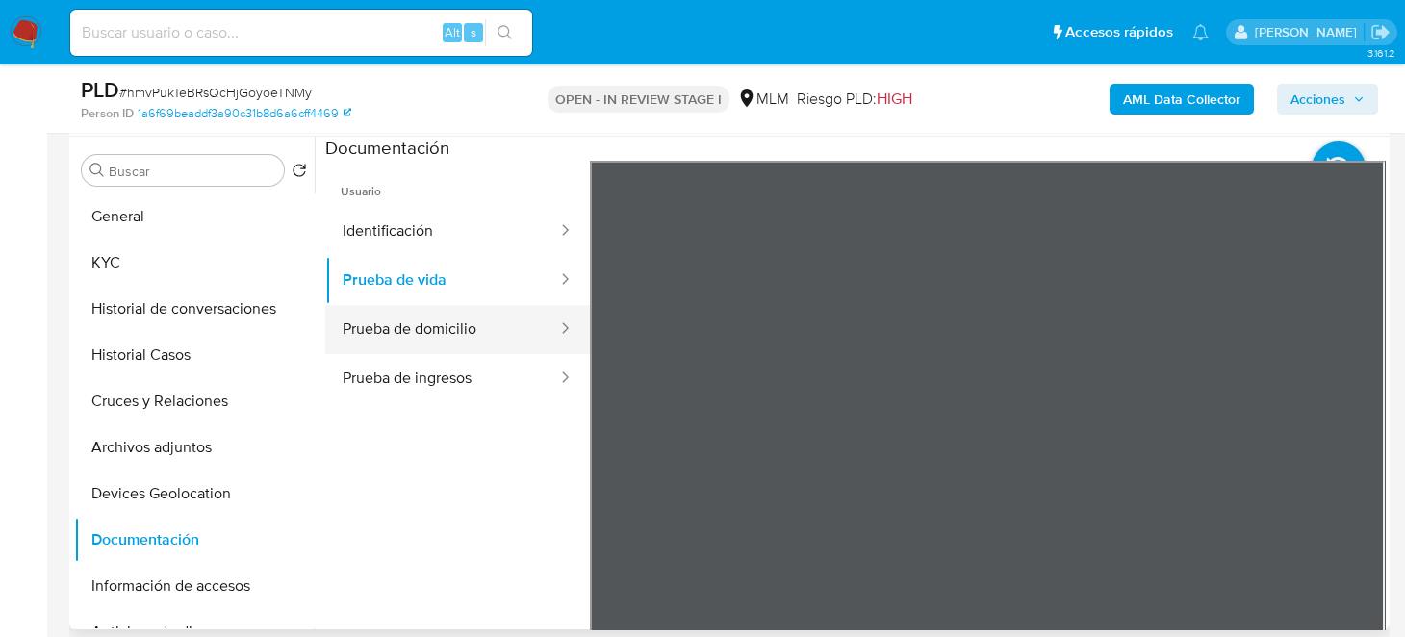
click at [401, 312] on button "Prueba de domicilio" at bounding box center [442, 329] width 234 height 49
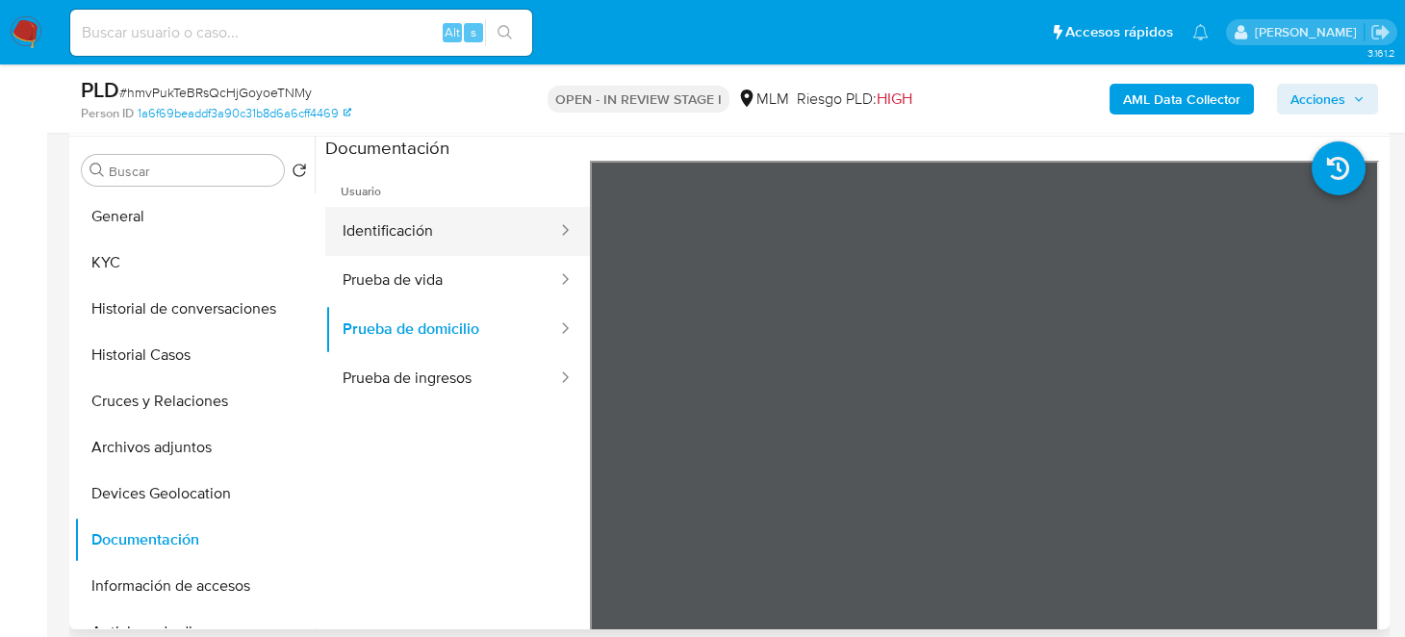
click at [387, 229] on button "Identificación" at bounding box center [442, 231] width 234 height 49
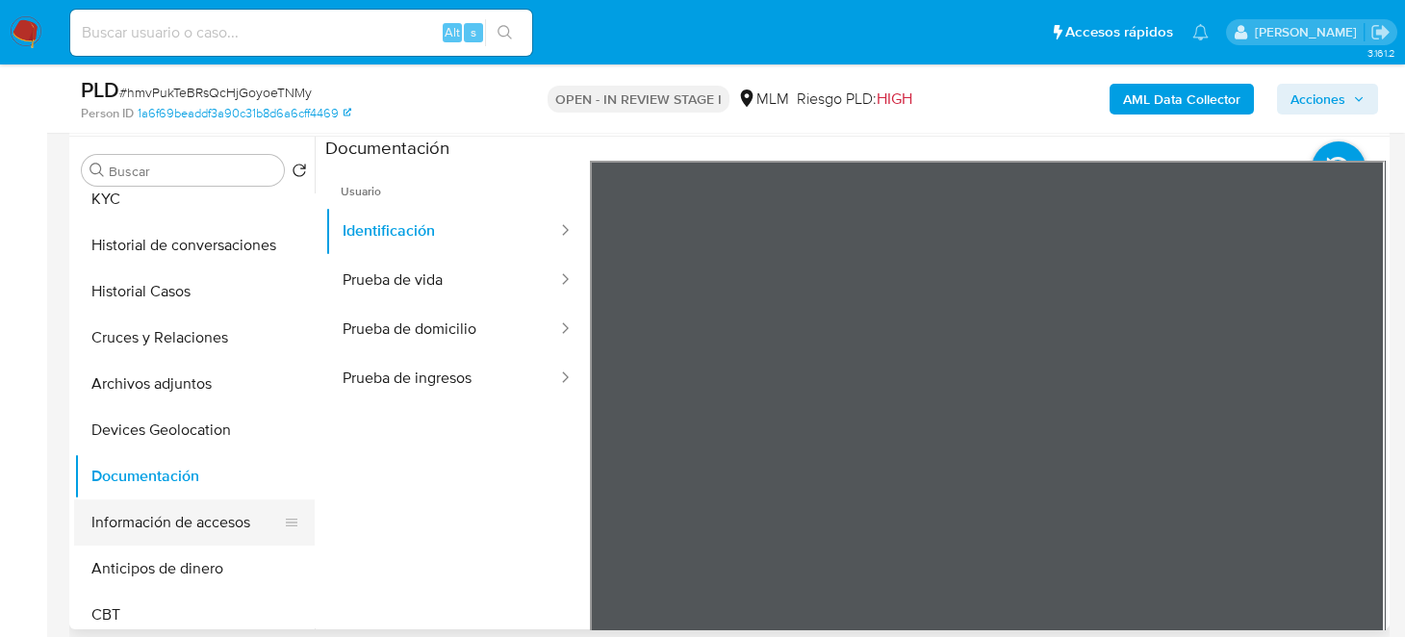
scroll to position [95, 0]
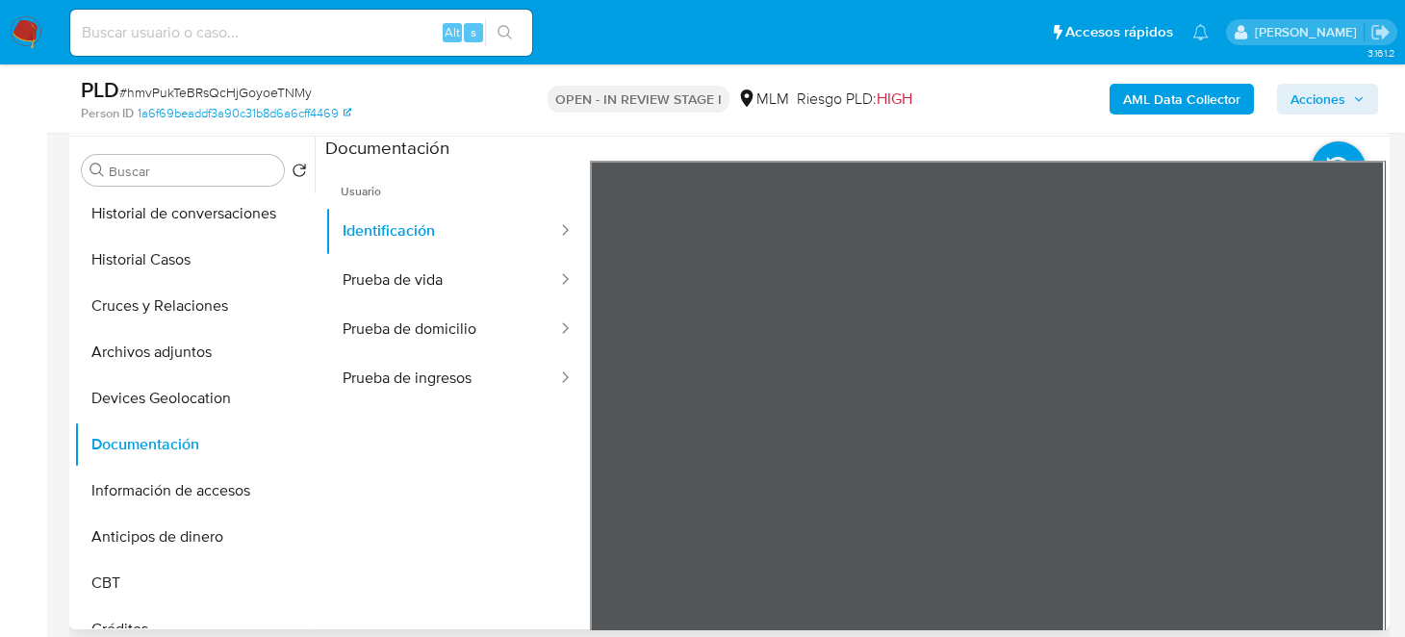
drag, startPoint x: 151, startPoint y: 492, endPoint x: 328, endPoint y: 485, distance: 177.2
click at [151, 492] on button "Información de accesos" at bounding box center [194, 491] width 241 height 46
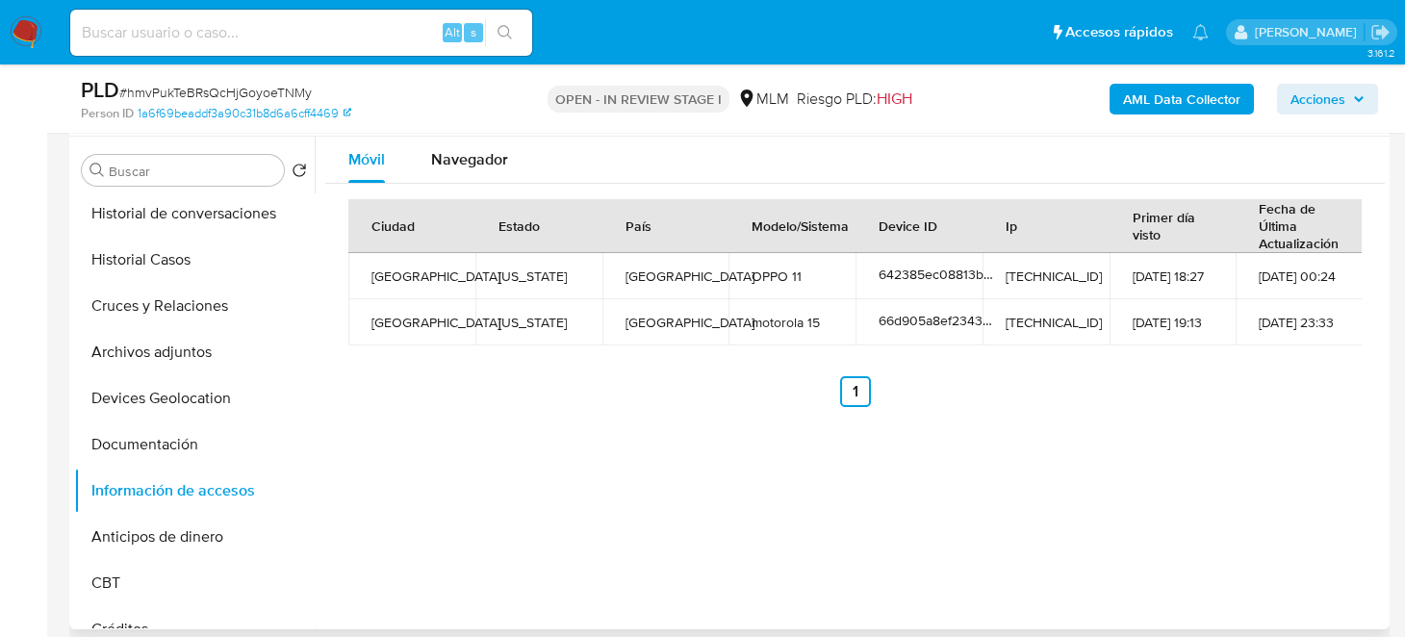
click at [395, 326] on td "Jeffersonville" at bounding box center [411, 322] width 127 height 46
copy td "Jeffersonville"
click at [148, 380] on button "Devices Geolocation" at bounding box center [186, 398] width 225 height 46
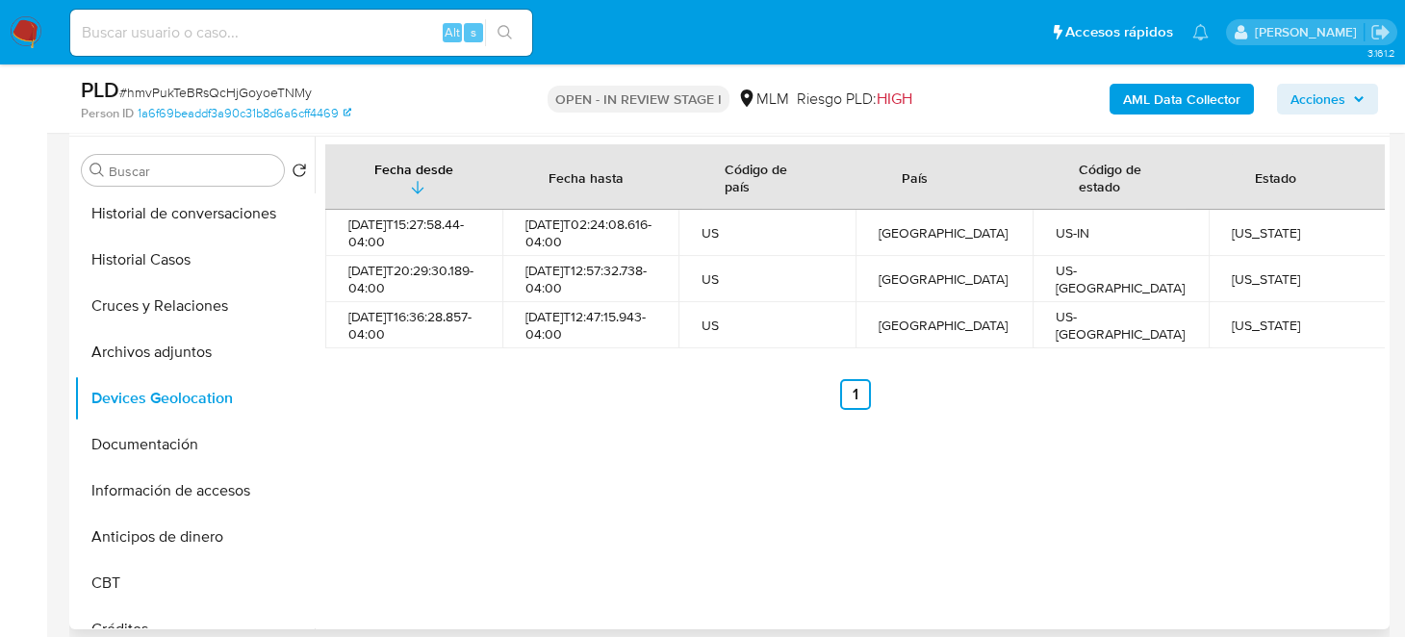
click at [755, 388] on div "Fecha desde Fecha hasta Código de país País Código de estado Estado 2024-01-15T…" at bounding box center [855, 277] width 1060 height 266
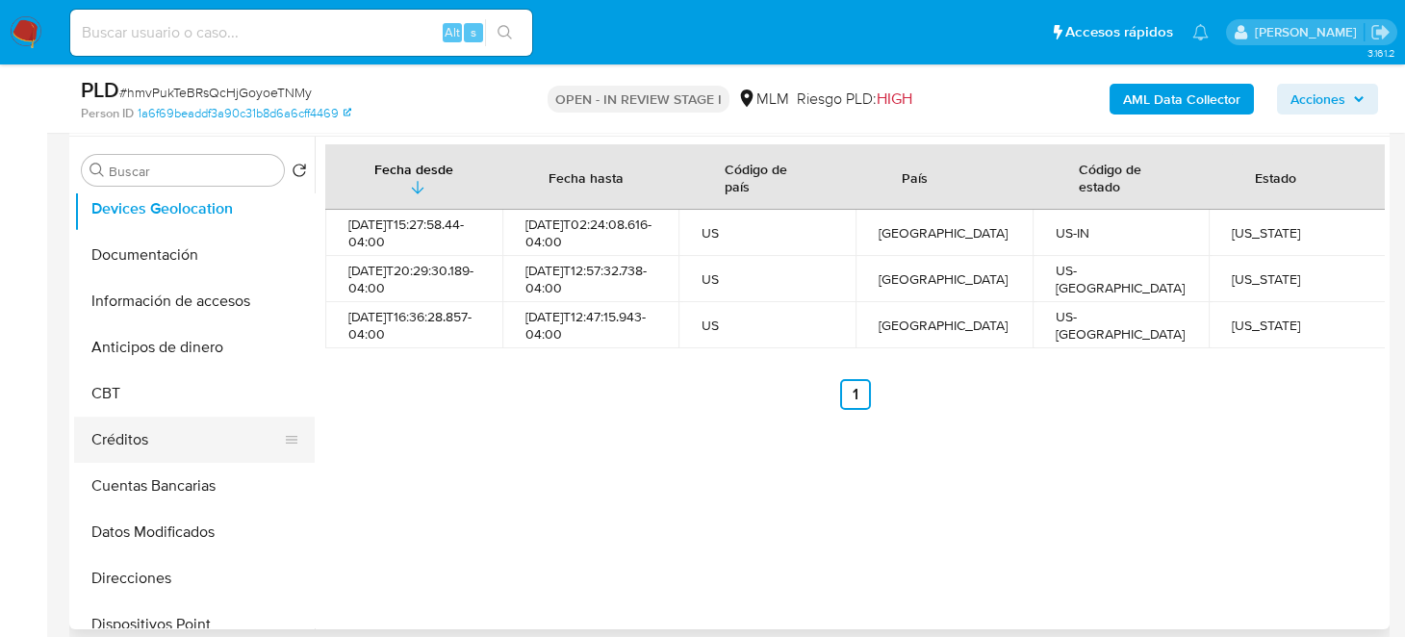
scroll to position [289, 0]
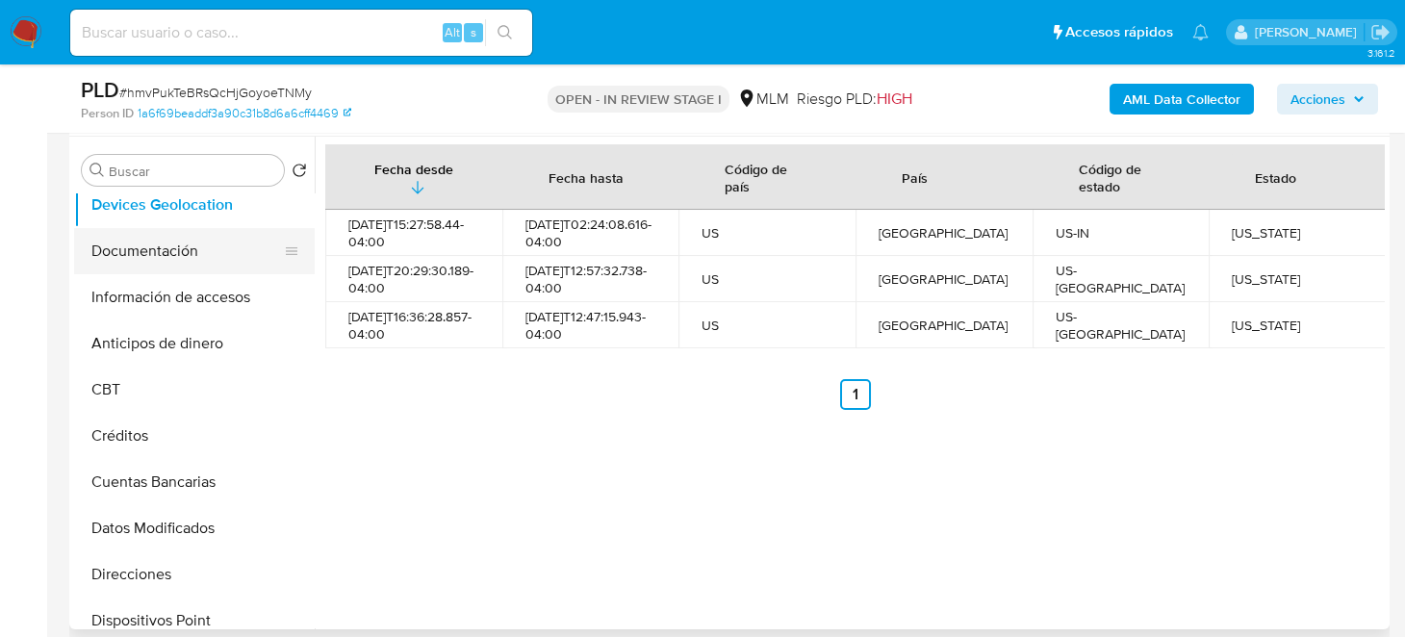
click at [149, 237] on button "Documentación" at bounding box center [186, 251] width 225 height 46
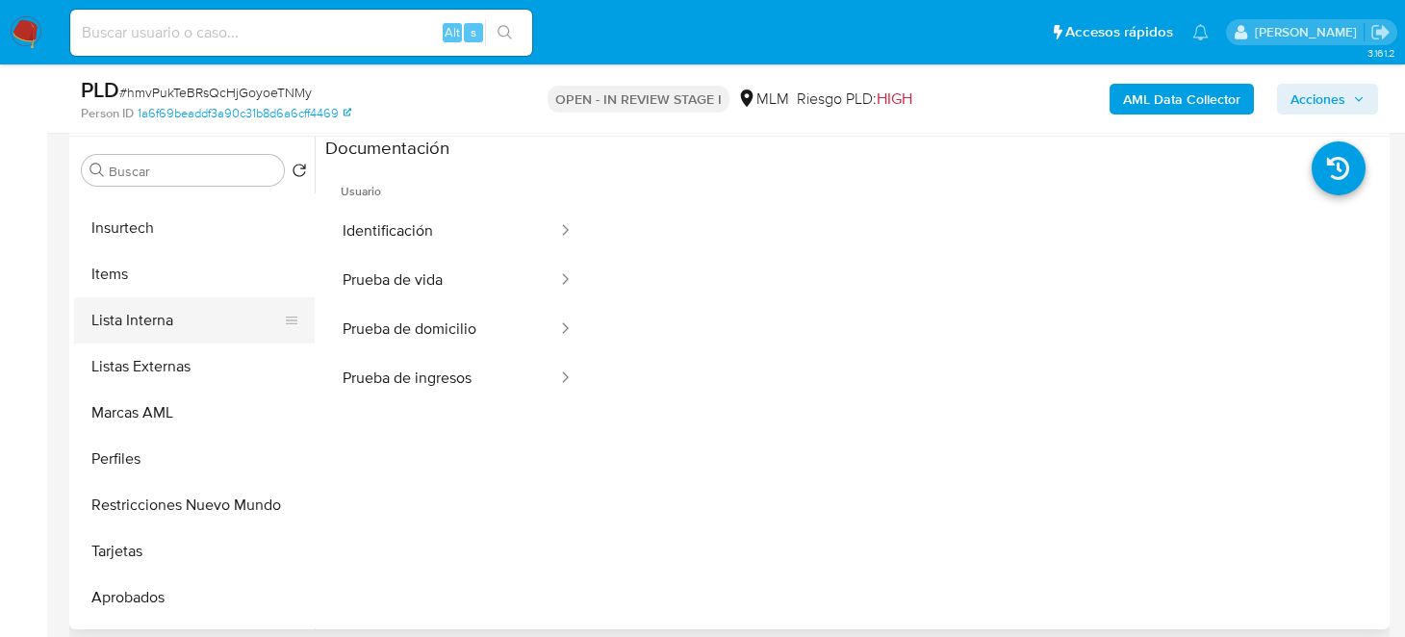
scroll to position [905, 0]
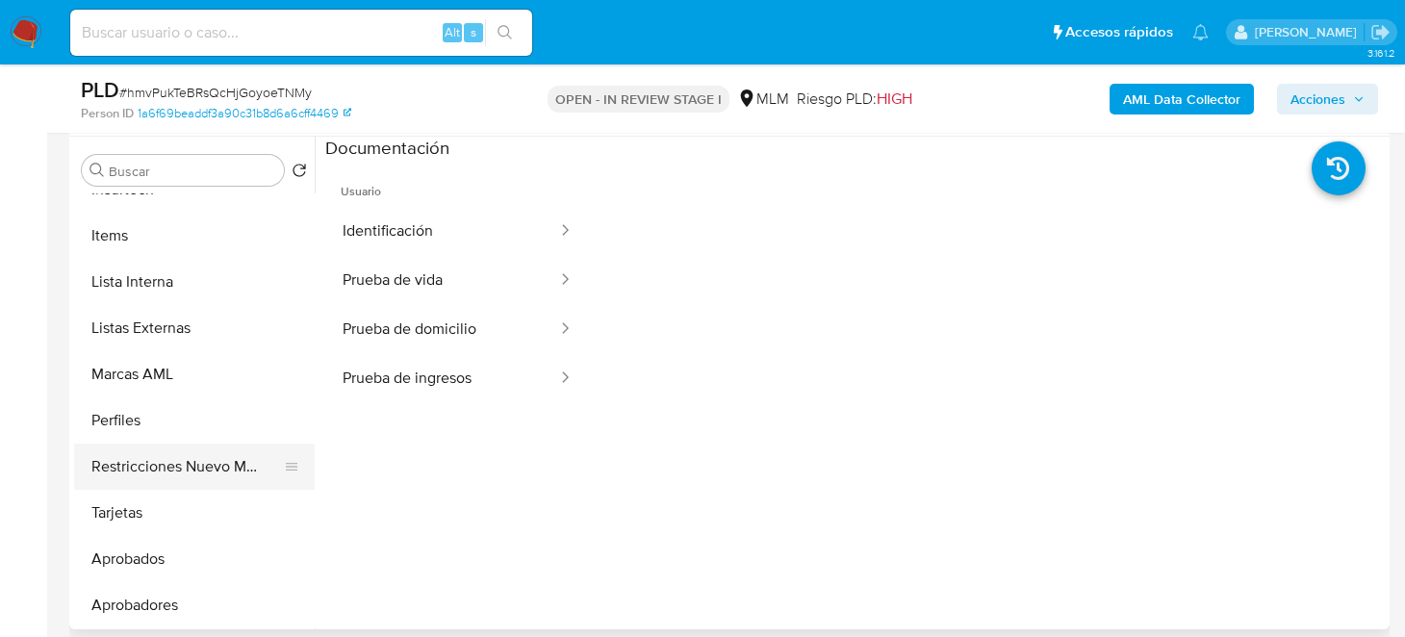
click at [177, 462] on button "Restricciones Nuevo Mundo" at bounding box center [186, 467] width 225 height 46
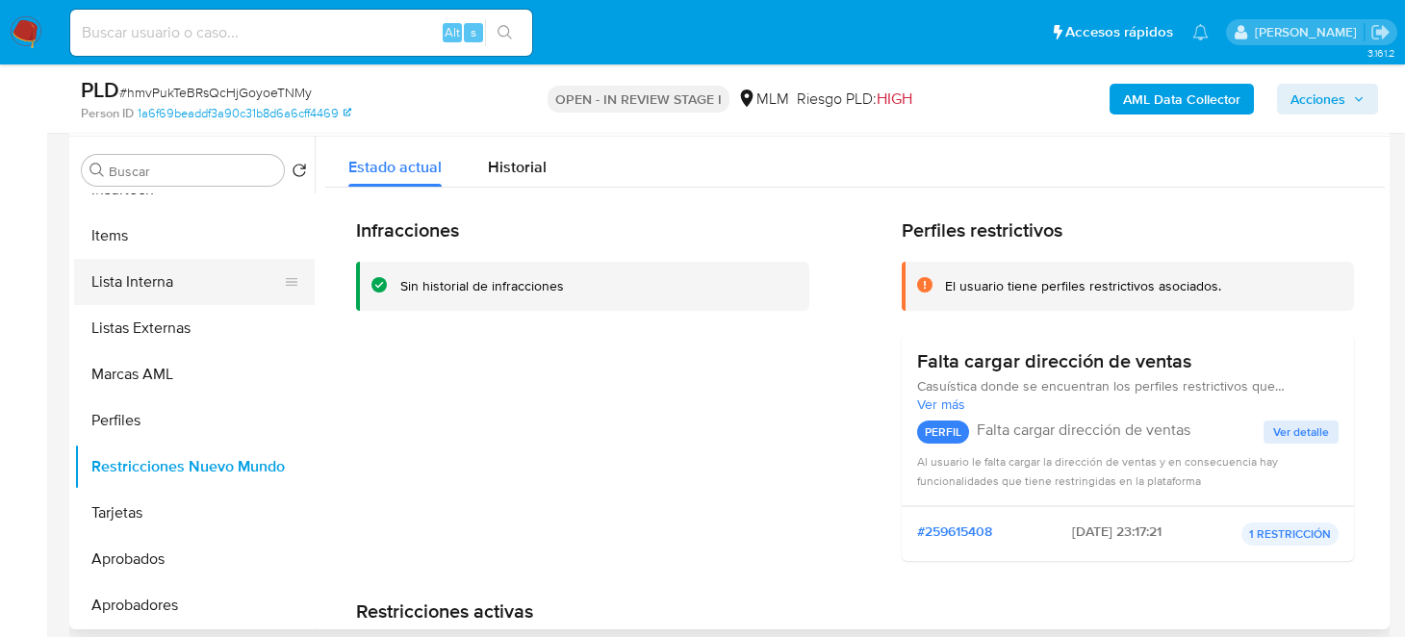
click at [148, 293] on button "Lista Interna" at bounding box center [186, 282] width 225 height 46
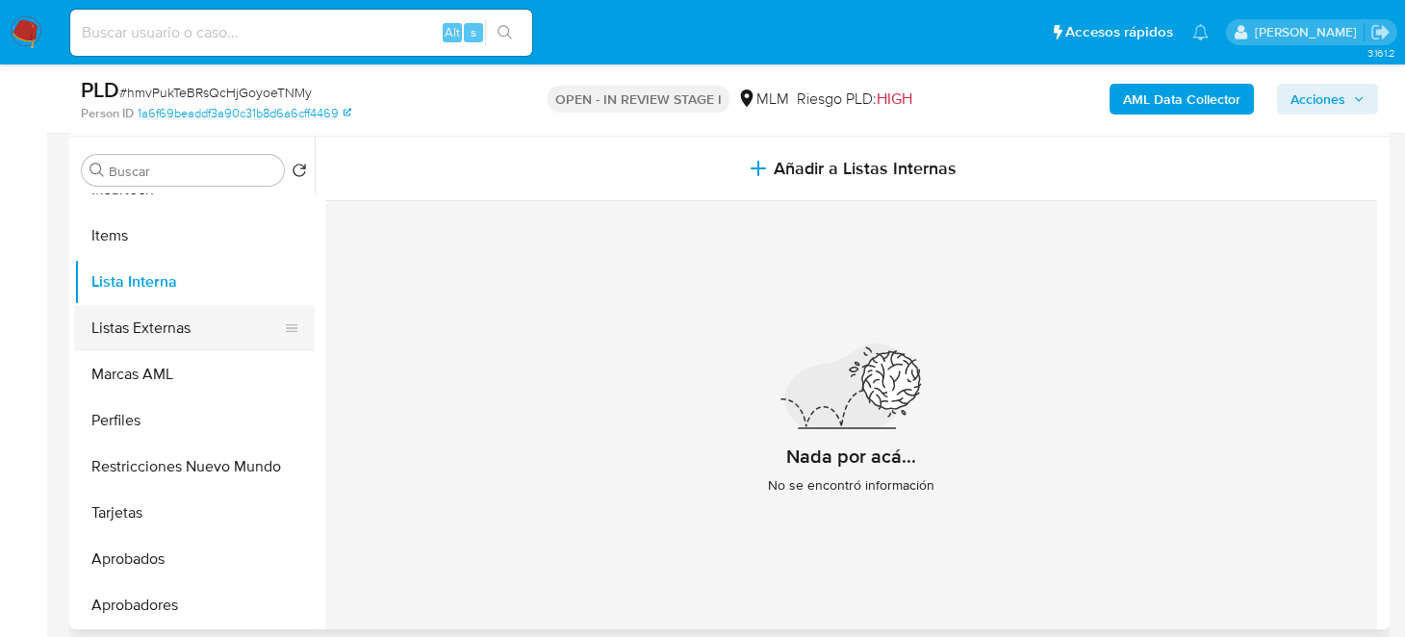
click at [160, 331] on button "Listas Externas" at bounding box center [186, 328] width 225 height 46
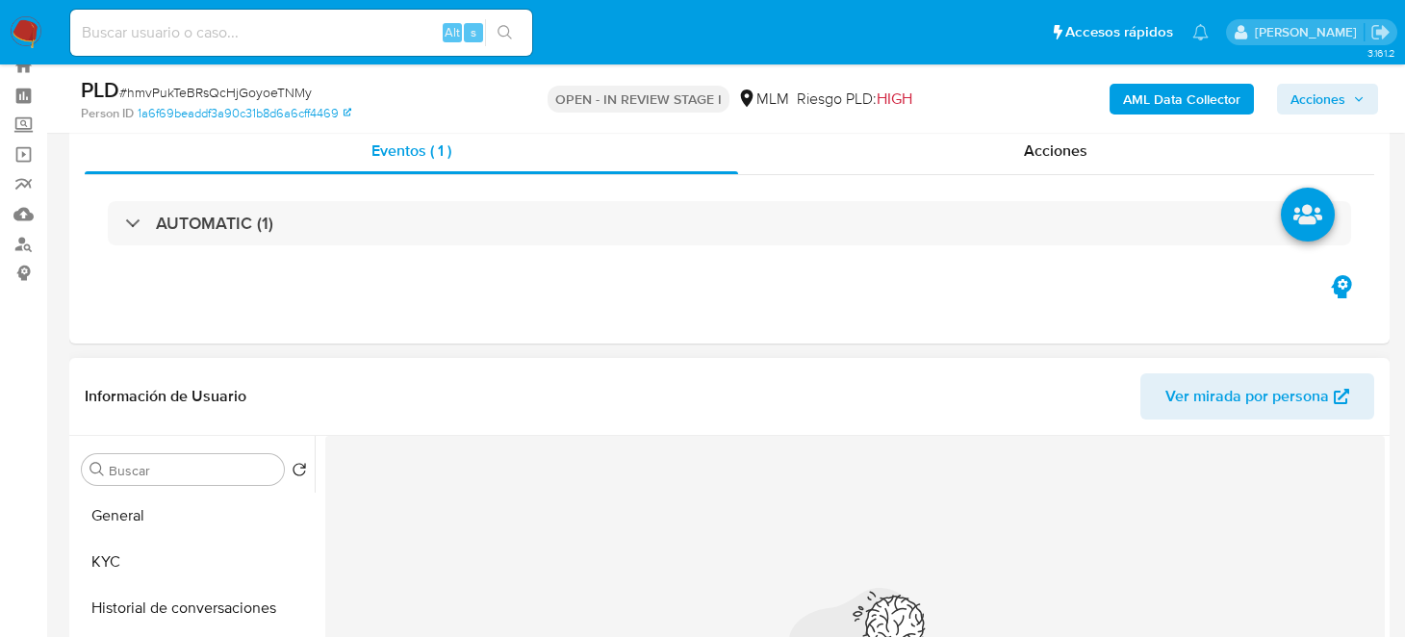
scroll to position [95, 0]
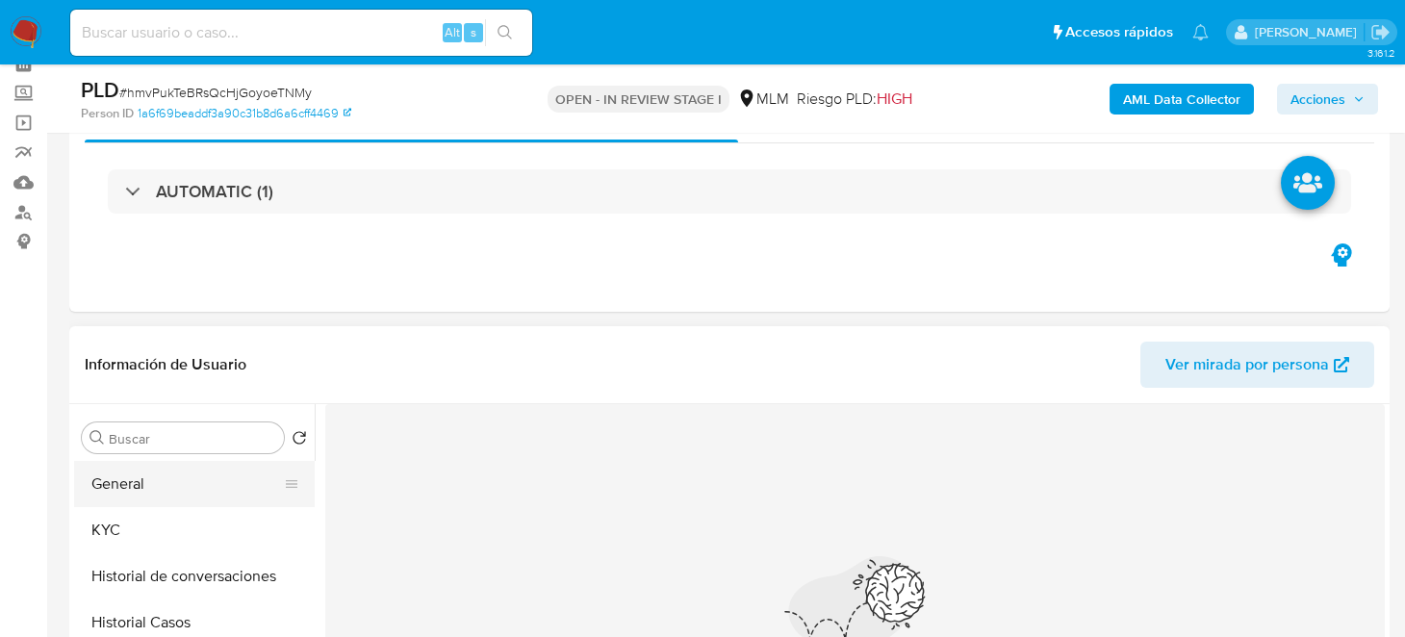
click at [176, 483] on button "General" at bounding box center [186, 484] width 225 height 46
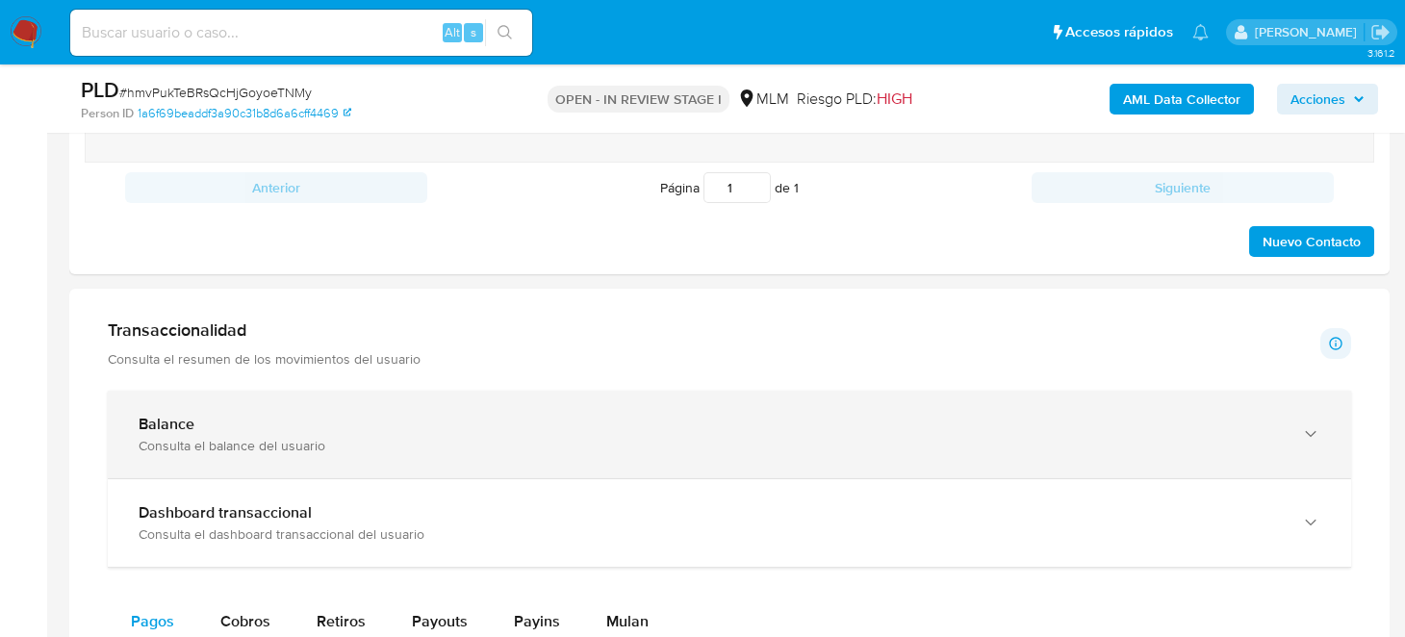
click at [223, 446] on div "Consulta el balance del usuario" at bounding box center [710, 445] width 1143 height 17
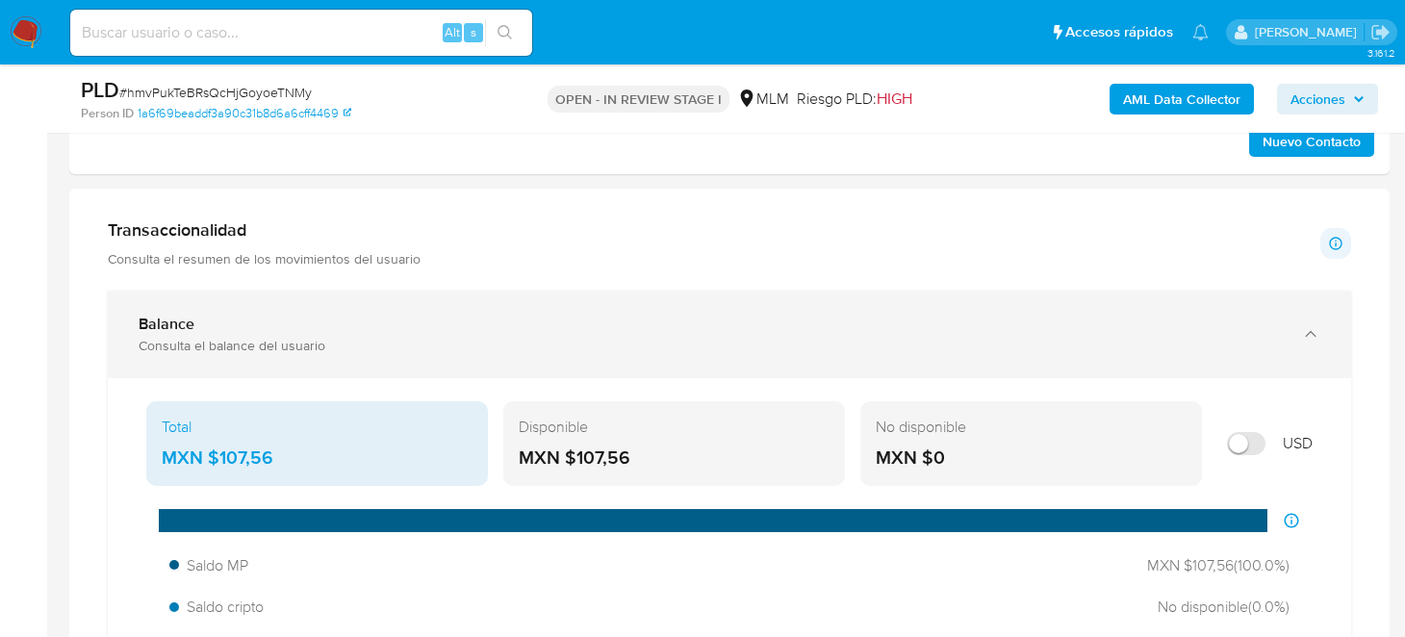
scroll to position [1347, 0]
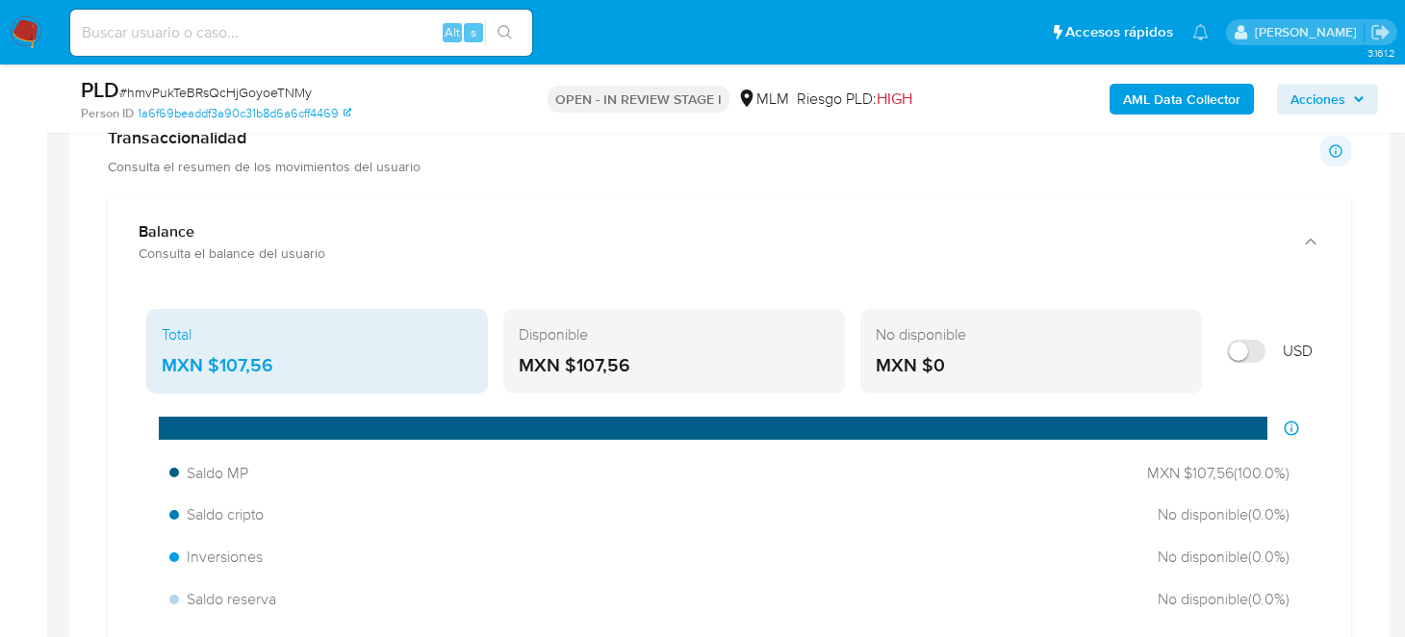
drag, startPoint x: 652, startPoint y: 364, endPoint x: 576, endPoint y: 367, distance: 75.1
click at [576, 367] on div "MXN $107,56" at bounding box center [674, 365] width 311 height 25
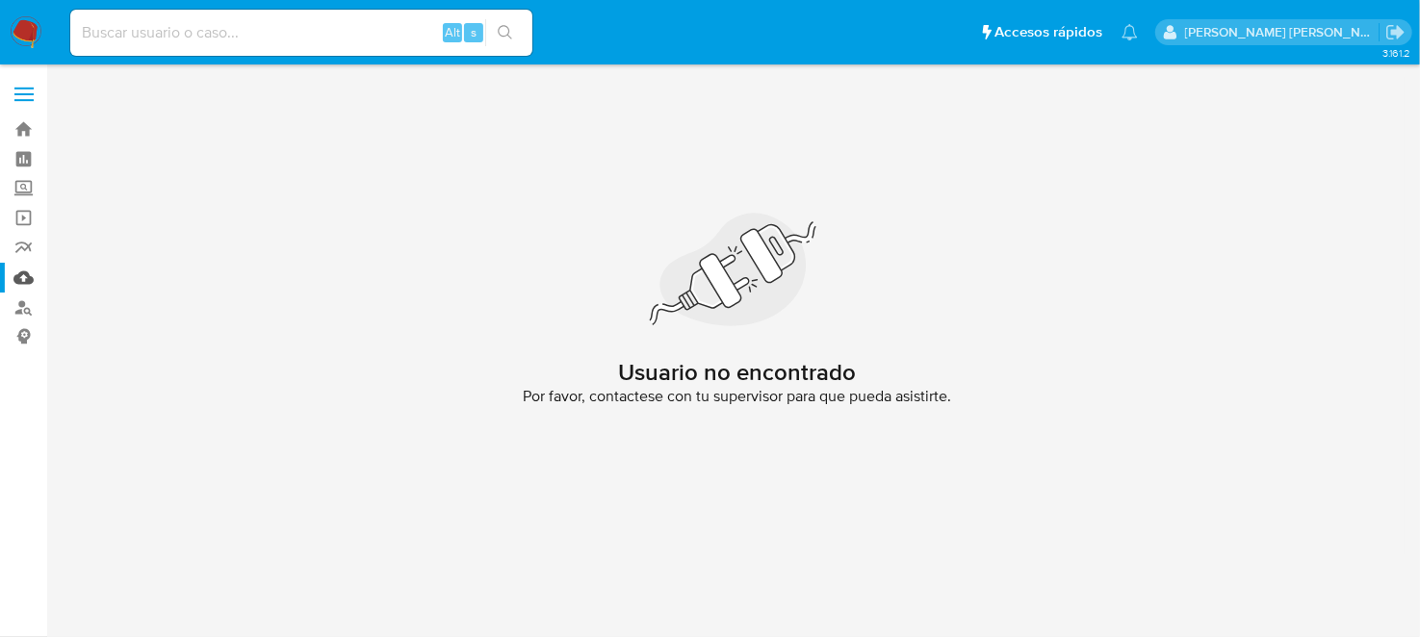
click at [17, 277] on link "Mulan" at bounding box center [114, 278] width 229 height 30
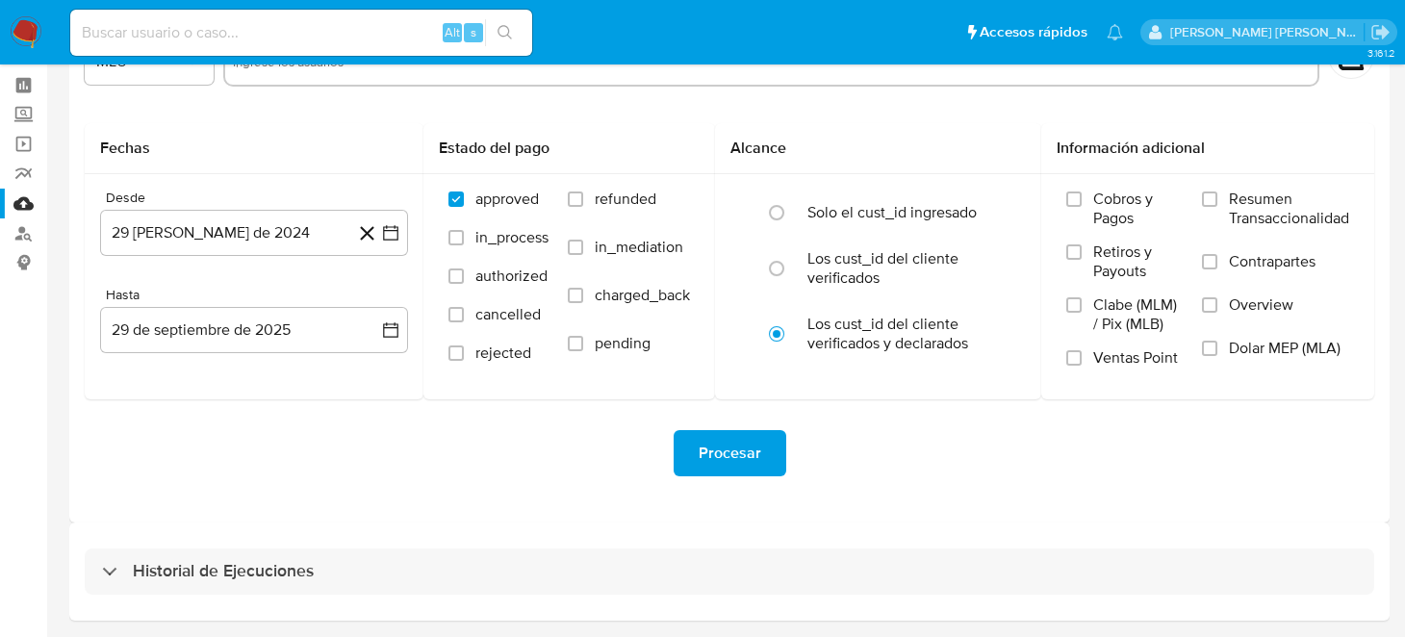
scroll to position [139, 0]
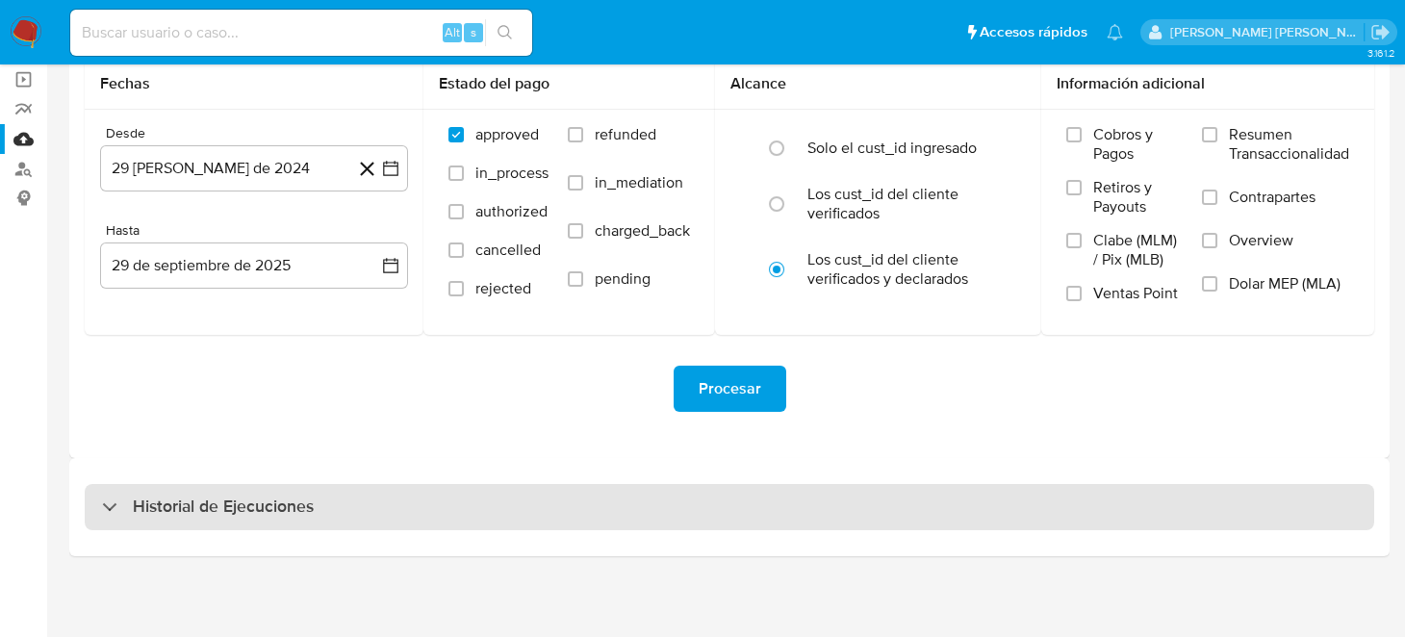
click at [239, 524] on div "Historial de Ejecuciones" at bounding box center [730, 507] width 1290 height 46
select select "10"
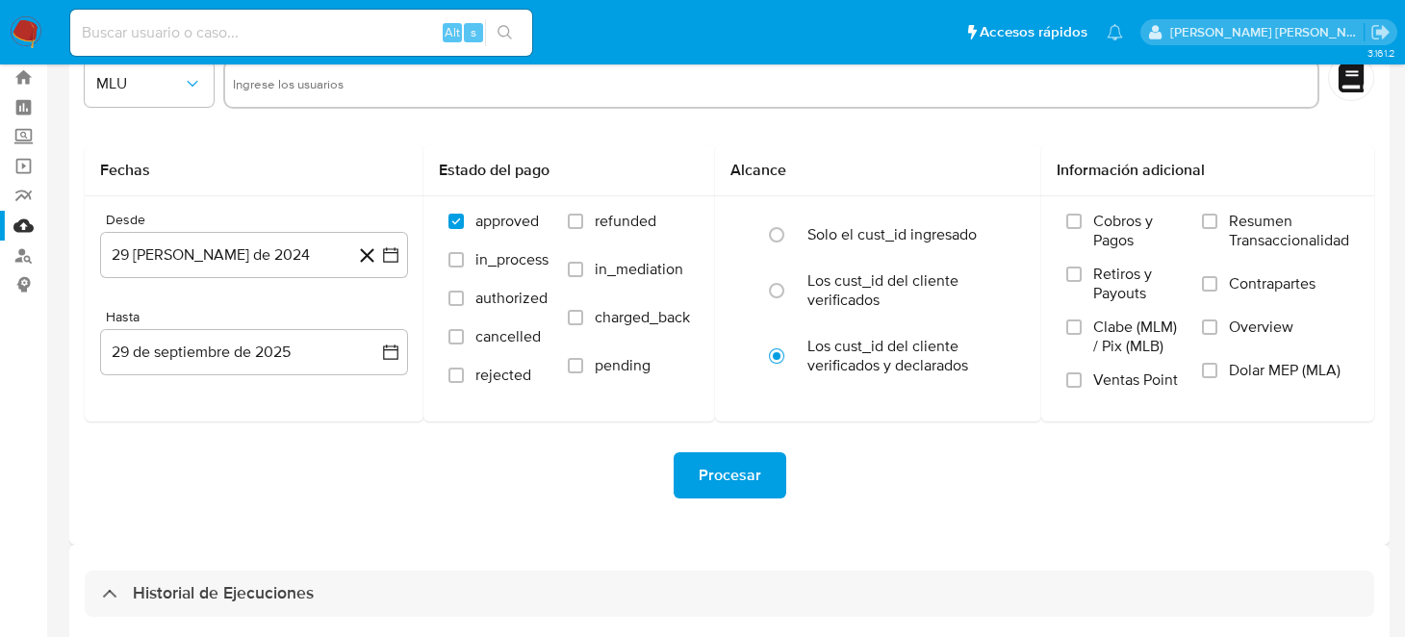
scroll to position [0, 0]
